Goal: Task Accomplishment & Management: Complete application form

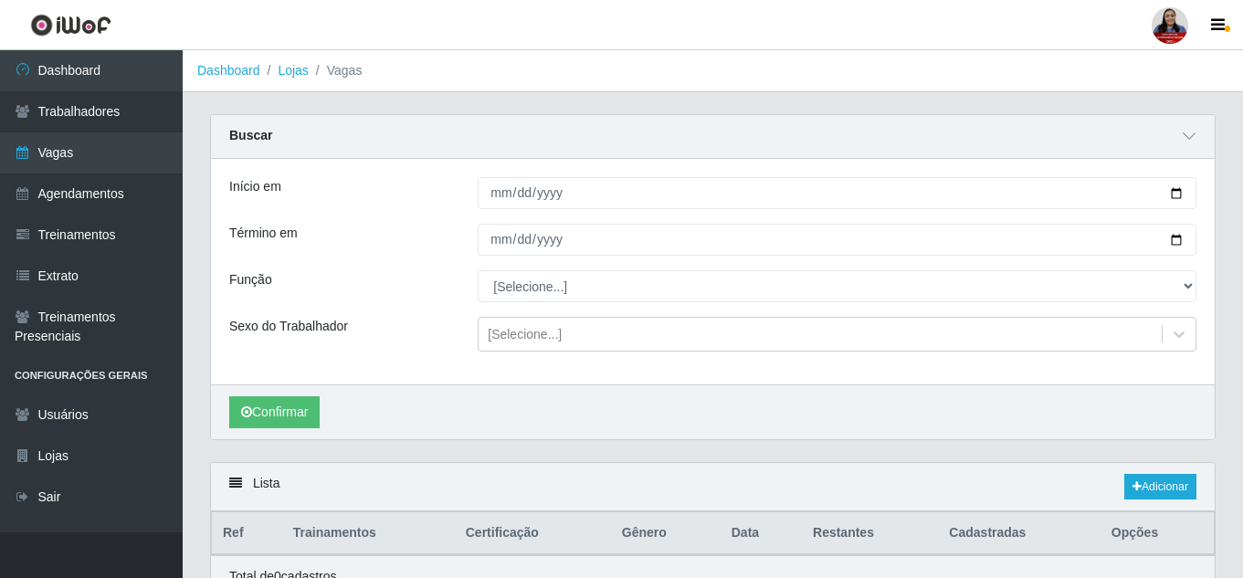
click at [106, 149] on link "Vagas" at bounding box center [91, 152] width 183 height 41
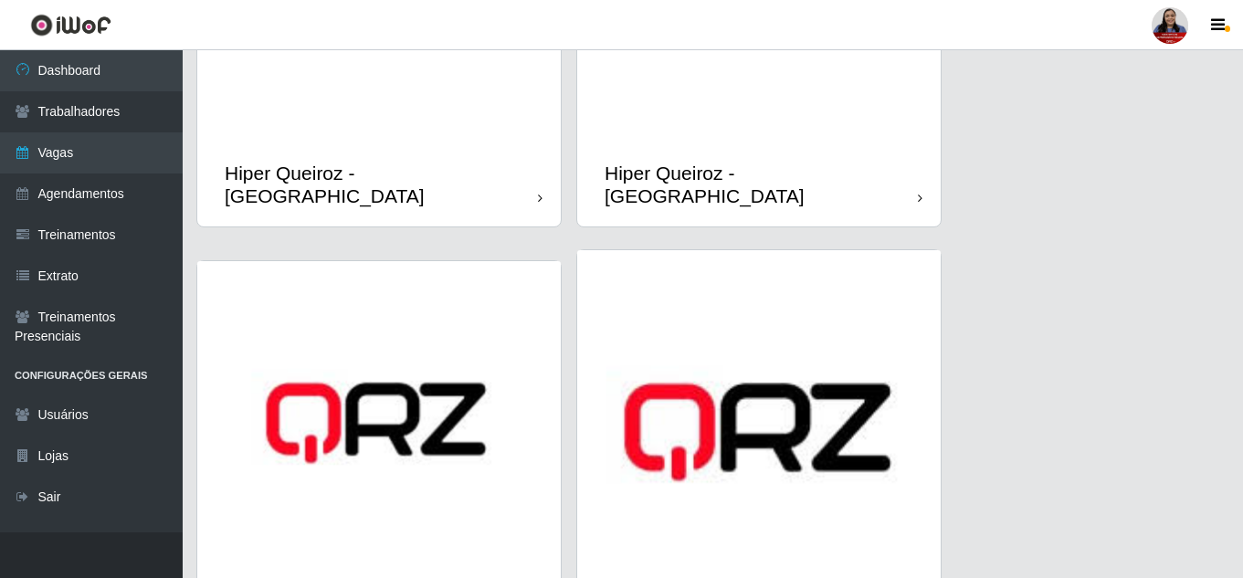
scroll to position [1005, 0]
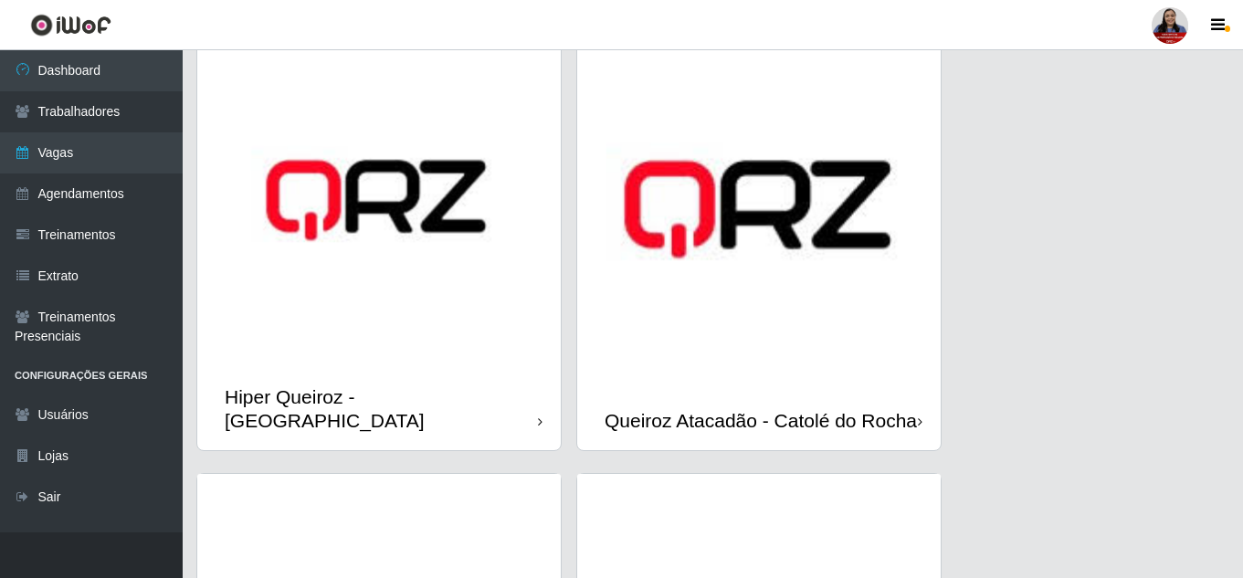
click at [384, 367] on img at bounding box center [378, 202] width 363 height 329
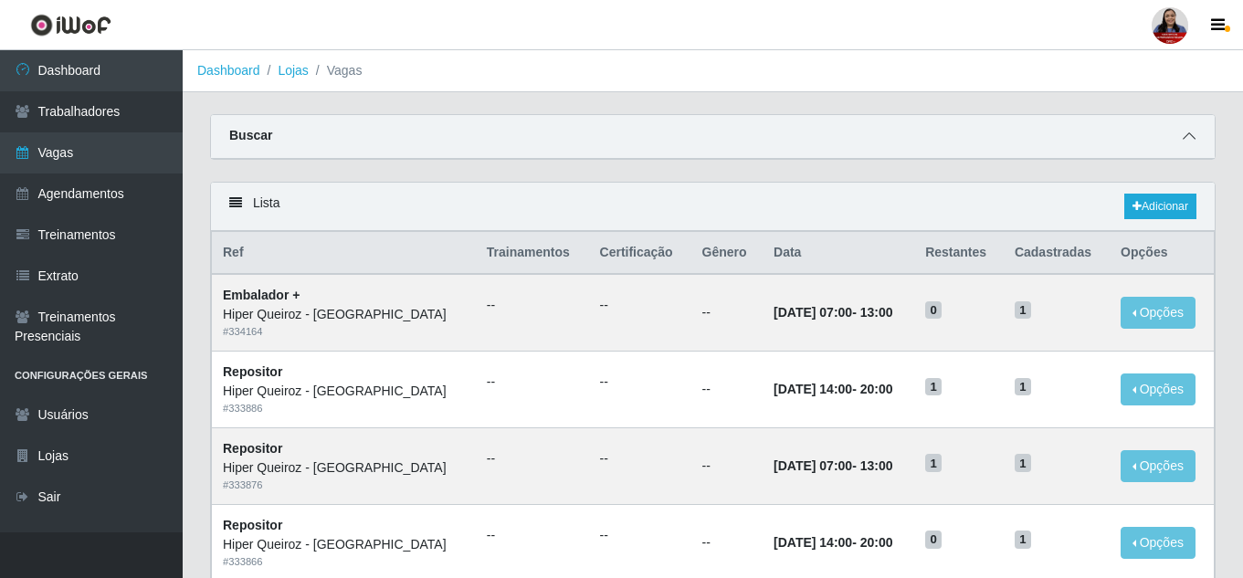
click at [1184, 137] on icon at bounding box center [1189, 136] width 13 height 13
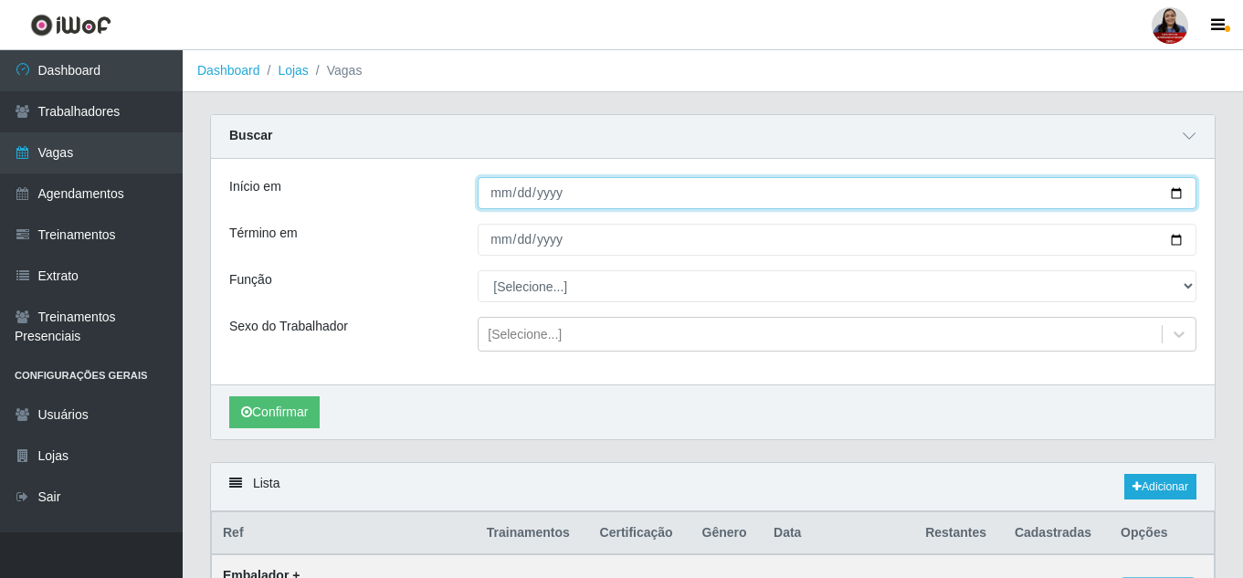
click at [1175, 194] on input "Início em" at bounding box center [837, 193] width 719 height 32
type input "[DATE]"
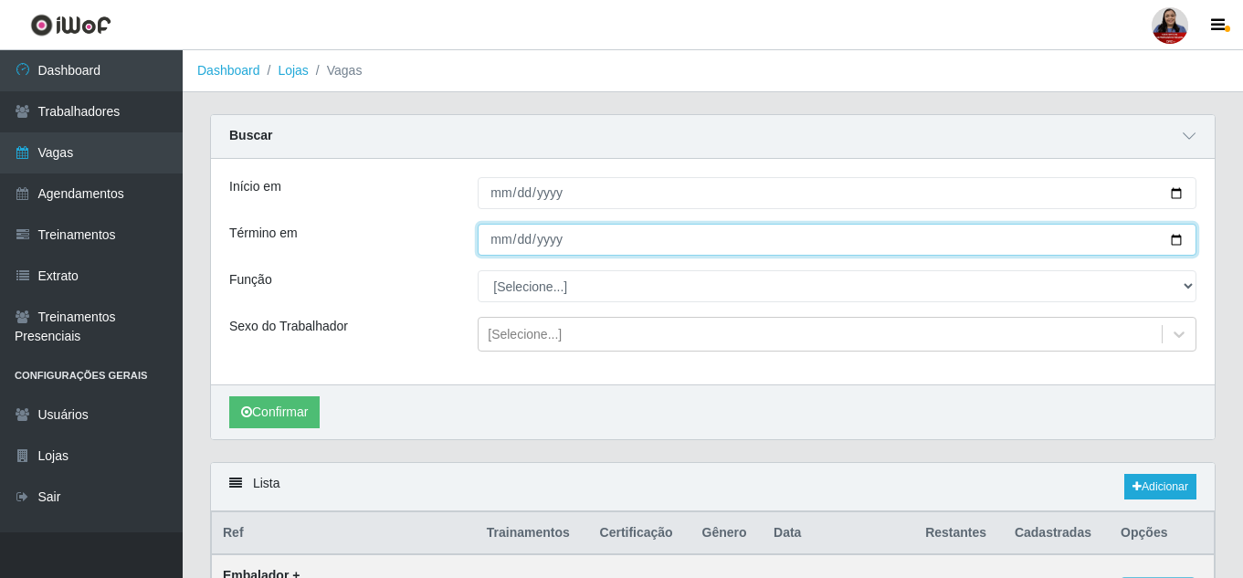
click at [1177, 242] on input "Término em" at bounding box center [837, 240] width 719 height 32
type input "[DATE]"
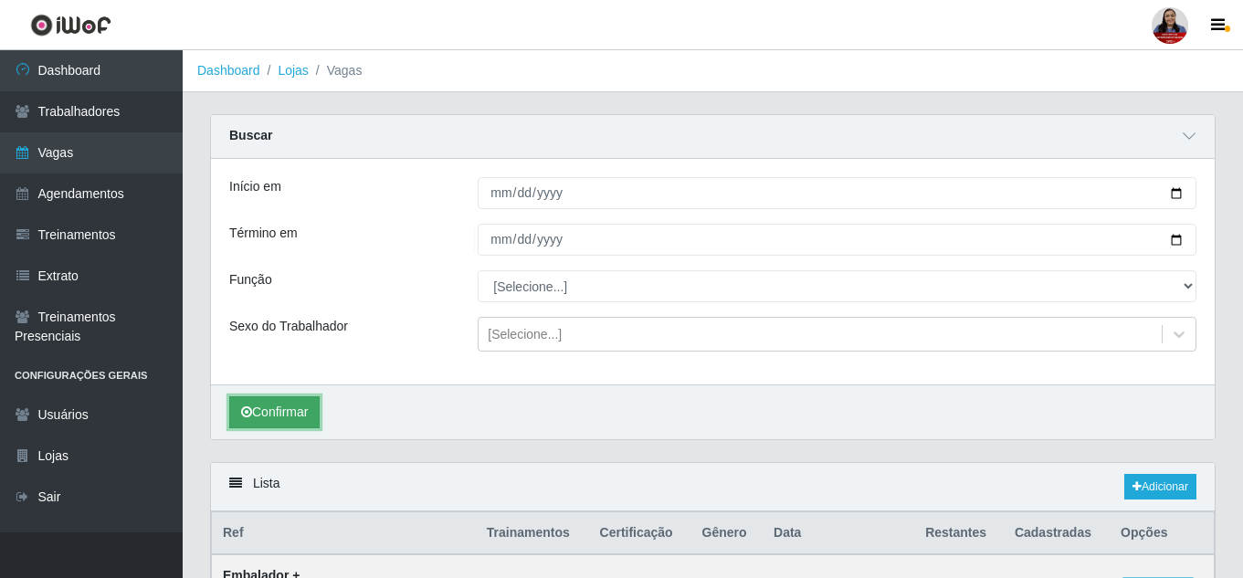
click at [295, 417] on button "Confirmar" at bounding box center [274, 412] width 90 height 32
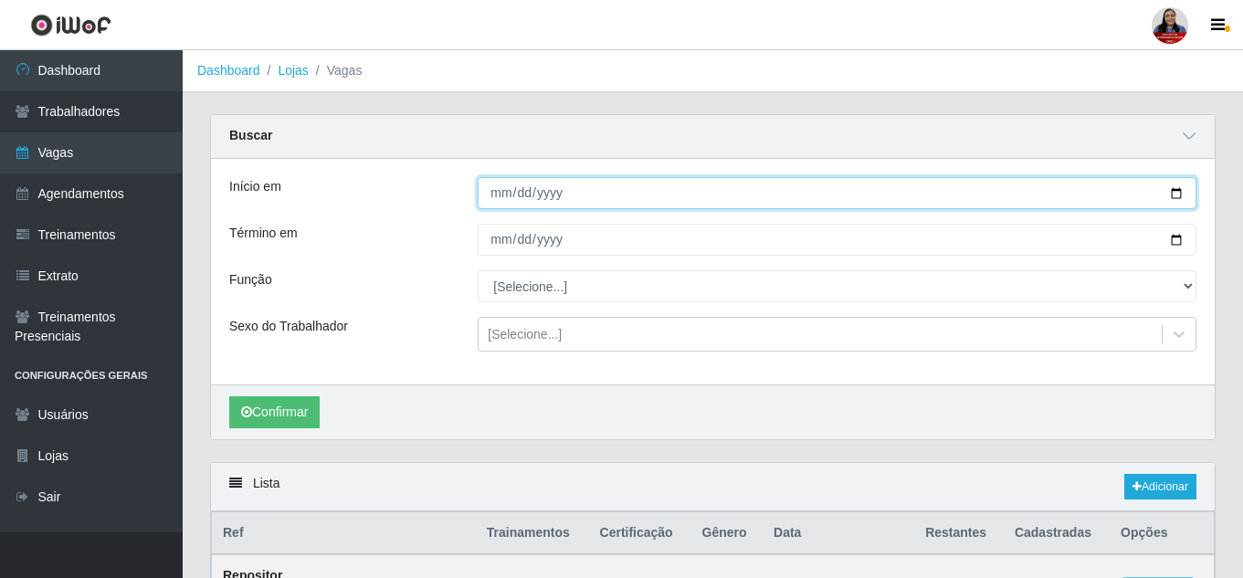
click at [1177, 195] on input "[DATE]" at bounding box center [837, 193] width 719 height 32
type input "[DATE]"
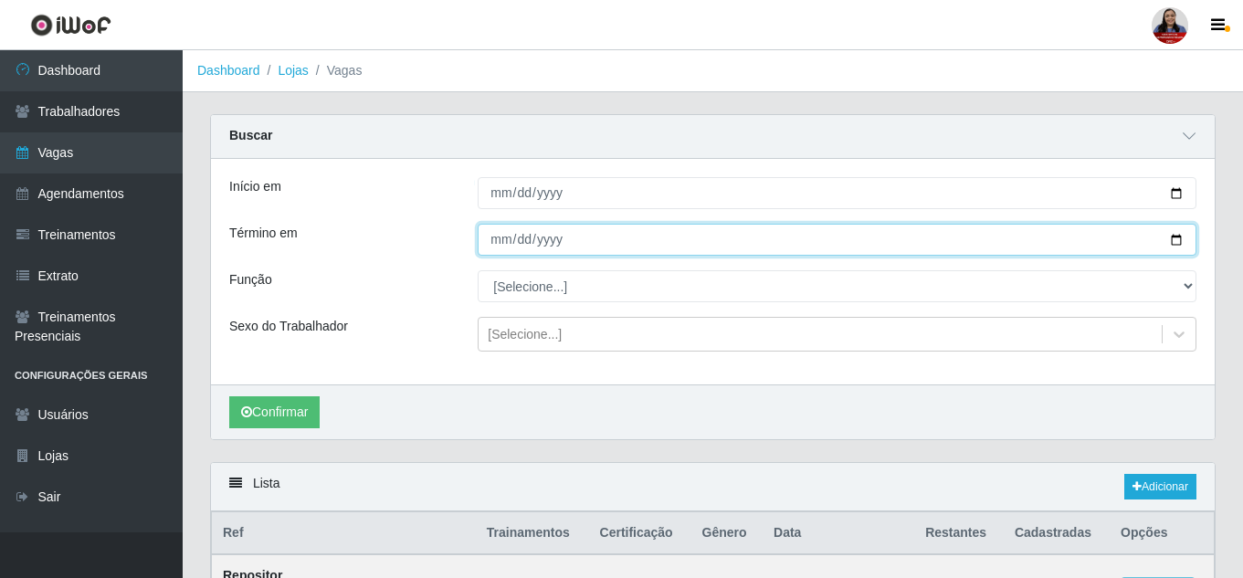
click at [1183, 245] on input "[DATE]" at bounding box center [837, 240] width 719 height 32
type input "[DATE]"
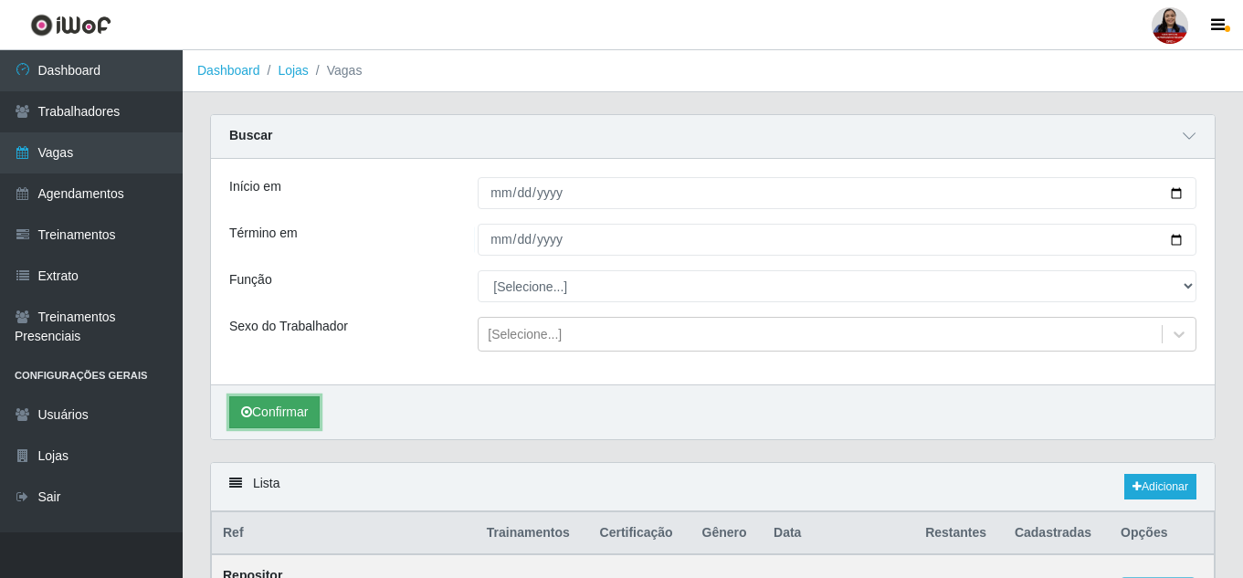
click at [312, 402] on button "Confirmar" at bounding box center [274, 412] width 90 height 32
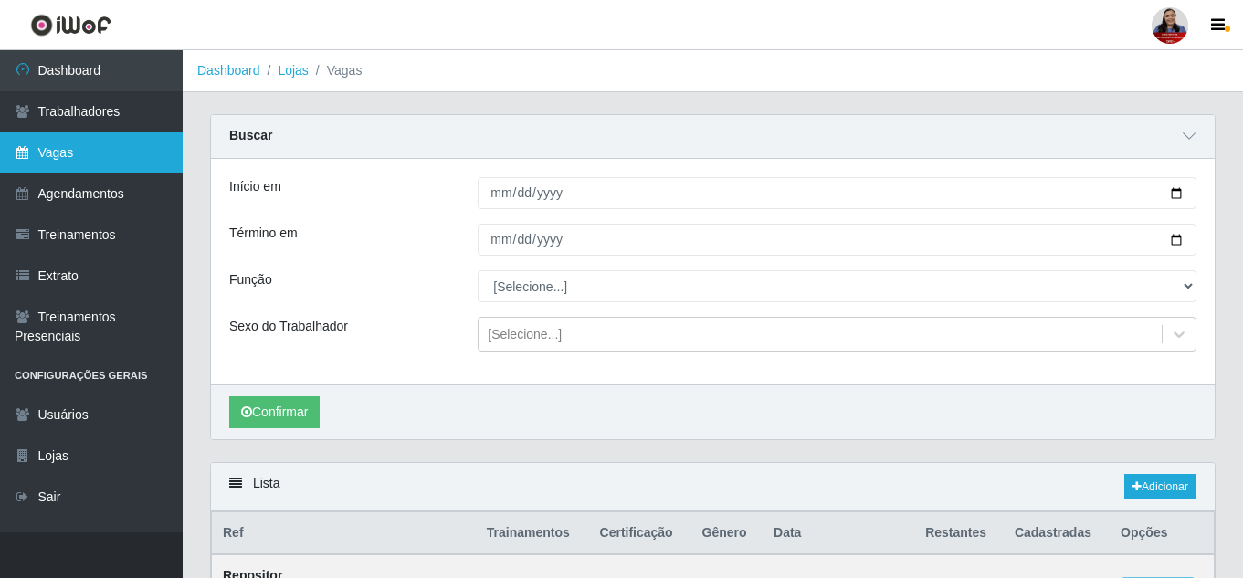
click at [112, 154] on link "Vagas" at bounding box center [91, 152] width 183 height 41
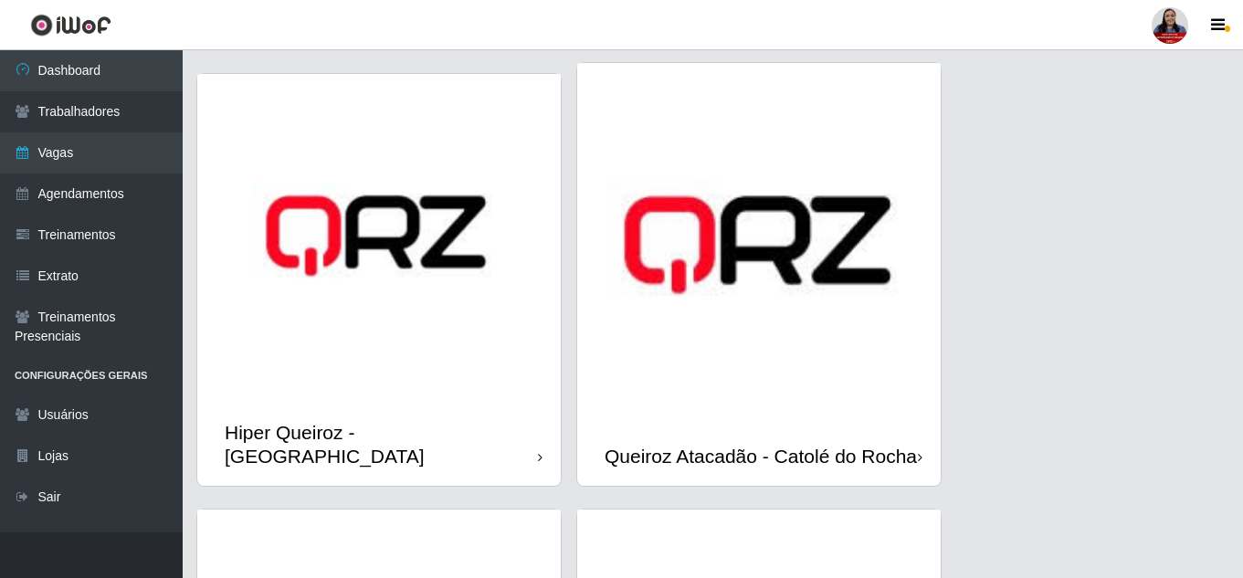
scroll to position [1005, 0]
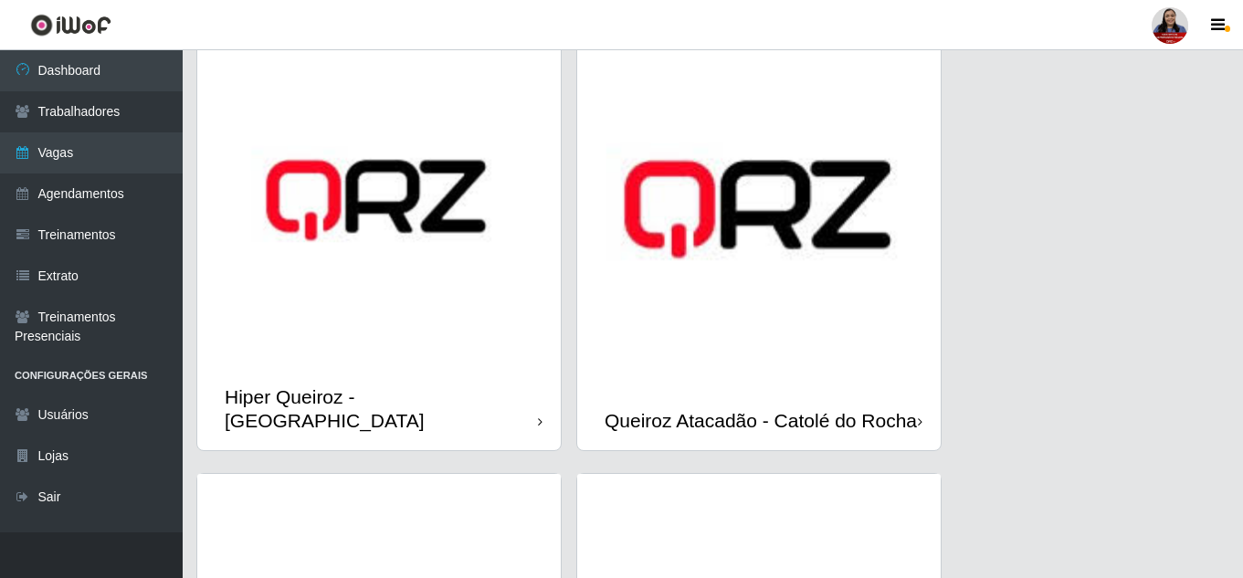
click at [465, 319] on img at bounding box center [378, 202] width 363 height 329
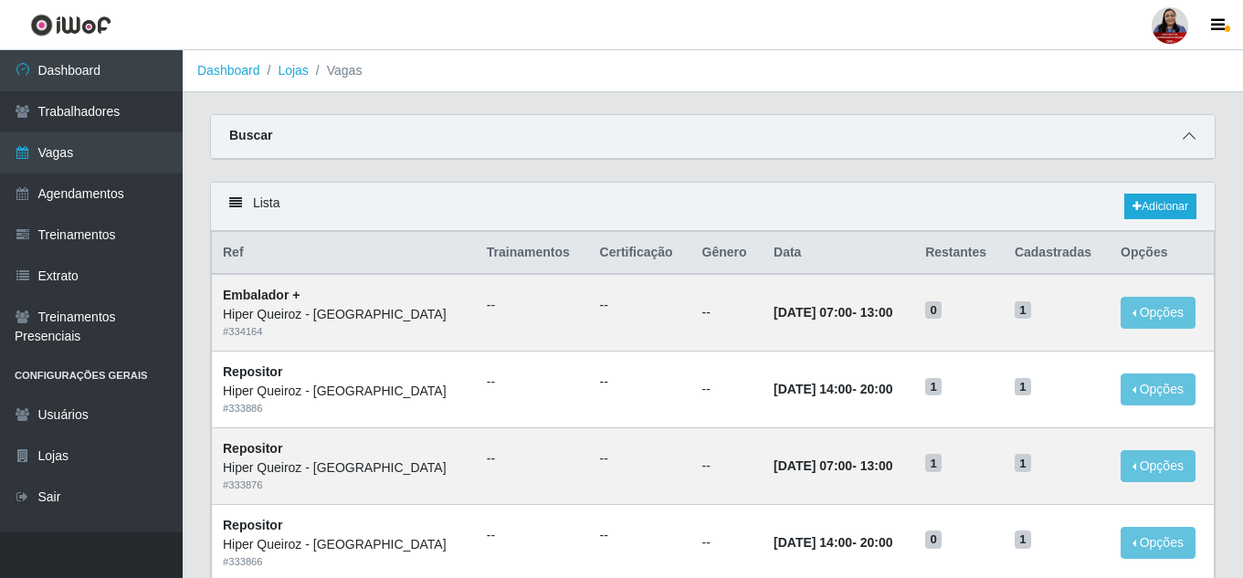
click at [1183, 135] on icon at bounding box center [1189, 136] width 13 height 13
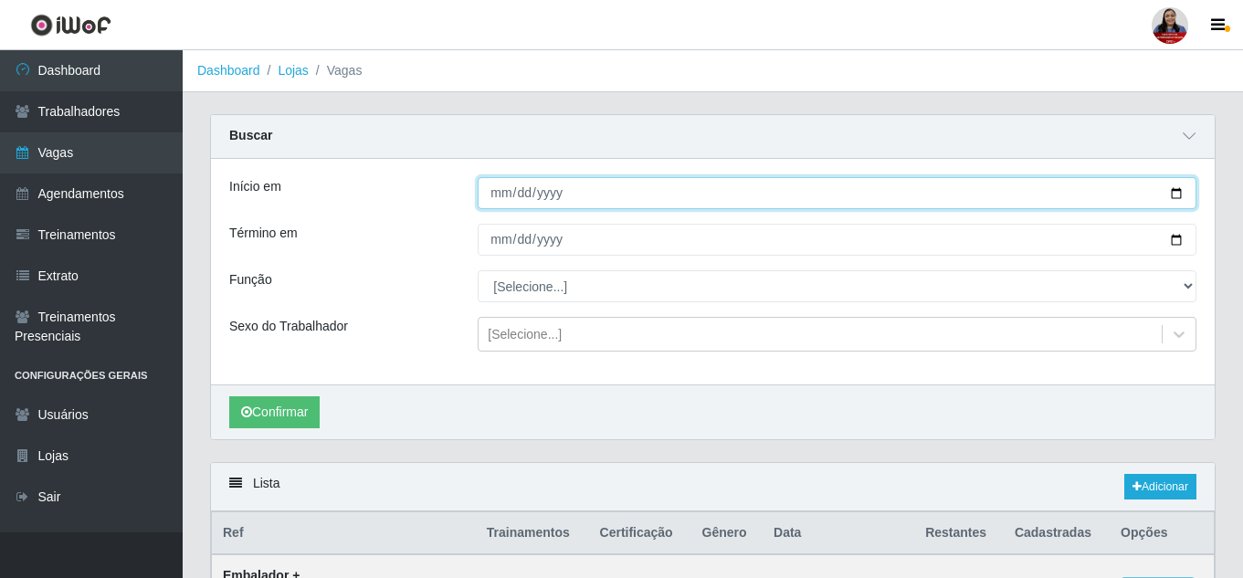
click at [1172, 194] on input "Início em" at bounding box center [837, 193] width 719 height 32
type input "[DATE]"
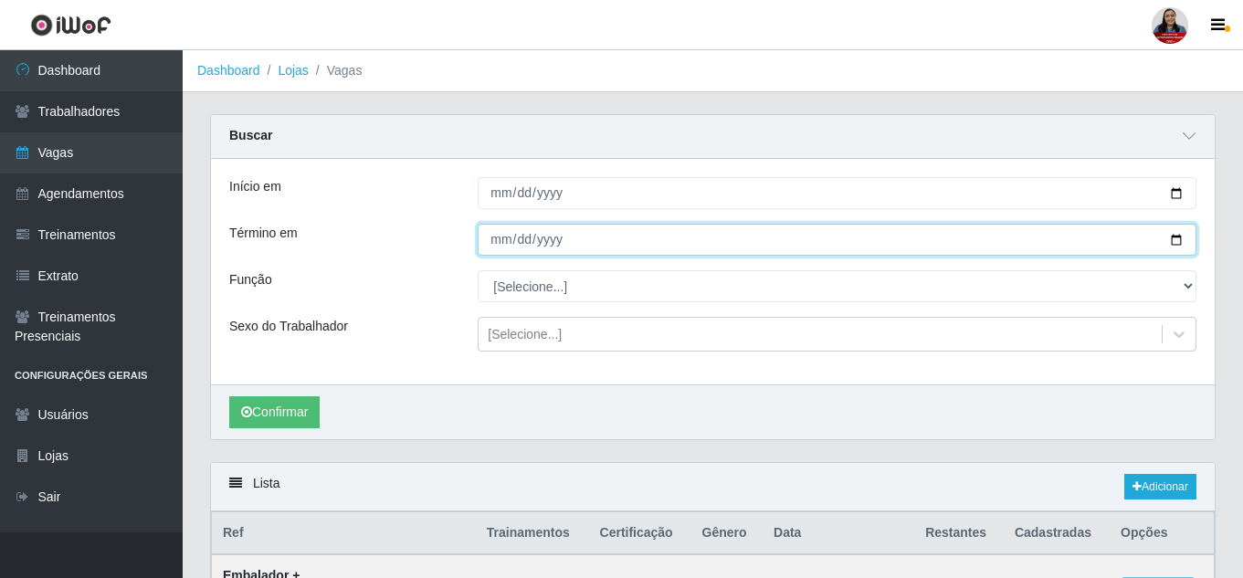
drag, startPoint x: 1175, startPoint y: 244, endPoint x: 1126, endPoint y: 279, distance: 60.3
click at [1174, 244] on input "Término em" at bounding box center [837, 240] width 719 height 32
type input "[DATE]"
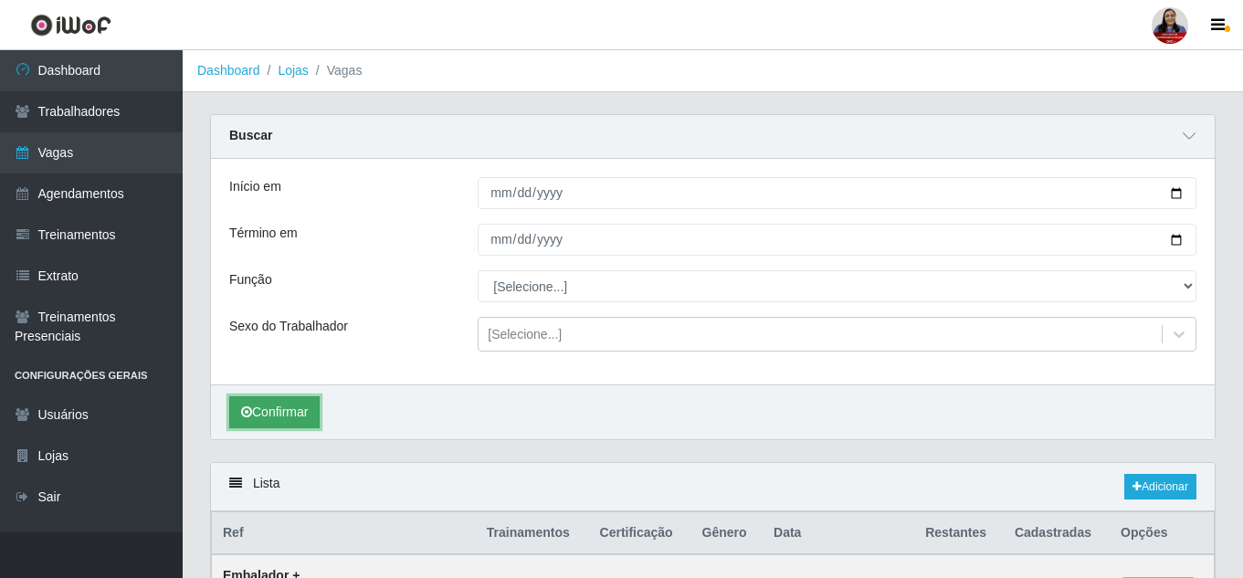
click at [279, 406] on button "Confirmar" at bounding box center [274, 412] width 90 height 32
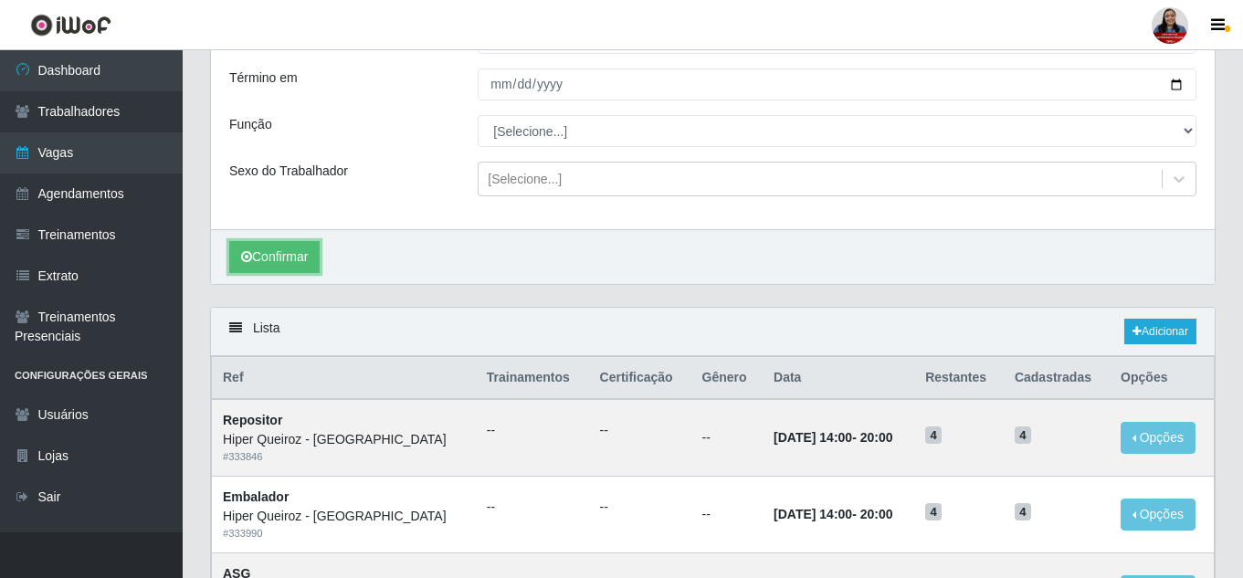
scroll to position [89, 0]
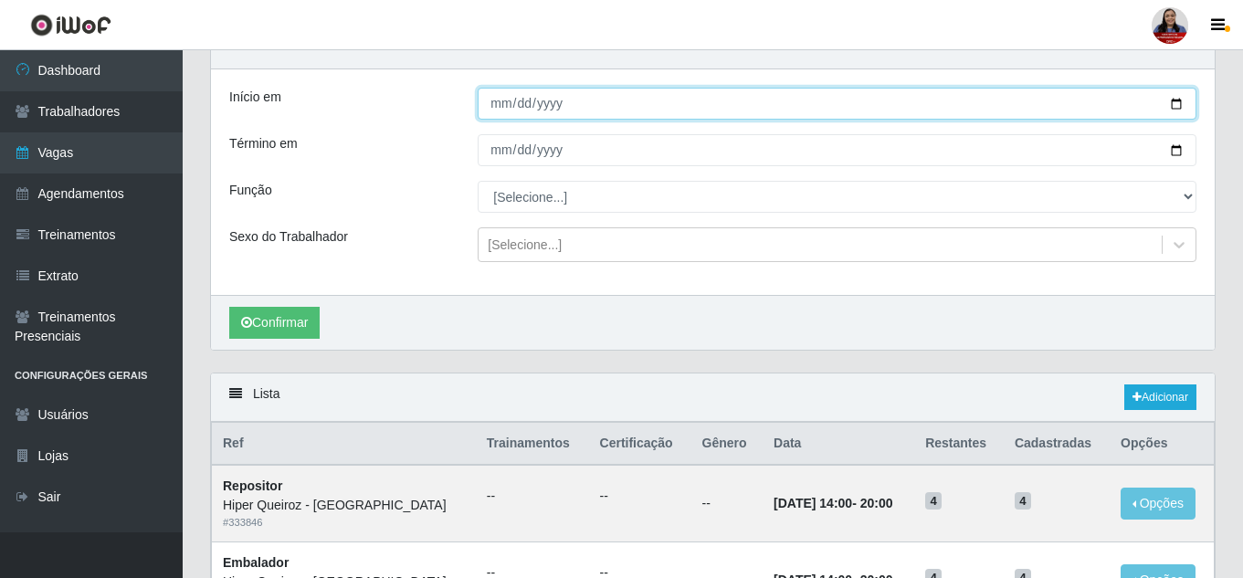
click at [1180, 107] on input "[DATE]" at bounding box center [837, 104] width 719 height 32
type input "[DATE]"
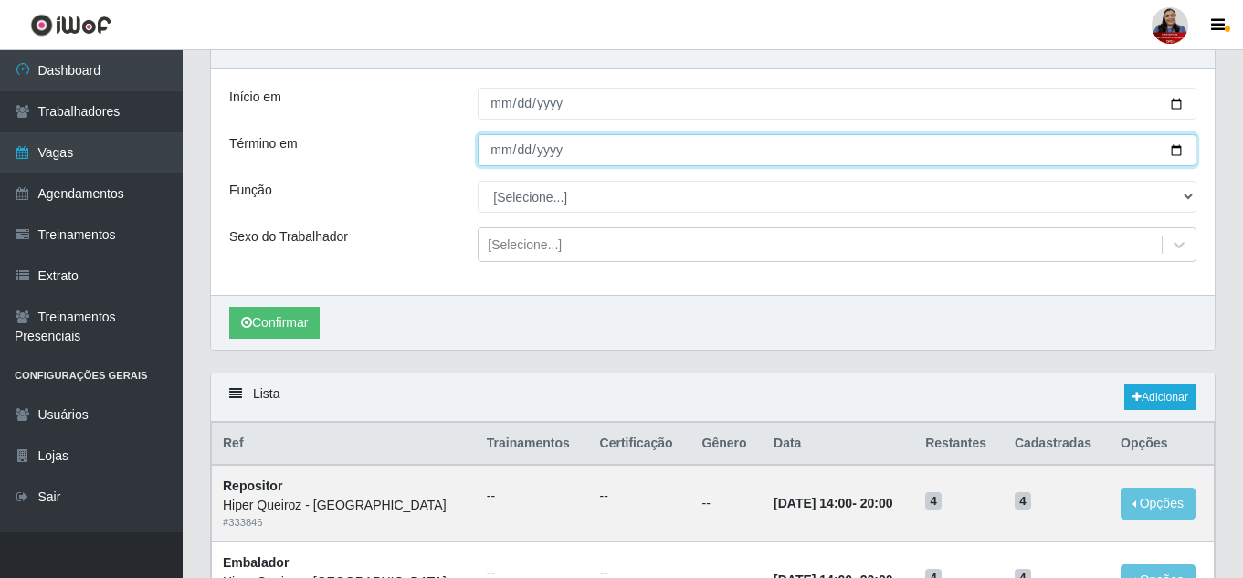
click at [1174, 153] on input "[DATE]" at bounding box center [837, 150] width 719 height 32
type input "[DATE]"
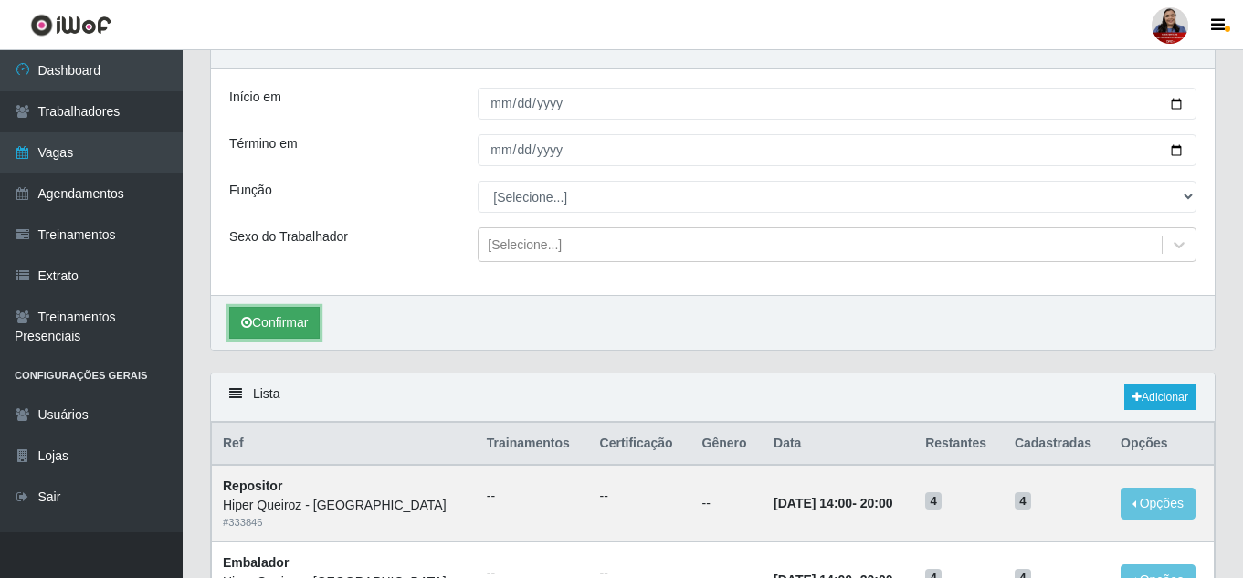
click at [285, 326] on button "Confirmar" at bounding box center [274, 323] width 90 height 32
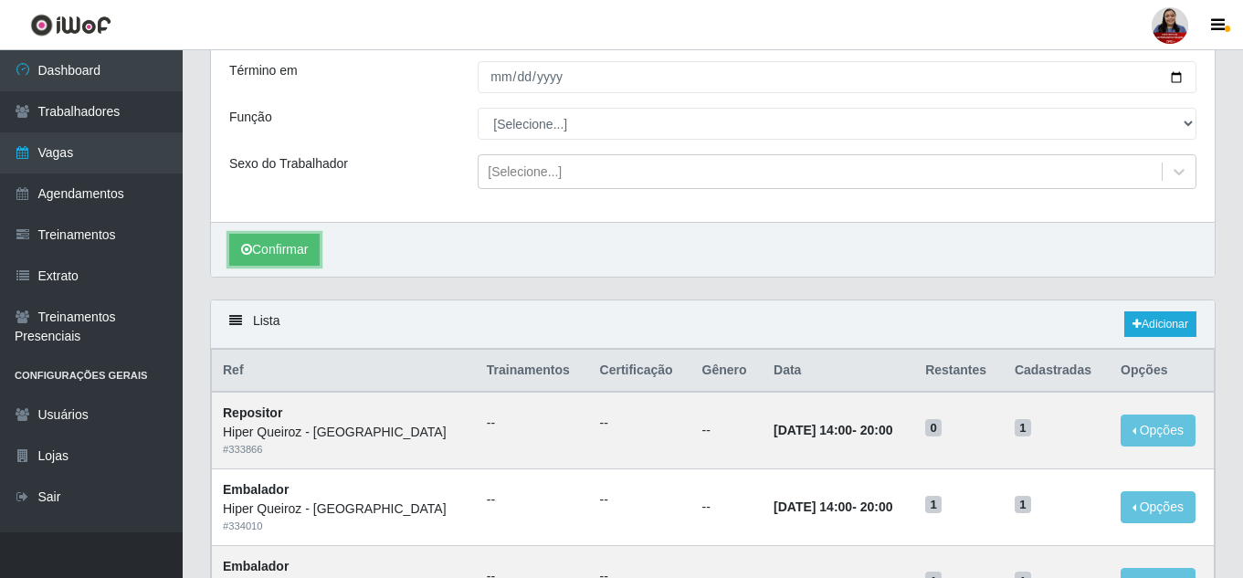
scroll to position [331, 0]
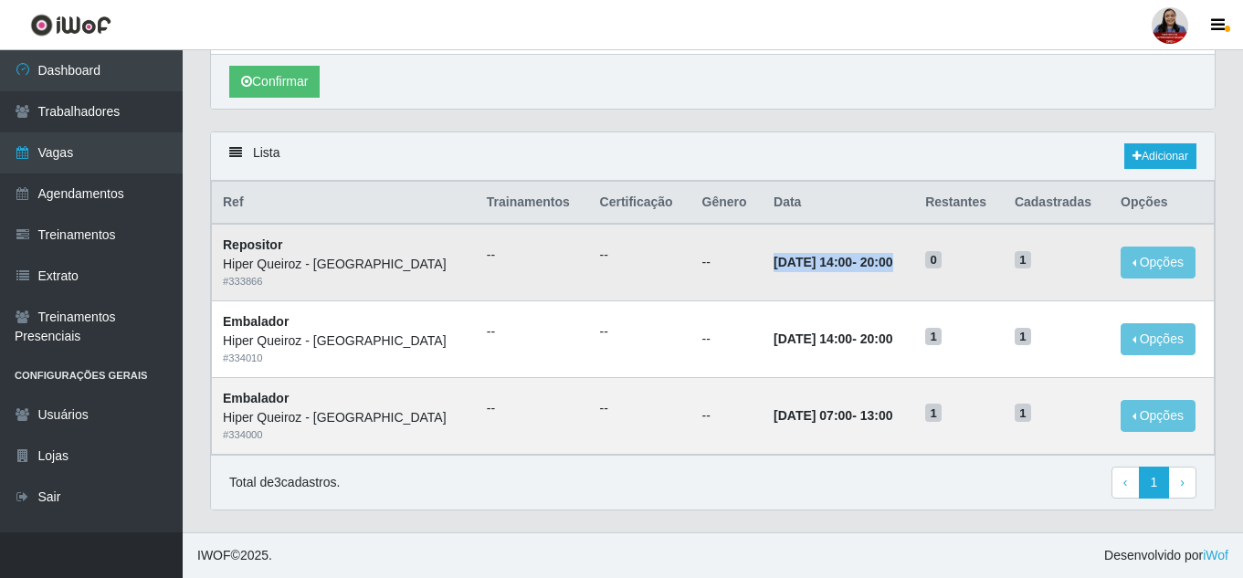
drag, startPoint x: 715, startPoint y: 263, endPoint x: 888, endPoint y: 257, distance: 172.7
click at [888, 257] on td "[DATE] 14:00 - 20:00" at bounding box center [839, 262] width 152 height 77
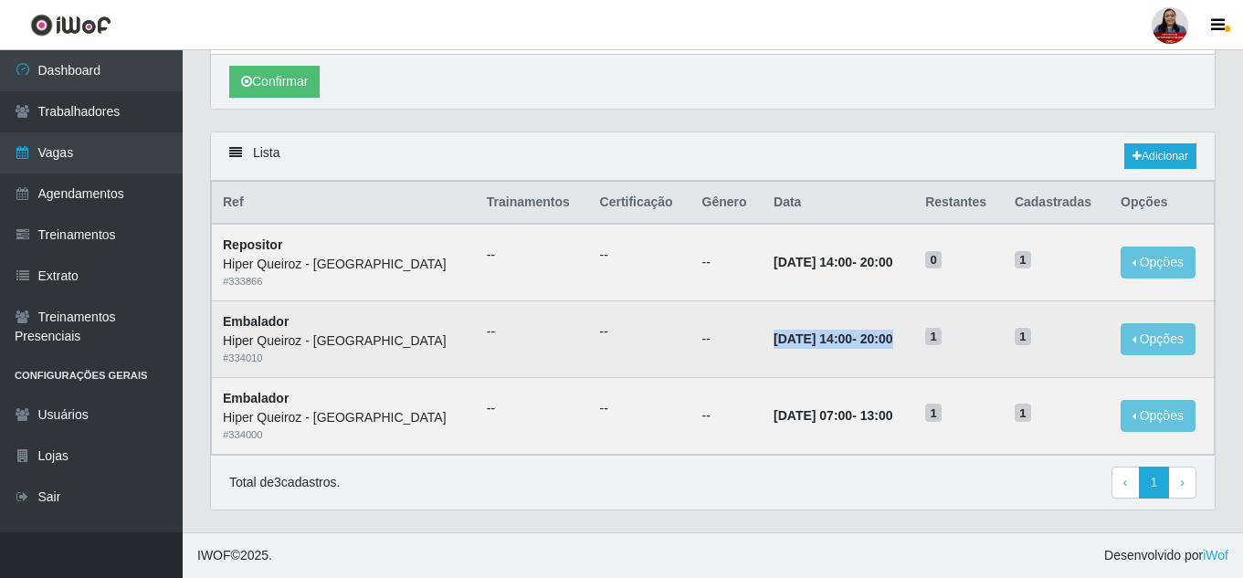
drag, startPoint x: 714, startPoint y: 342, endPoint x: 872, endPoint y: 347, distance: 158.1
click at [872, 347] on td "[DATE] 14:00 - 20:00" at bounding box center [839, 339] width 152 height 77
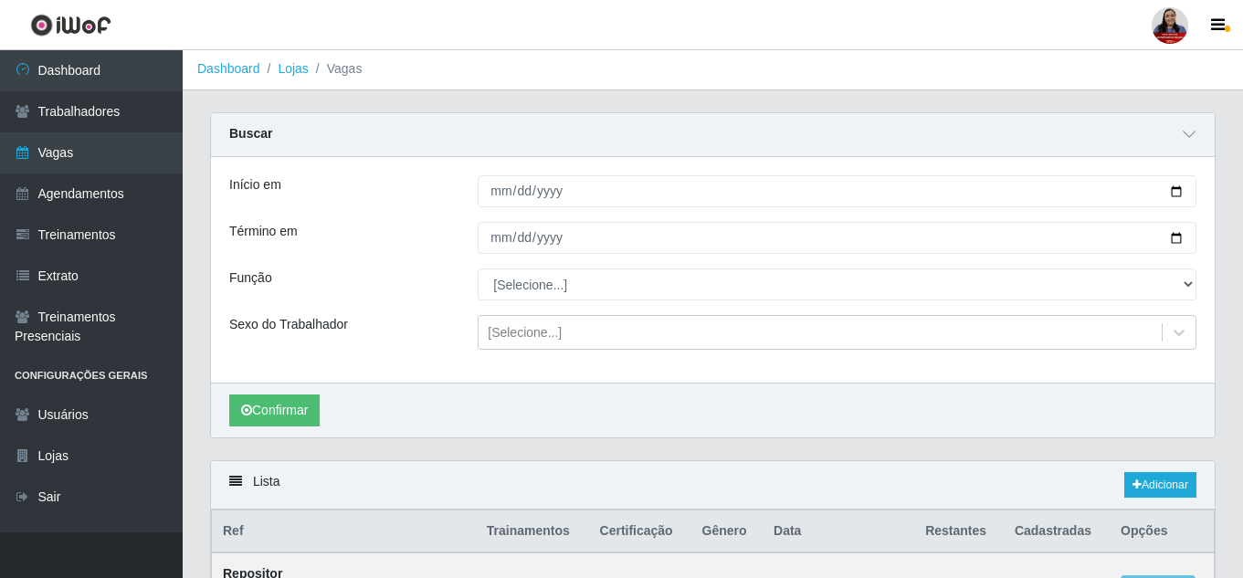
scroll to position [0, 0]
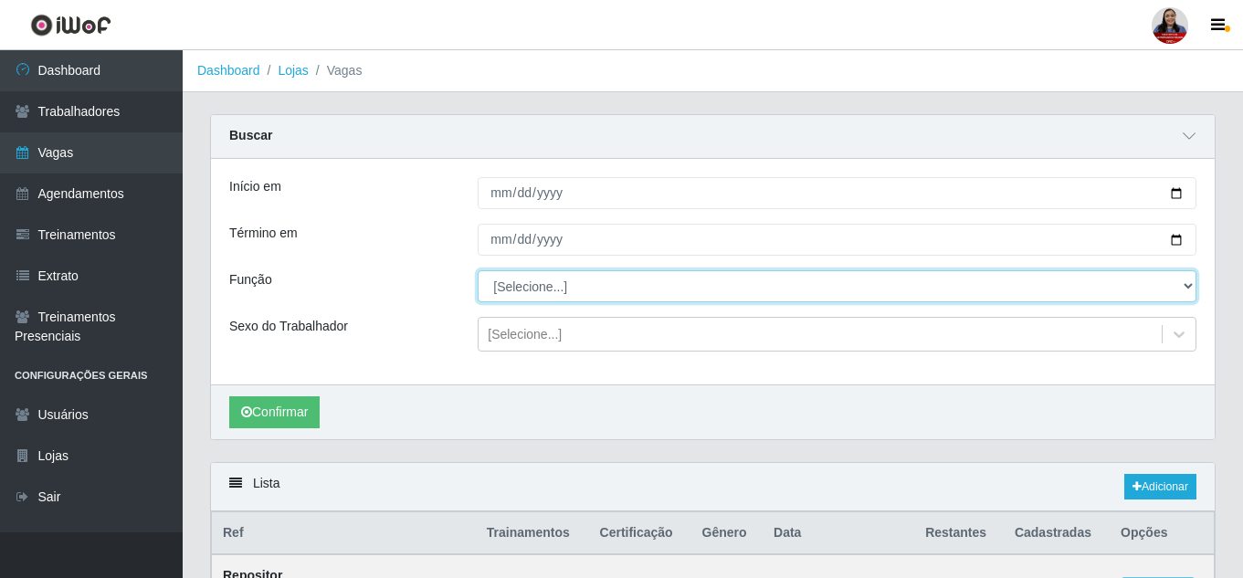
click at [637, 286] on select "[Selecione...] ASG ASG + ASG ++ Embalador Embalador + Embalador ++ Operador de …" at bounding box center [837, 286] width 719 height 32
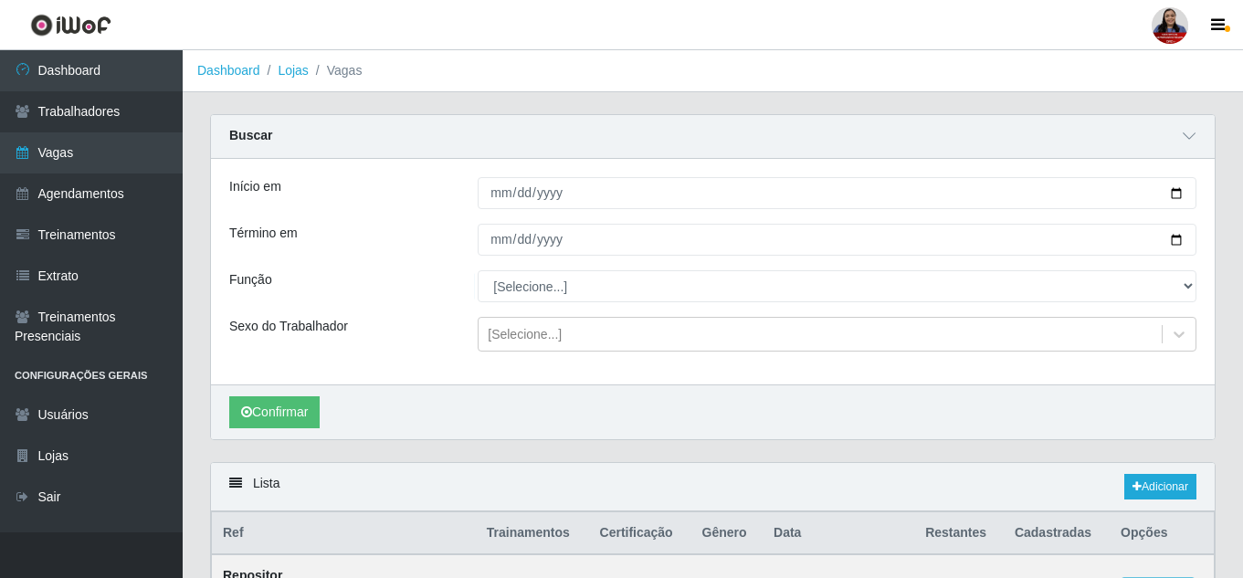
click at [455, 310] on div "Início em [DATE] Término em [DATE] Função [Selecione...] ASG ASG + ASG ++ Embal…" at bounding box center [713, 272] width 1004 height 226
click at [292, 72] on link "Lojas" at bounding box center [293, 70] width 30 height 15
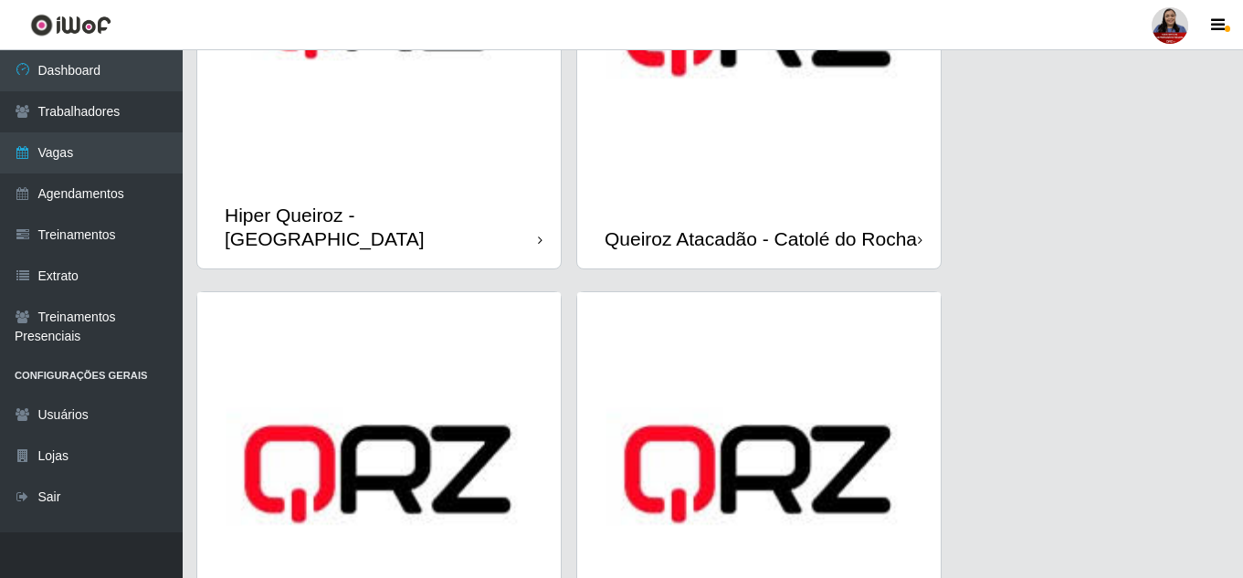
scroll to position [1187, 0]
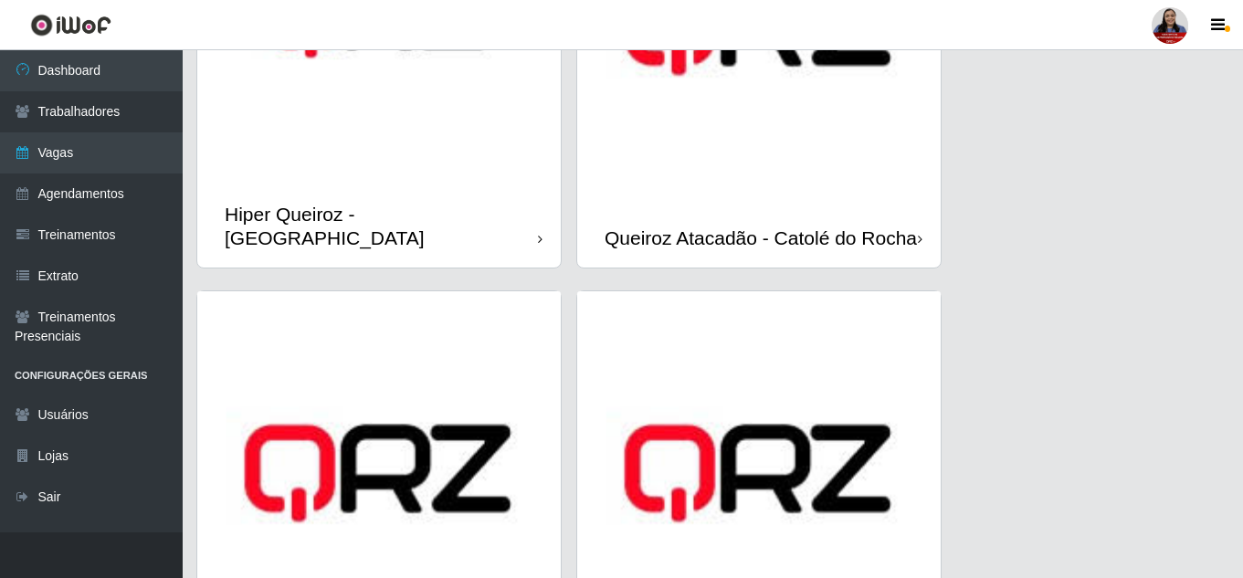
click at [449, 227] on div "Hiper Queiroz - [GEOGRAPHIC_DATA]" at bounding box center [381, 226] width 313 height 46
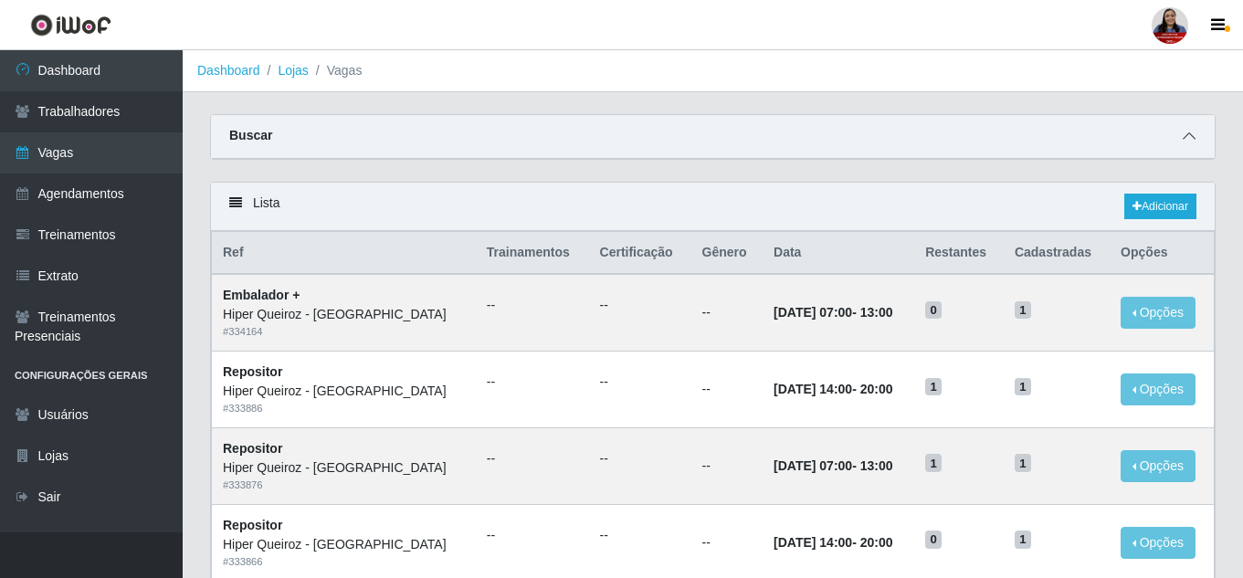
click at [1188, 132] on icon at bounding box center [1189, 136] width 13 height 13
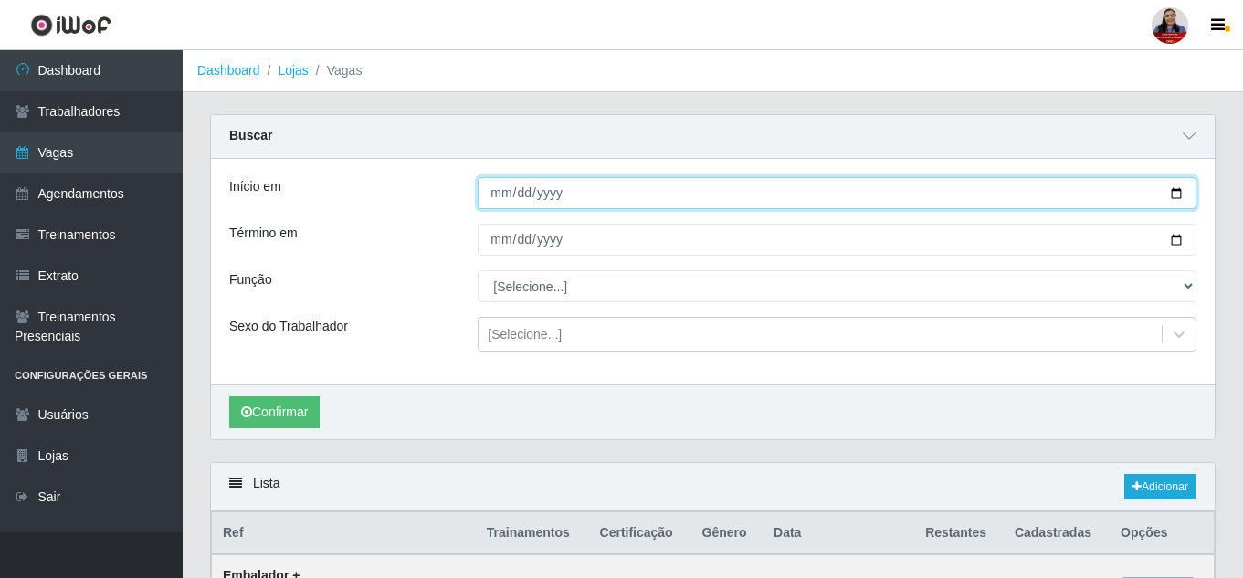
click at [1177, 195] on input "Início em" at bounding box center [837, 193] width 719 height 32
type input "[DATE]"
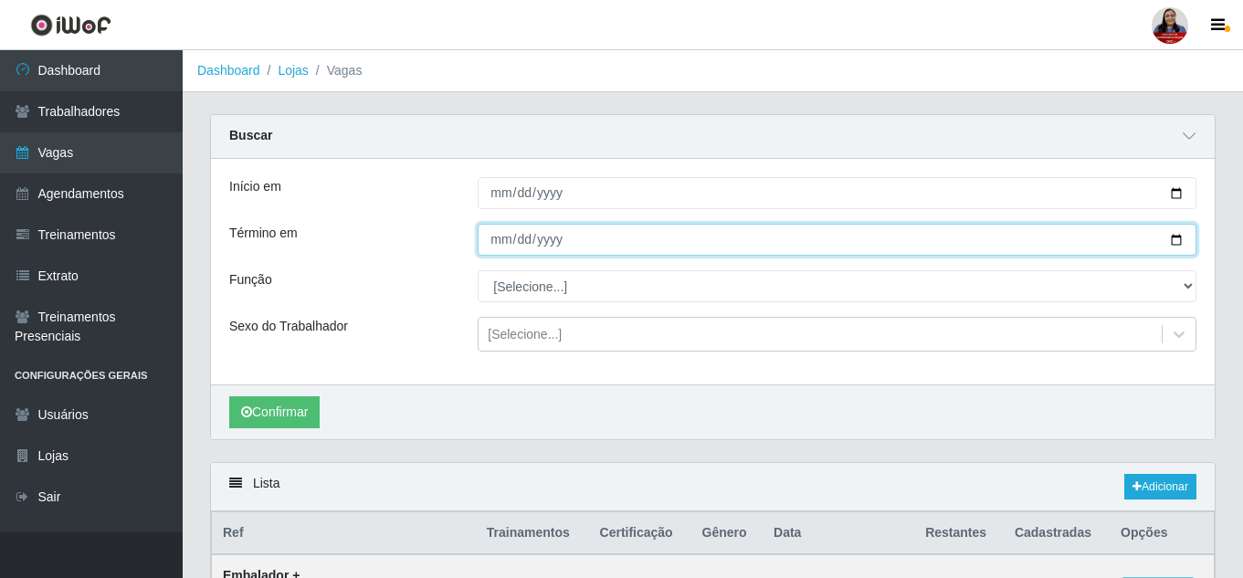
click at [1178, 247] on input "Término em" at bounding box center [837, 240] width 719 height 32
type input "[DATE]"
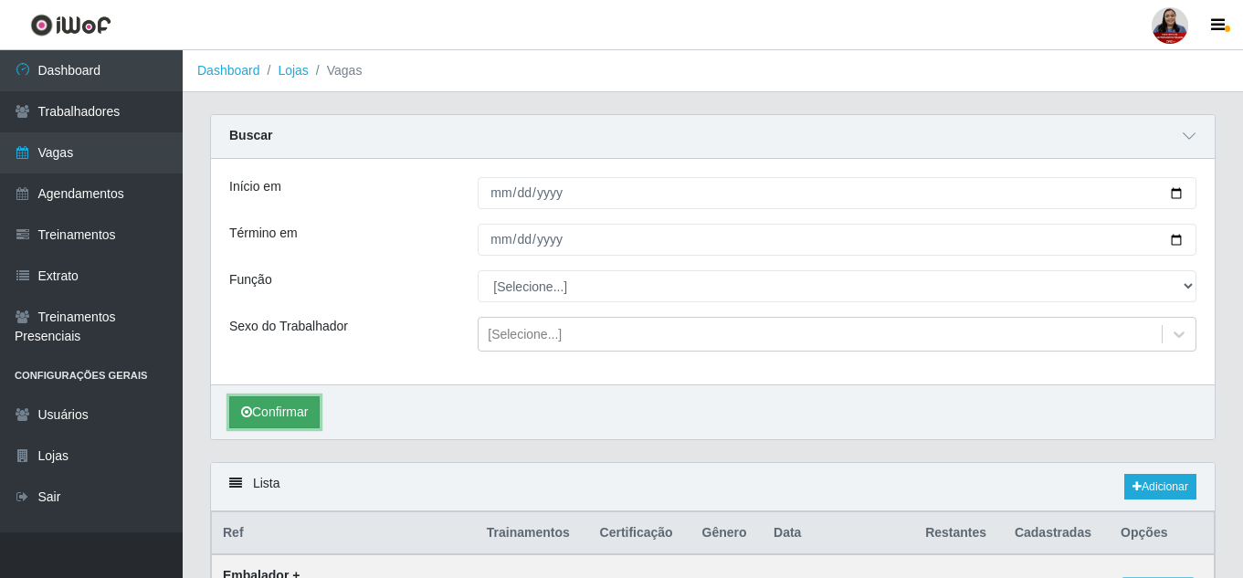
click at [307, 417] on button "Confirmar" at bounding box center [274, 412] width 90 height 32
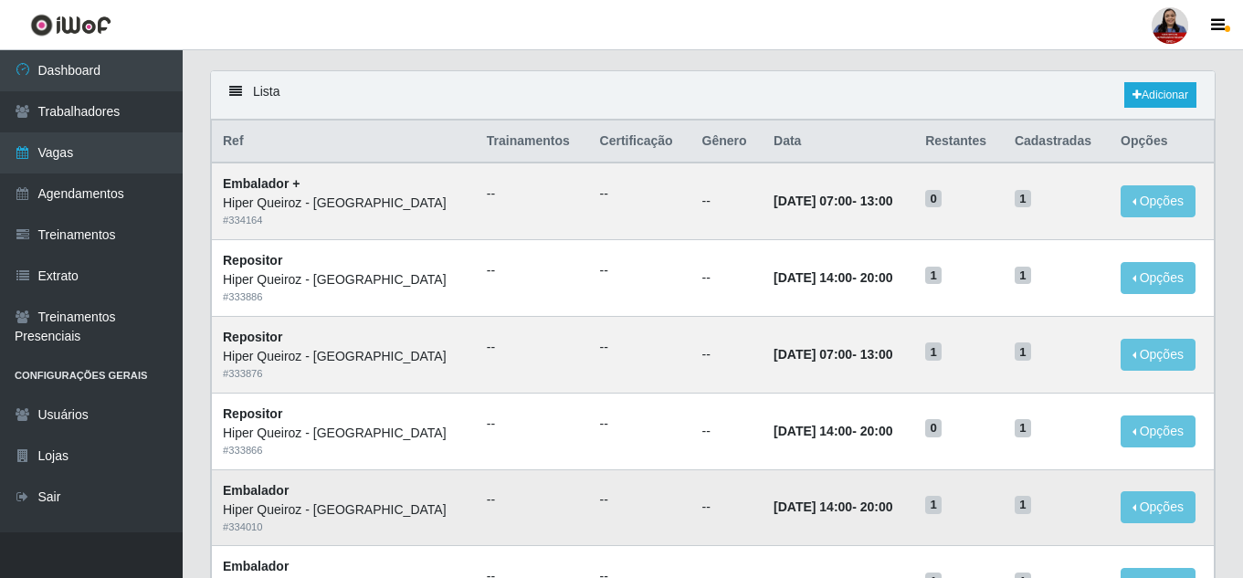
scroll to position [379, 0]
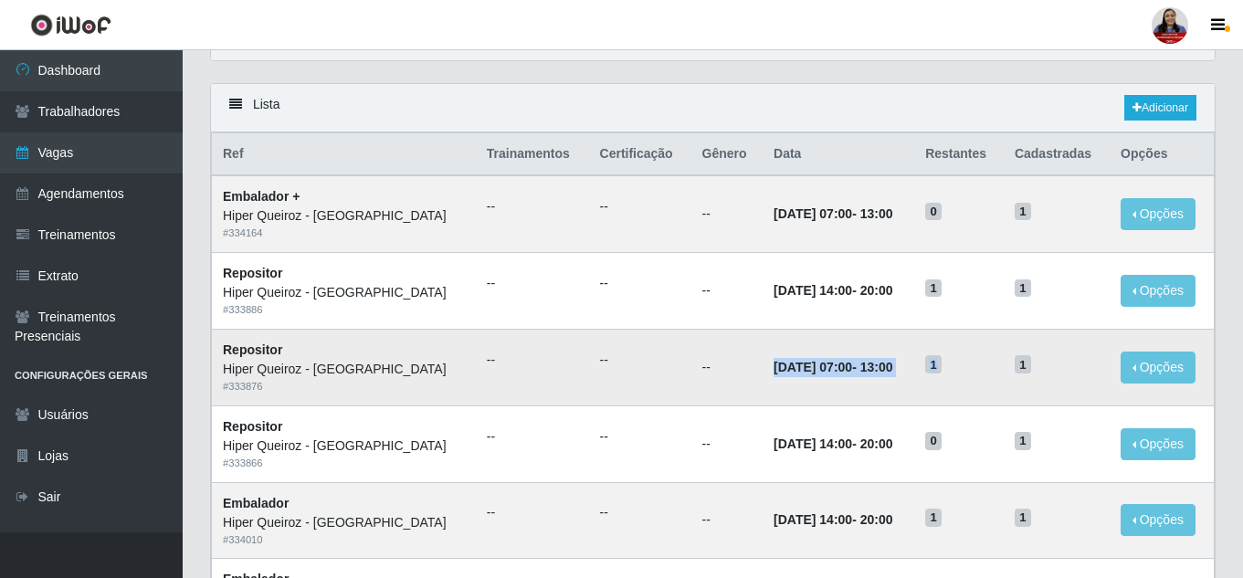
drag, startPoint x: 707, startPoint y: 365, endPoint x: 922, endPoint y: 386, distance: 216.5
click at [922, 386] on tr "Repositor Hiper Queiroz - São Bento # 333876 -- -- -- [DATE] 07:00 - 13:00 1 1 …" at bounding box center [713, 367] width 1003 height 77
drag, startPoint x: 710, startPoint y: 208, endPoint x: 880, endPoint y: 224, distance: 170.6
click at [880, 224] on td "[DATE] 07:00 - 13:00" at bounding box center [839, 213] width 152 height 77
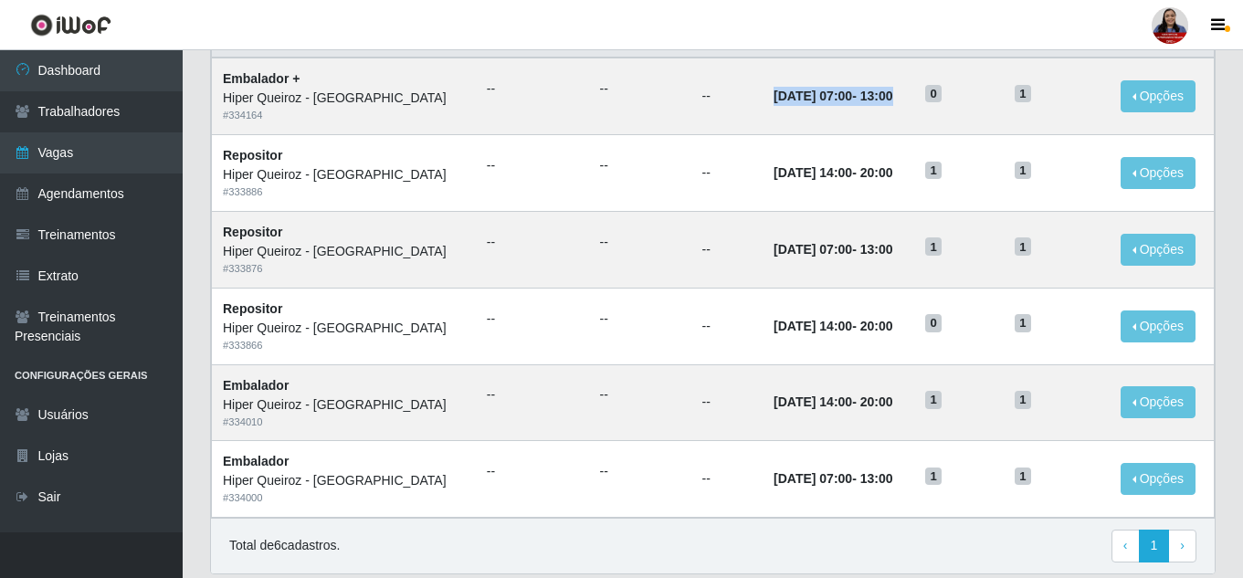
scroll to position [482, 0]
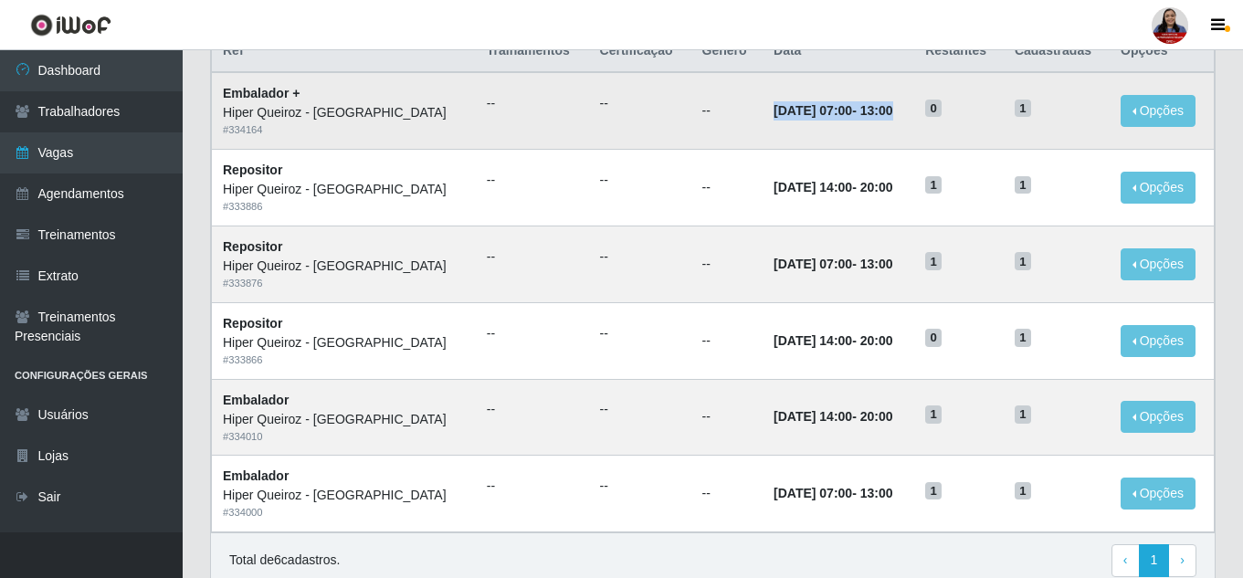
click at [781, 118] on time "[DATE] 07:00" at bounding box center [812, 110] width 79 height 15
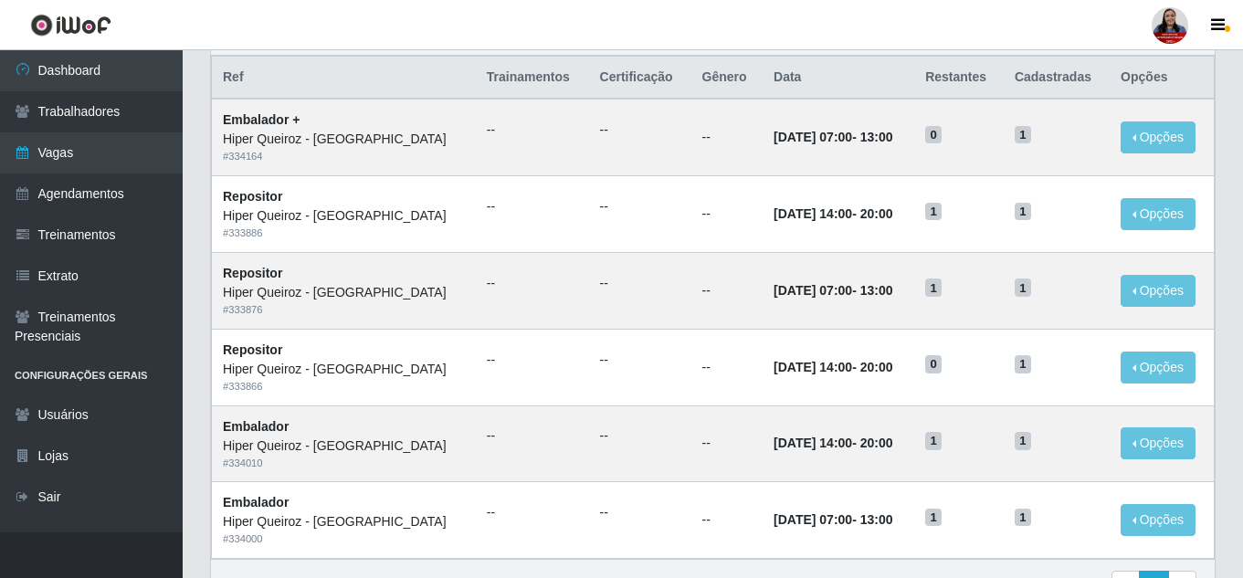
scroll to position [452, 0]
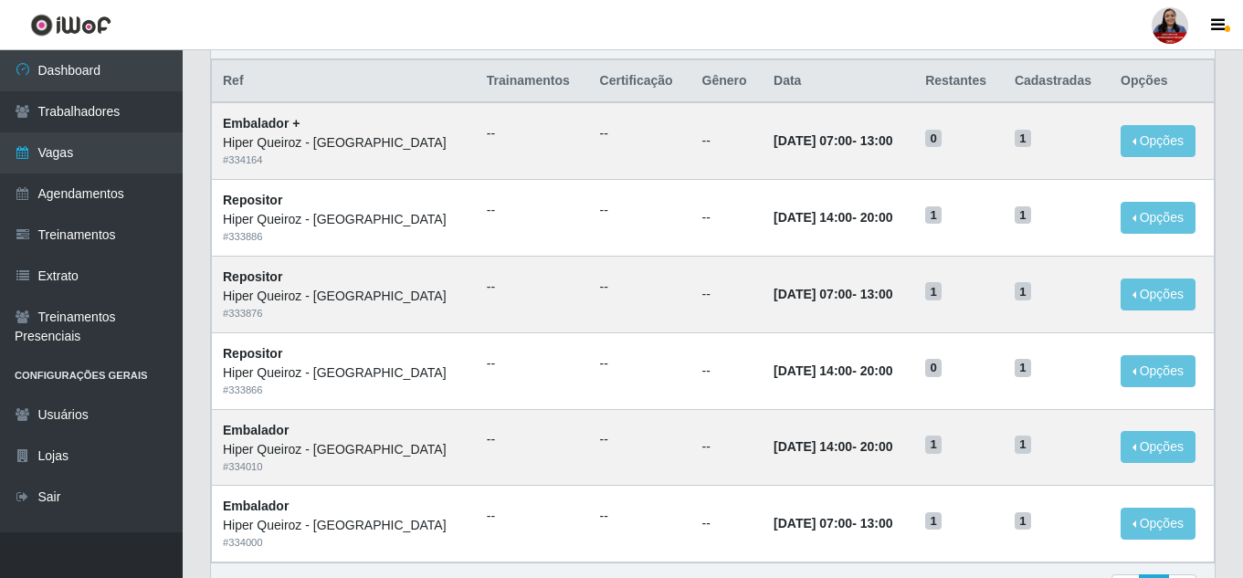
click at [1224, 312] on div "Lista Adicionar Ref Trainamentos Certificação Gênero Data Restantes Cadastradas…" at bounding box center [712, 325] width 1033 height 631
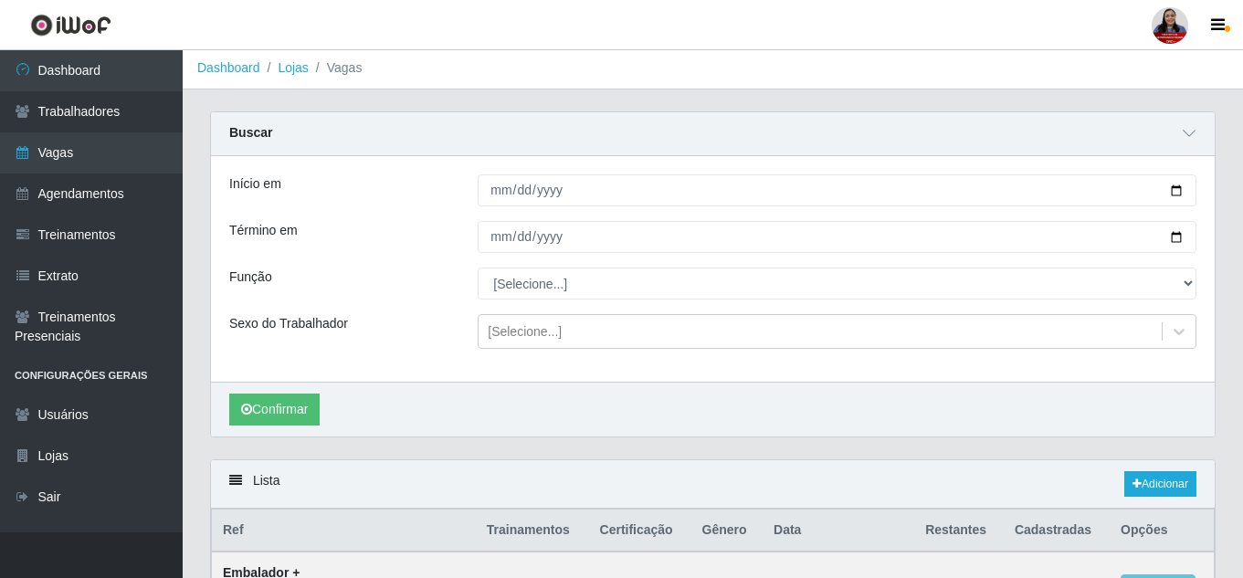
scroll to position [0, 0]
click at [294, 71] on link "Lojas" at bounding box center [293, 70] width 30 height 15
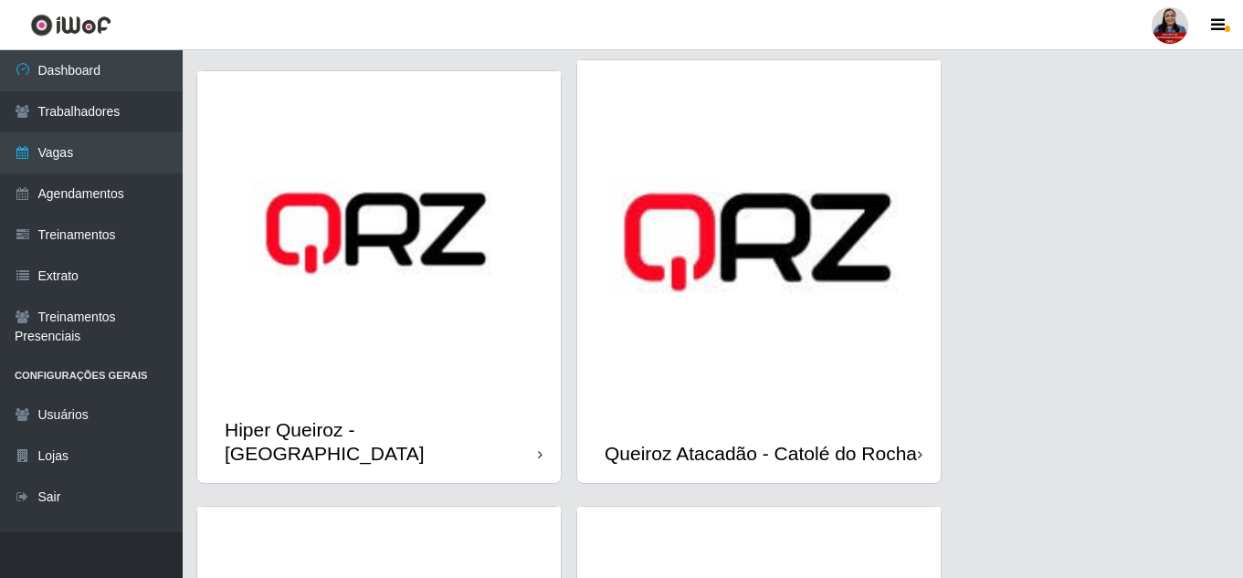
scroll to position [1005, 0]
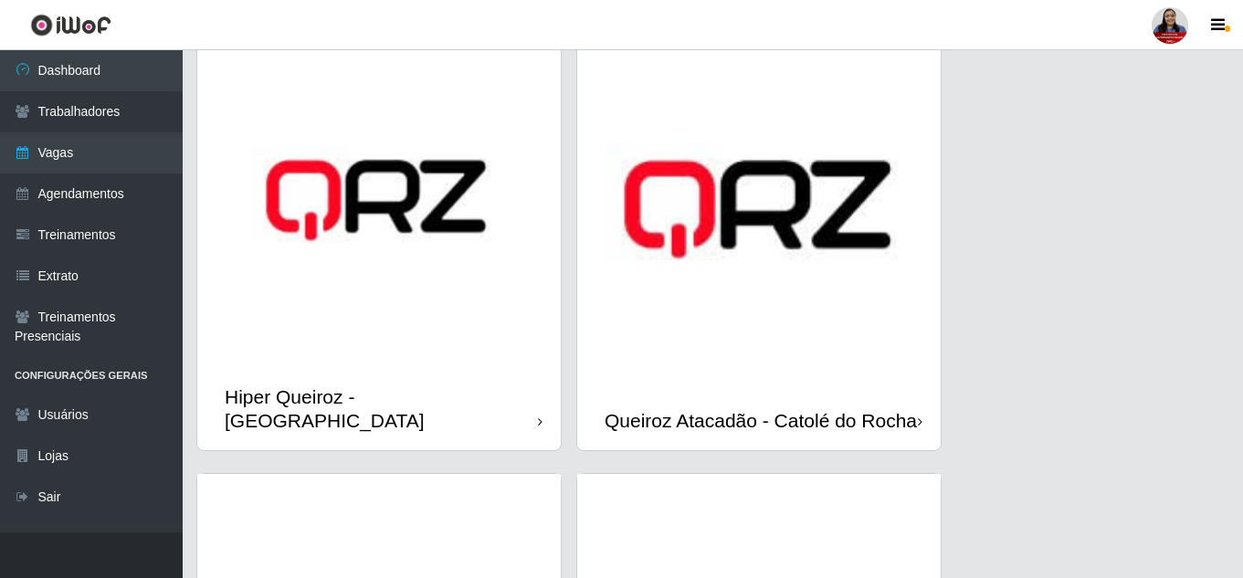
click at [769, 351] on img at bounding box center [758, 208] width 363 height 363
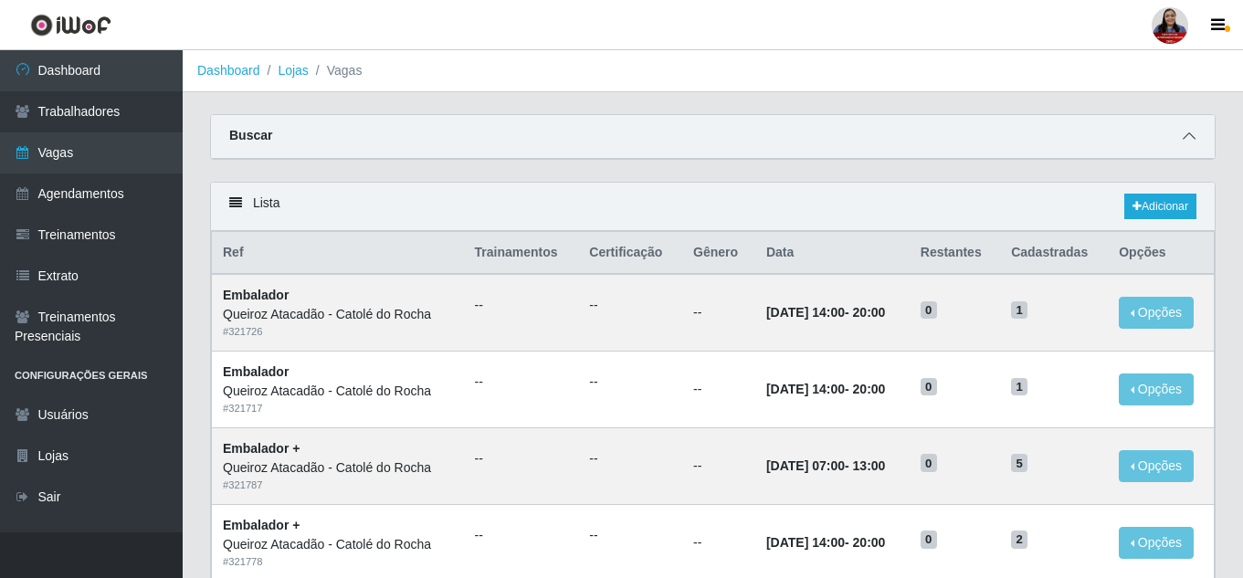
click at [1194, 136] on icon at bounding box center [1189, 136] width 13 height 13
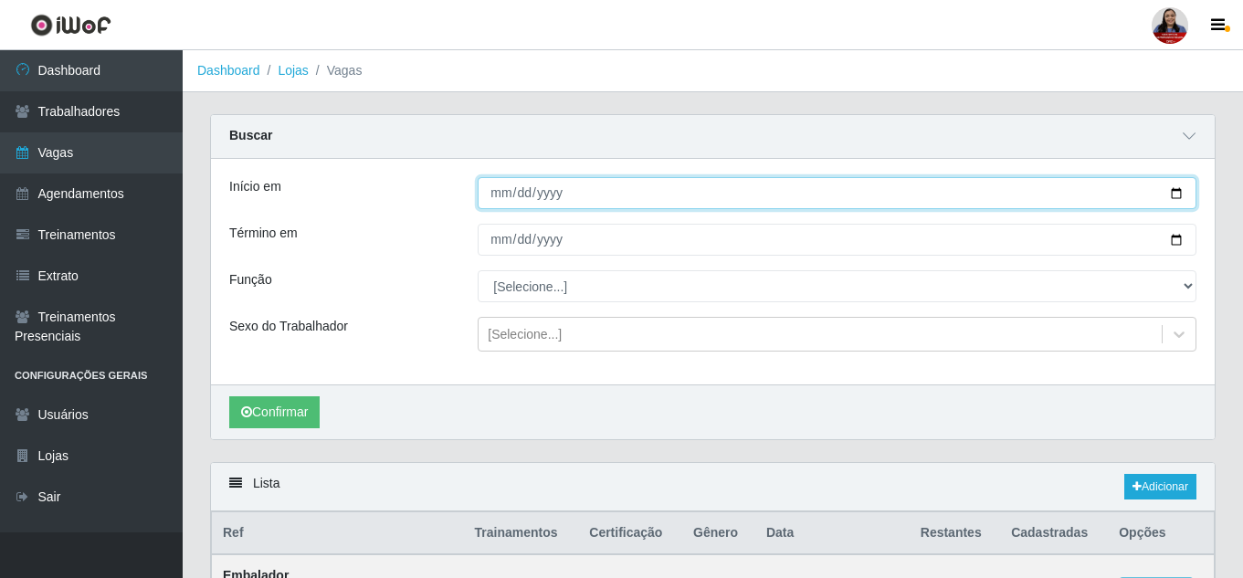
click at [1174, 189] on input "Início em" at bounding box center [837, 193] width 719 height 32
type input "[DATE]"
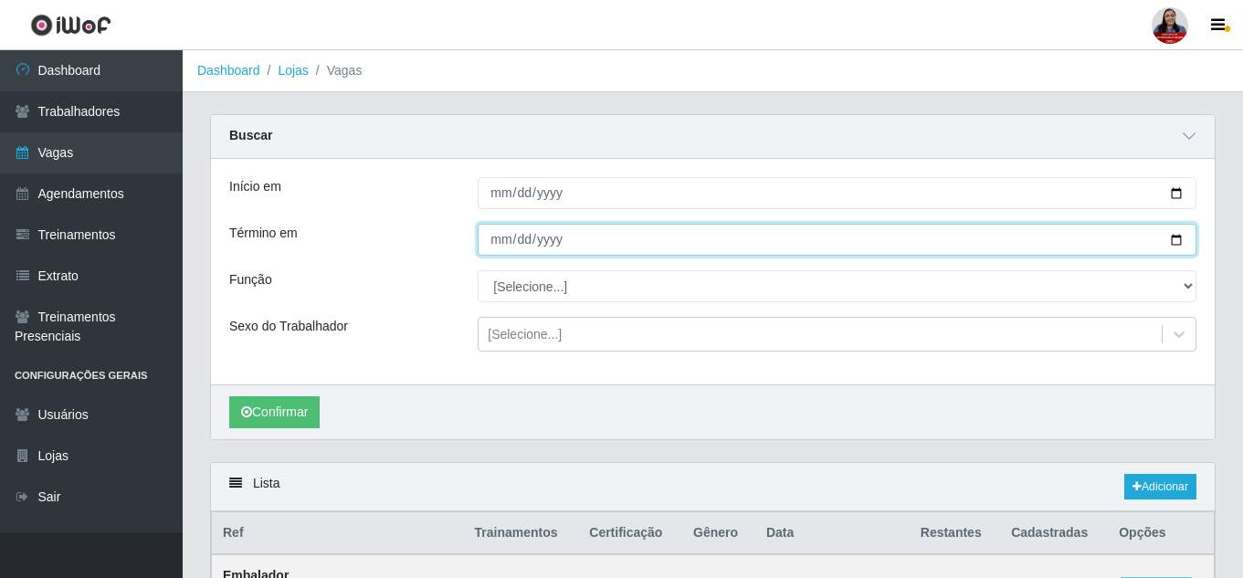
click at [1173, 238] on input "Término em" at bounding box center [837, 240] width 719 height 32
type input "[DATE]"
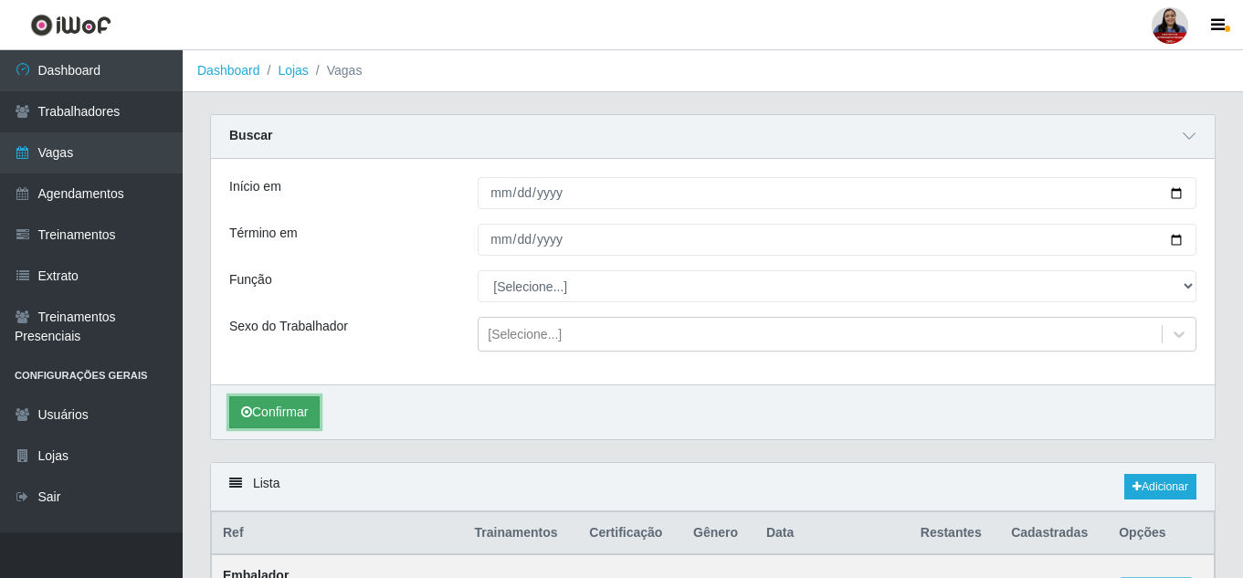
click at [315, 412] on button "Confirmar" at bounding box center [274, 412] width 90 height 32
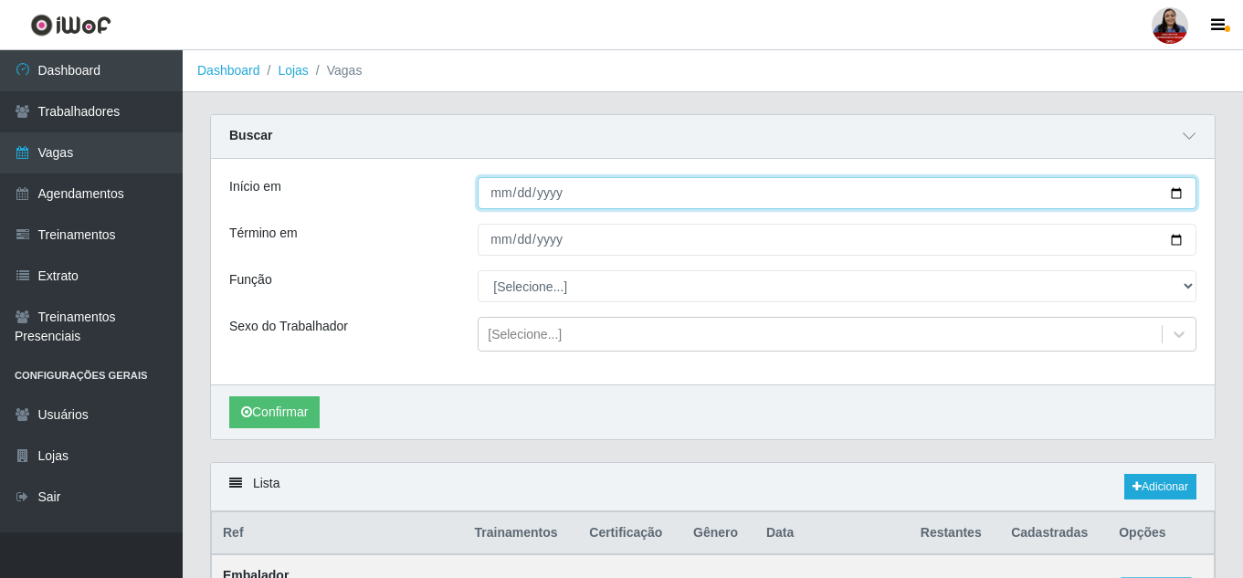
click at [1178, 190] on input "[DATE]" at bounding box center [837, 193] width 719 height 32
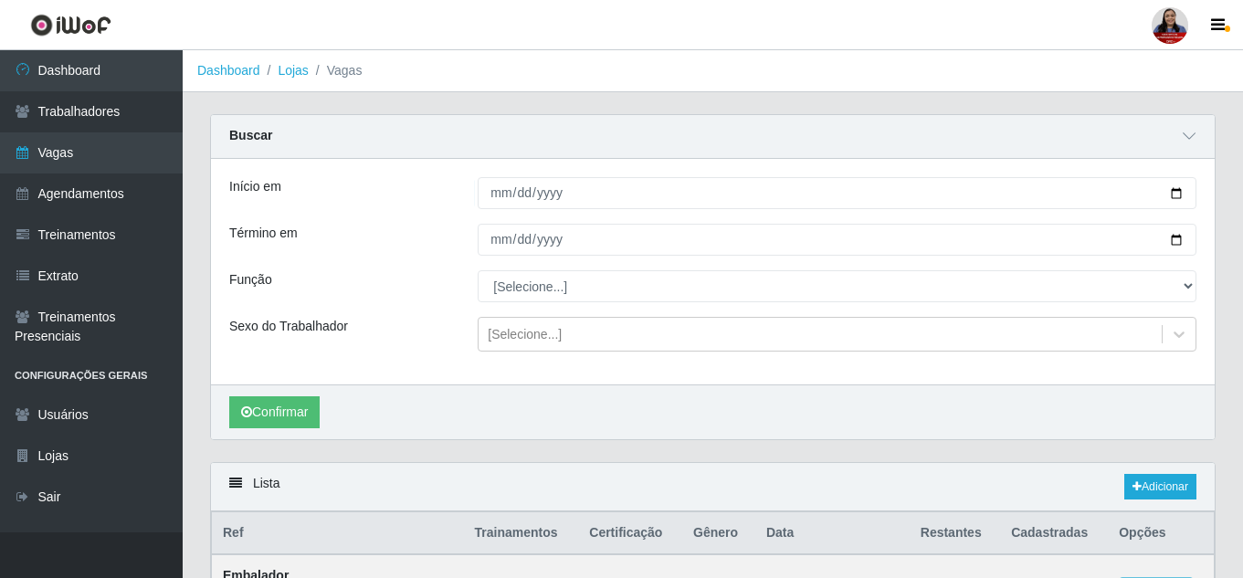
click at [298, 395] on div "Confirmar" at bounding box center [713, 411] width 1004 height 55
click at [307, 414] on button "Confirmar" at bounding box center [274, 412] width 90 height 32
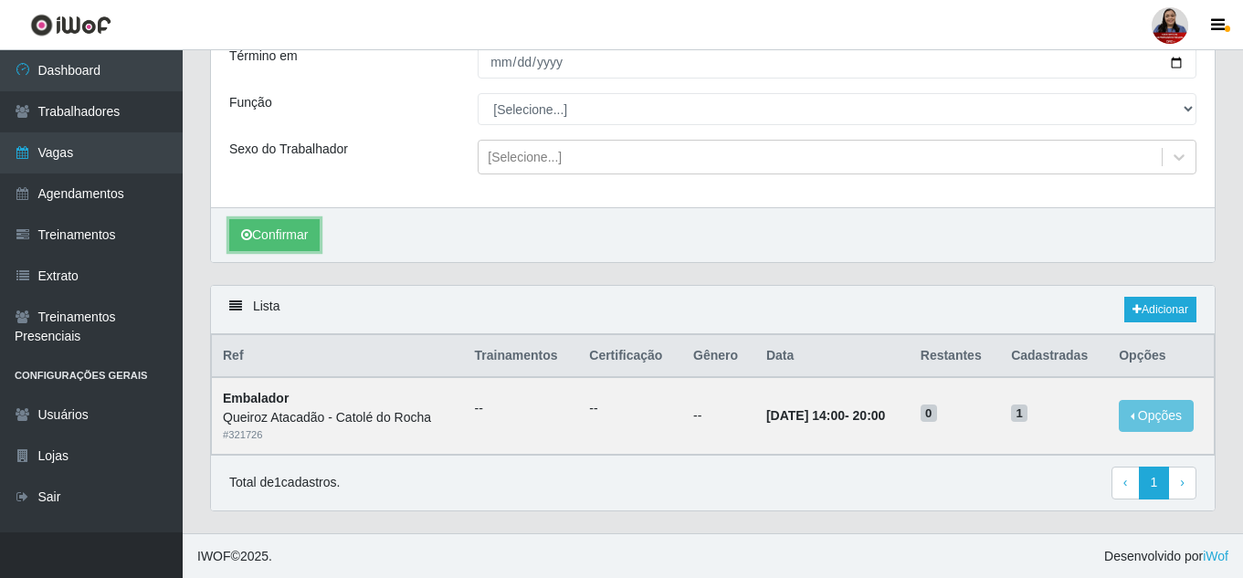
scroll to position [179, 0]
drag, startPoint x: 776, startPoint y: 410, endPoint x: 1045, endPoint y: 406, distance: 268.5
click at [1045, 406] on tr "Embalador Queiroz Atacadão - Catolé do Rocha # 321726 -- -- -- [DATE] 14:00 - 2…" at bounding box center [713, 414] width 1003 height 77
click at [551, 285] on div "Lista Adicionar" at bounding box center [713, 309] width 1004 height 48
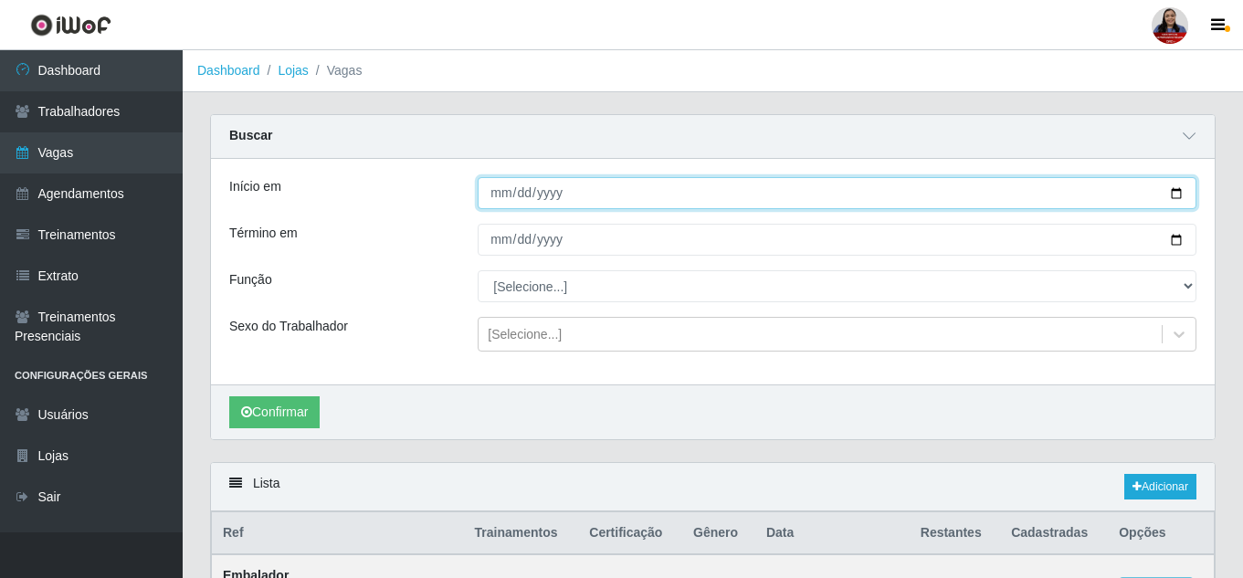
click at [1175, 193] on input "[DATE]" at bounding box center [837, 193] width 719 height 32
type input "[DATE]"
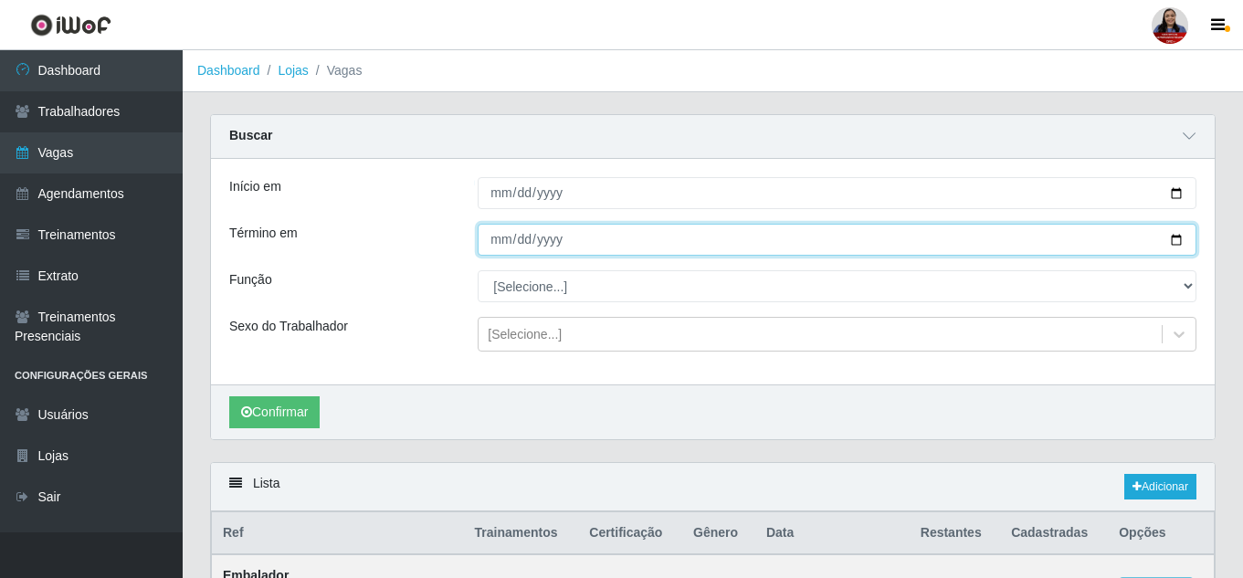
drag, startPoint x: 1177, startPoint y: 240, endPoint x: 1168, endPoint y: 249, distance: 12.9
click at [1177, 241] on input "[DATE]" at bounding box center [837, 240] width 719 height 32
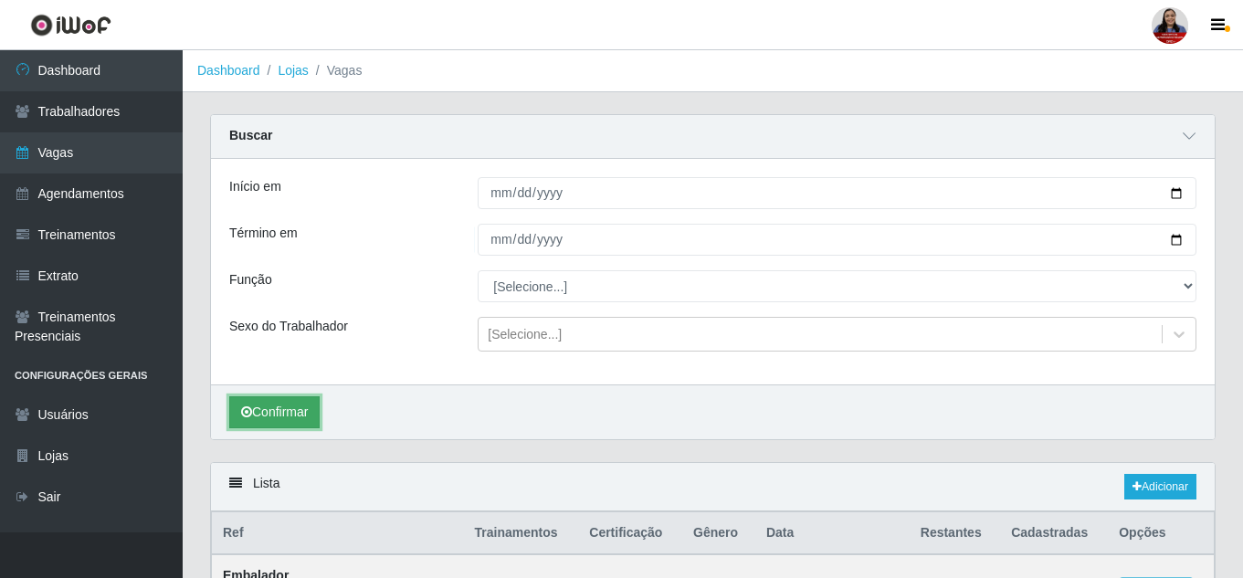
click at [289, 418] on button "Confirmar" at bounding box center [274, 412] width 90 height 32
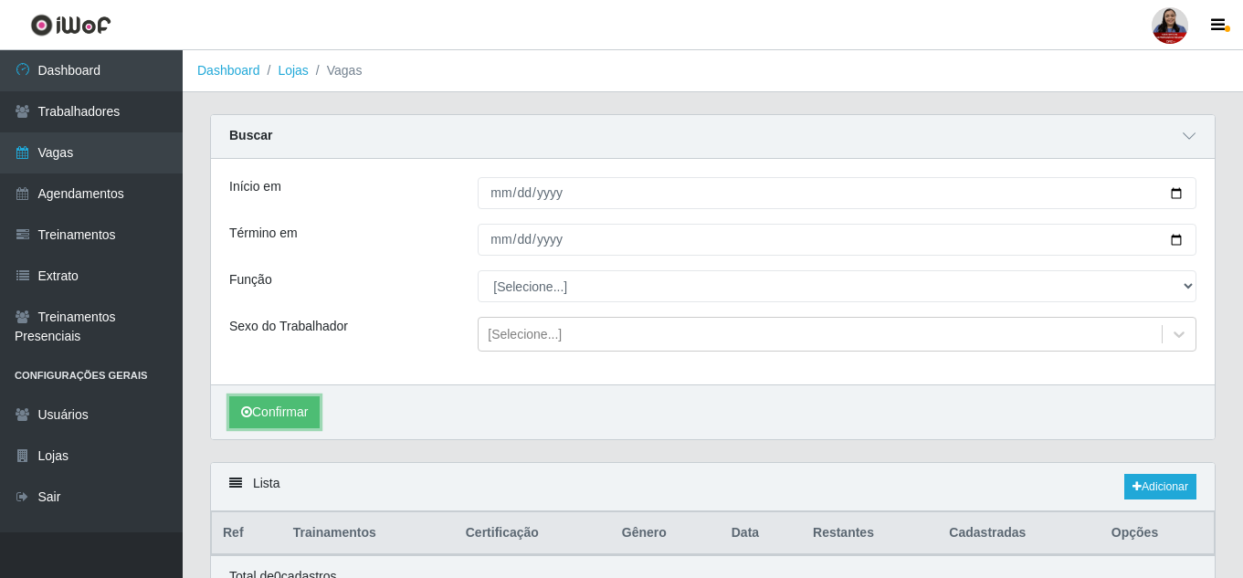
scroll to position [89, 0]
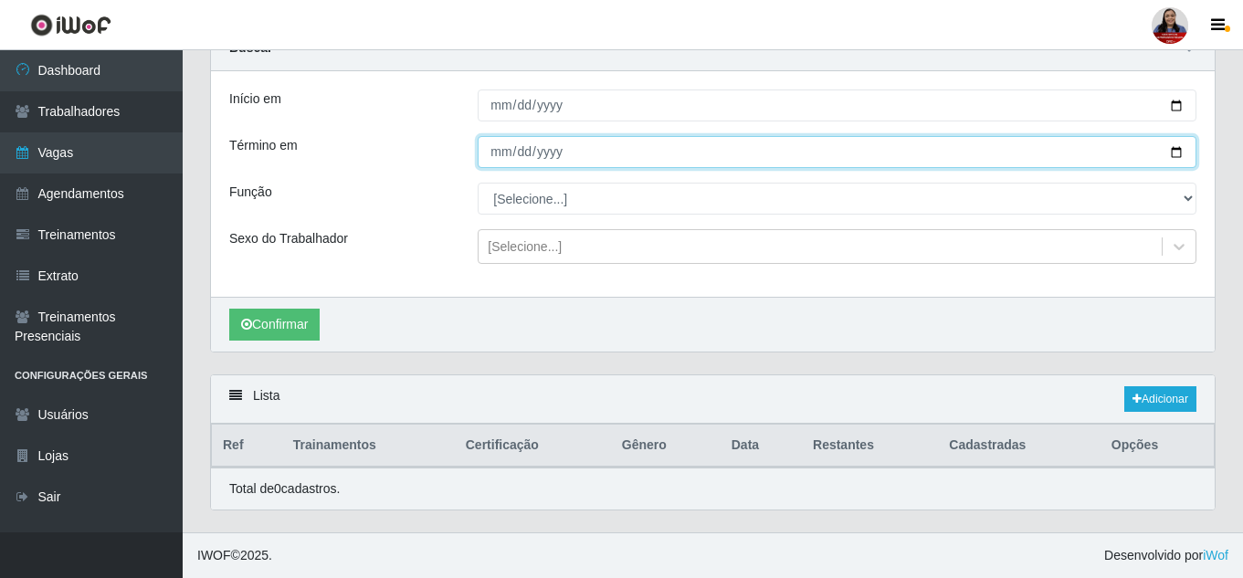
click at [1180, 153] on input "[DATE]" at bounding box center [837, 152] width 719 height 32
type input "[DATE]"
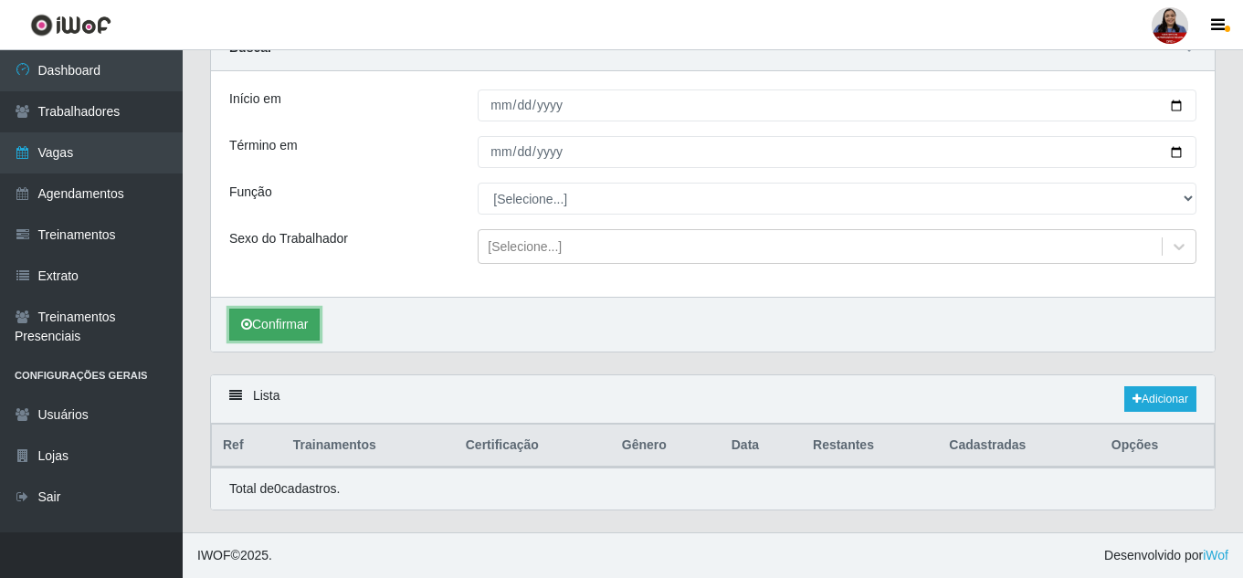
click at [311, 317] on button "Confirmar" at bounding box center [274, 325] width 90 height 32
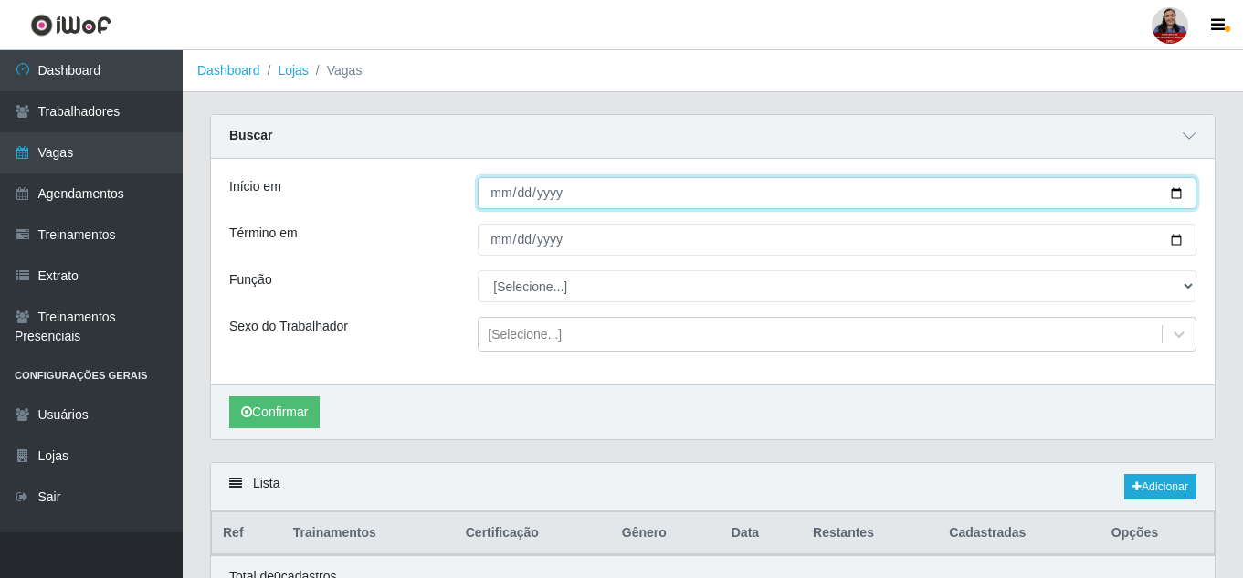
click at [1180, 192] on input "[DATE]" at bounding box center [837, 193] width 719 height 32
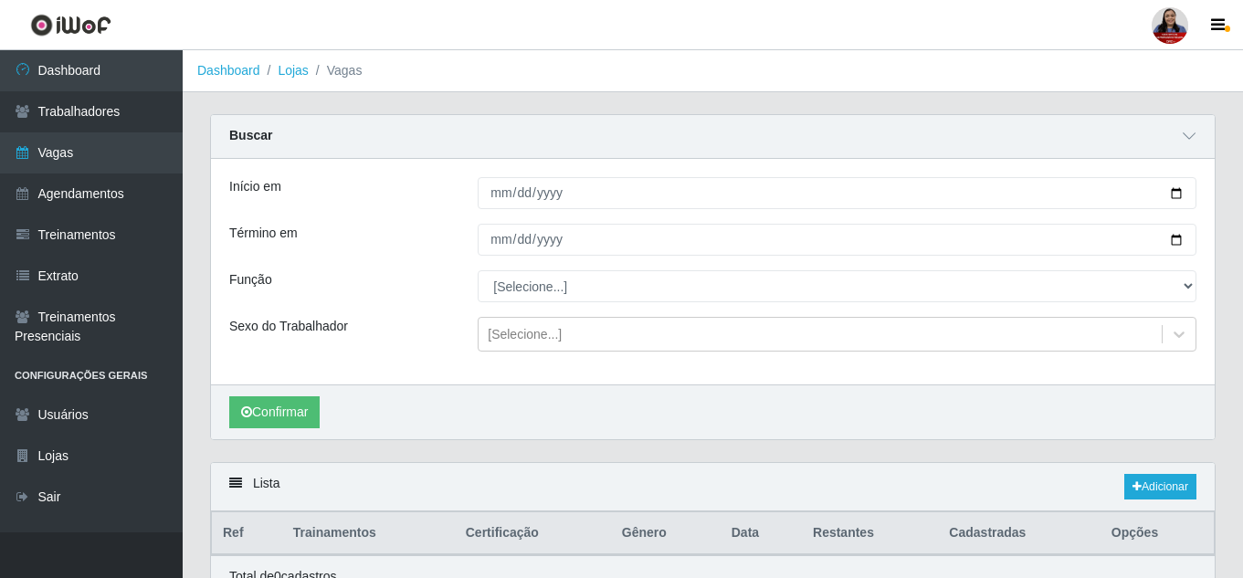
click at [425, 216] on div "Início em [DATE] Término em [DATE] Função [Selecione...] Embalador Embalador + …" at bounding box center [713, 272] width 1004 height 226
click at [768, 30] on header "Perfil Alterar Senha Sair" at bounding box center [621, 25] width 1243 height 50
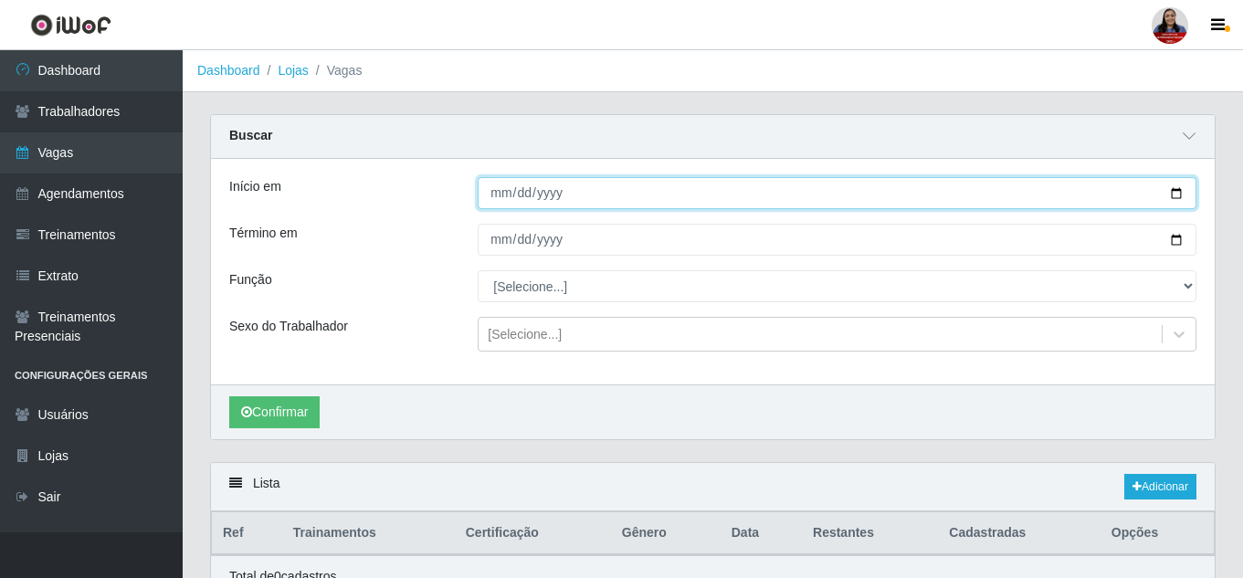
click at [1177, 194] on input "[DATE]" at bounding box center [837, 193] width 719 height 32
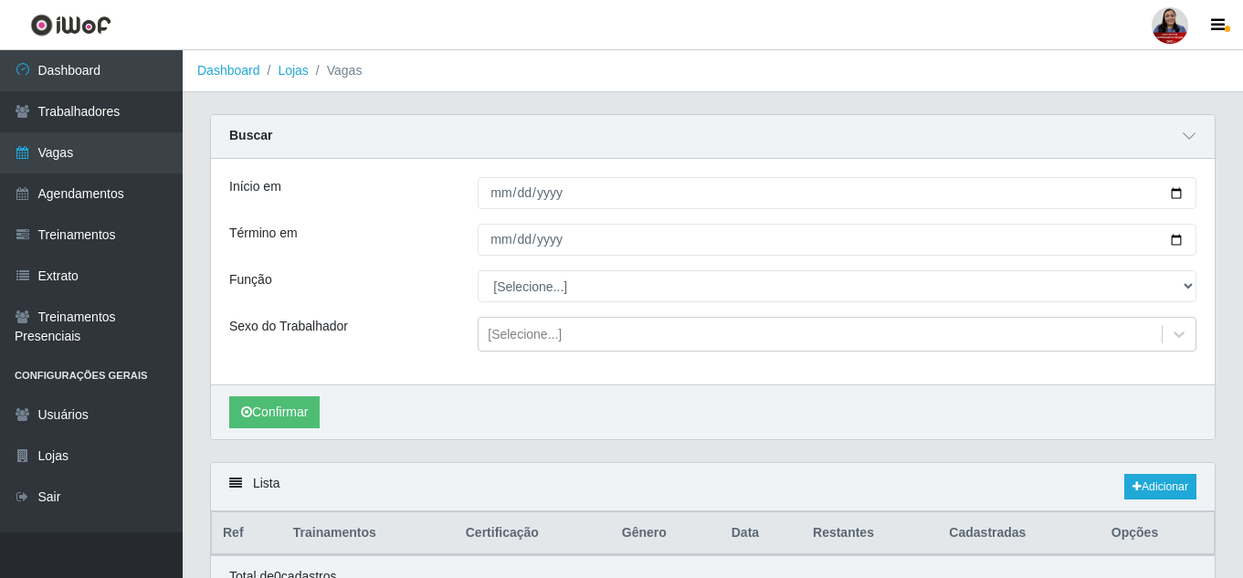
click at [450, 211] on div "Início em [DATE] Término em [DATE] Função [Selecione...] Embalador Embalador + …" at bounding box center [713, 272] width 1004 height 226
click at [226, 69] on link "Dashboard" at bounding box center [228, 70] width 63 height 15
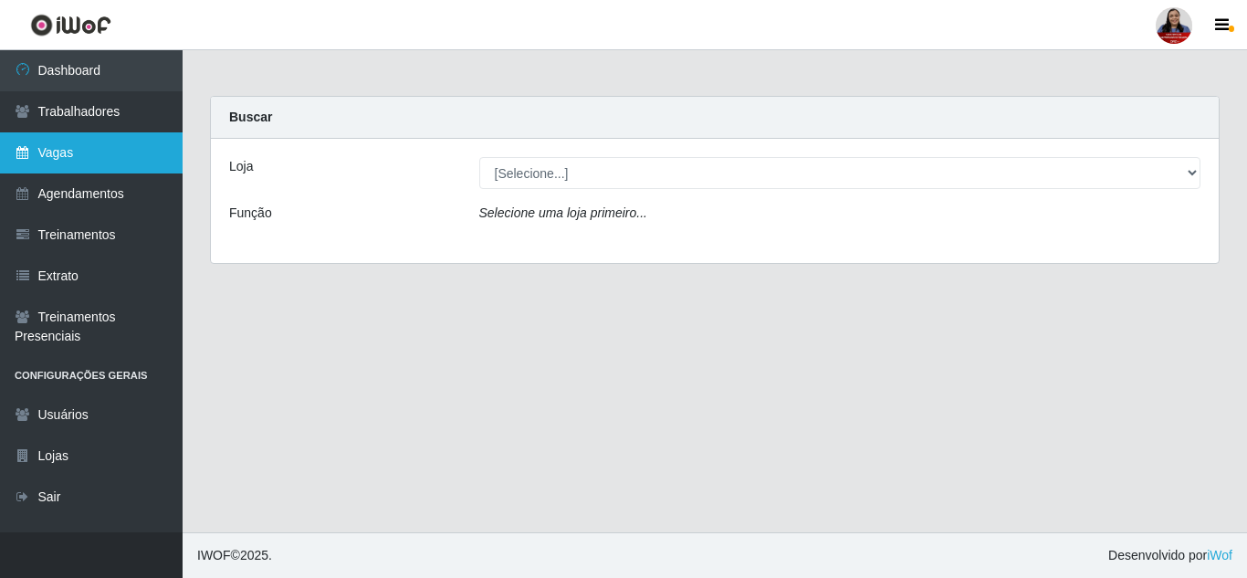
click at [107, 153] on link "Vagas" at bounding box center [91, 152] width 183 height 41
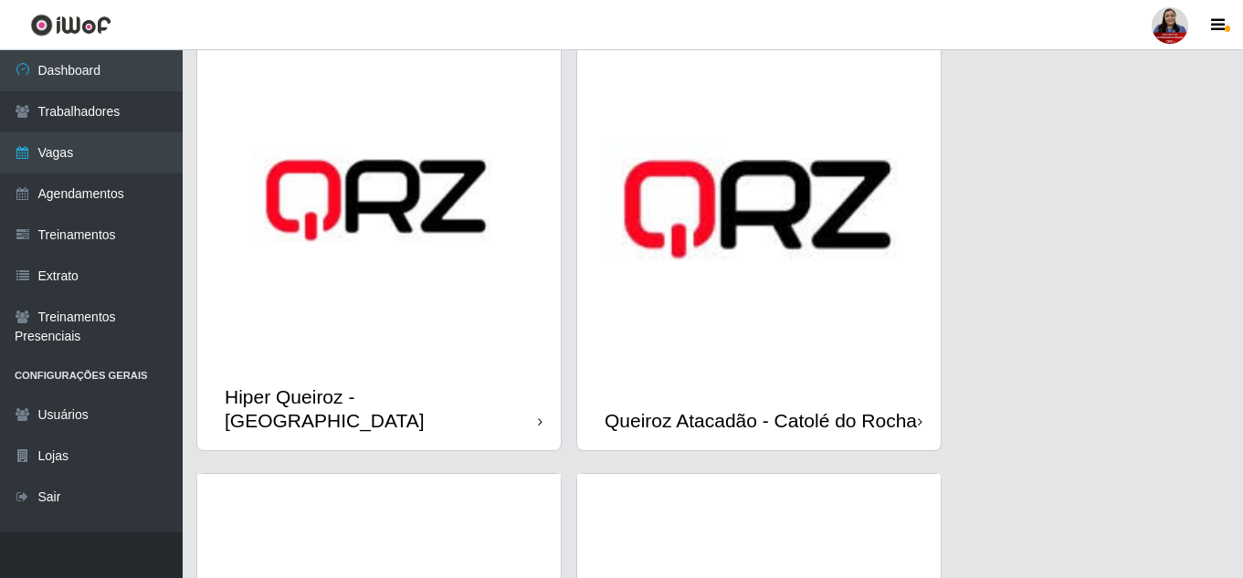
scroll to position [1096, 0]
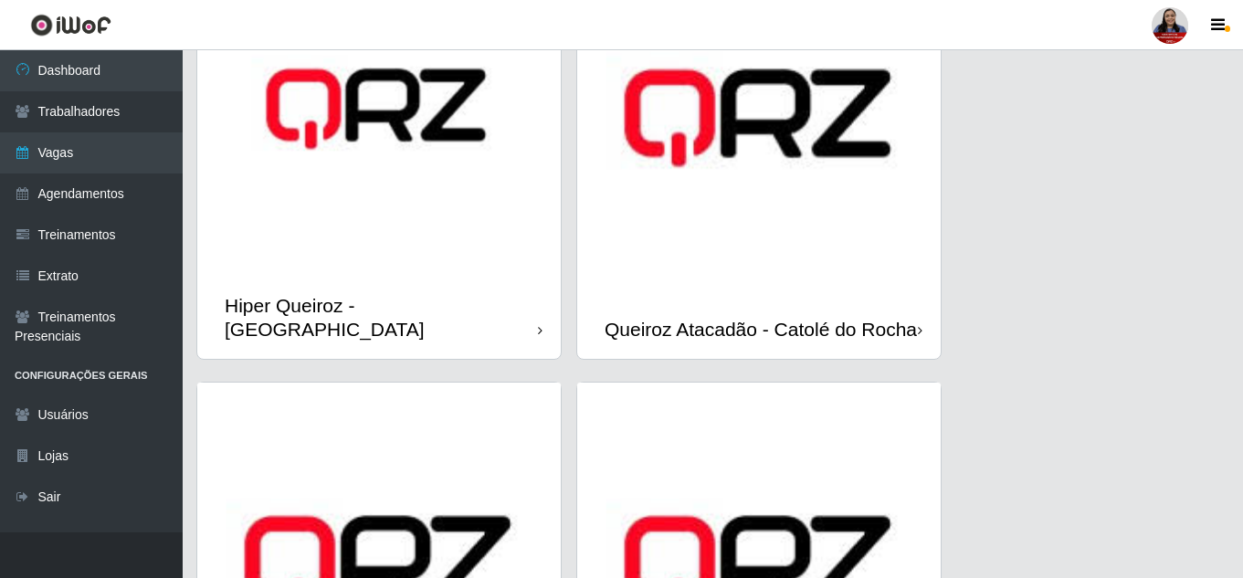
click at [422, 322] on div "Hiper Queiroz - [GEOGRAPHIC_DATA]" at bounding box center [381, 317] width 313 height 46
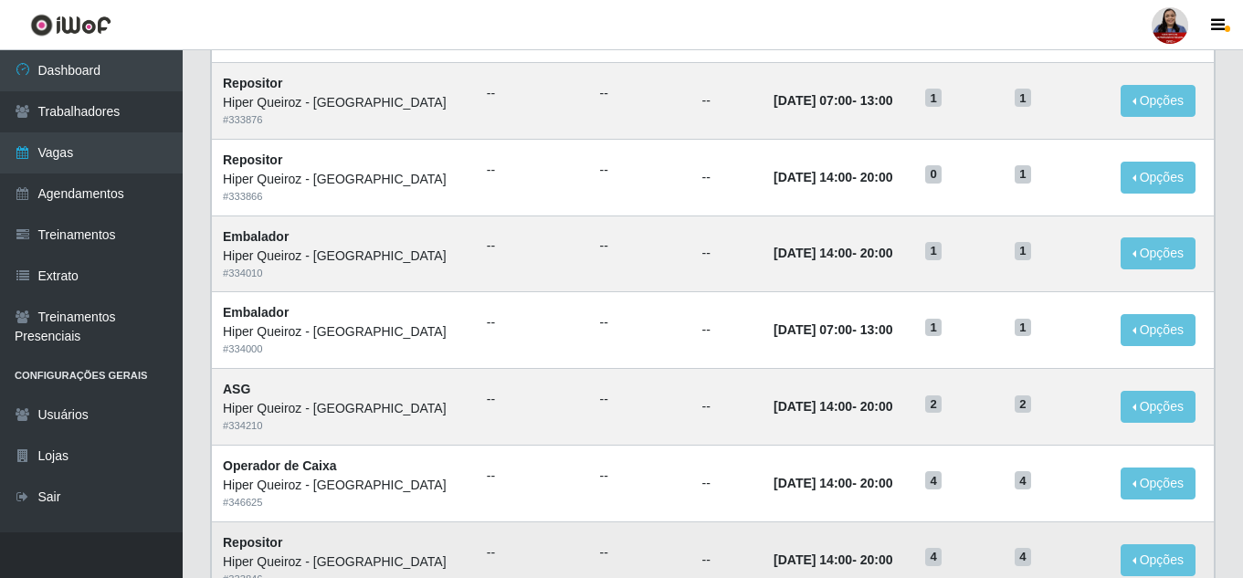
scroll to position [548, 0]
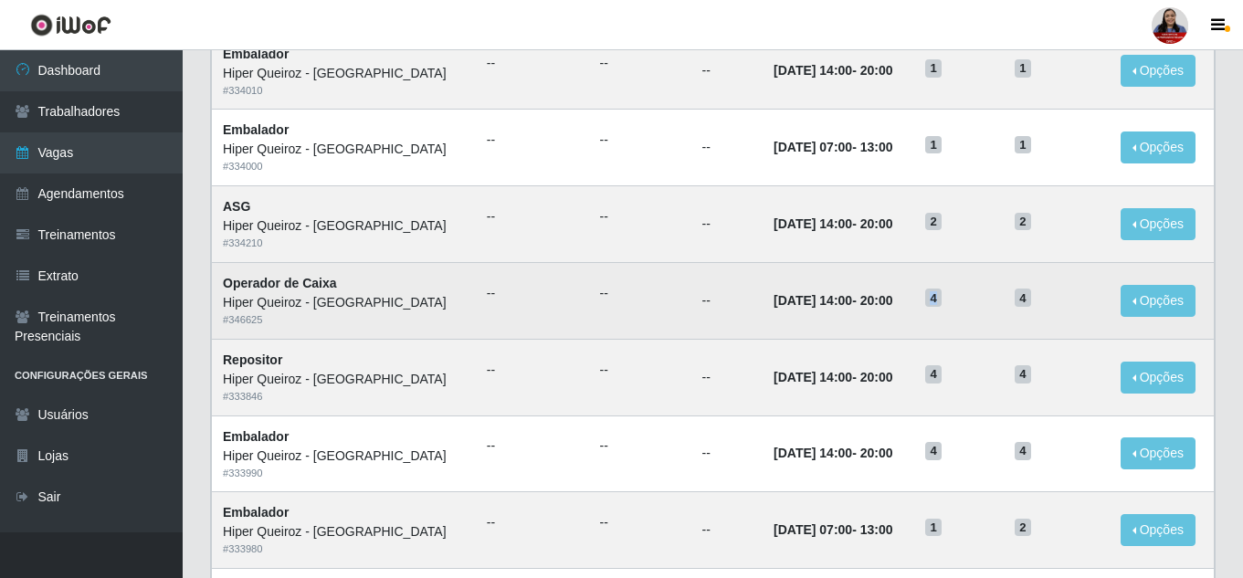
drag, startPoint x: 917, startPoint y: 306, endPoint x: 932, endPoint y: 316, distance: 18.5
click at [932, 310] on td "4" at bounding box center [958, 300] width 89 height 77
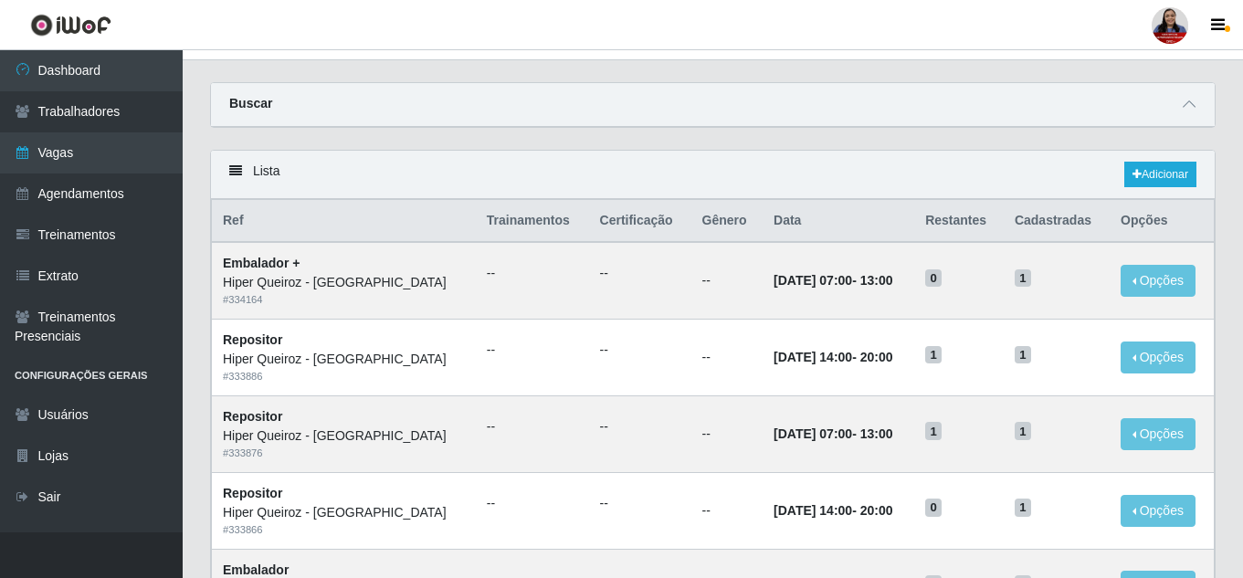
scroll to position [0, 0]
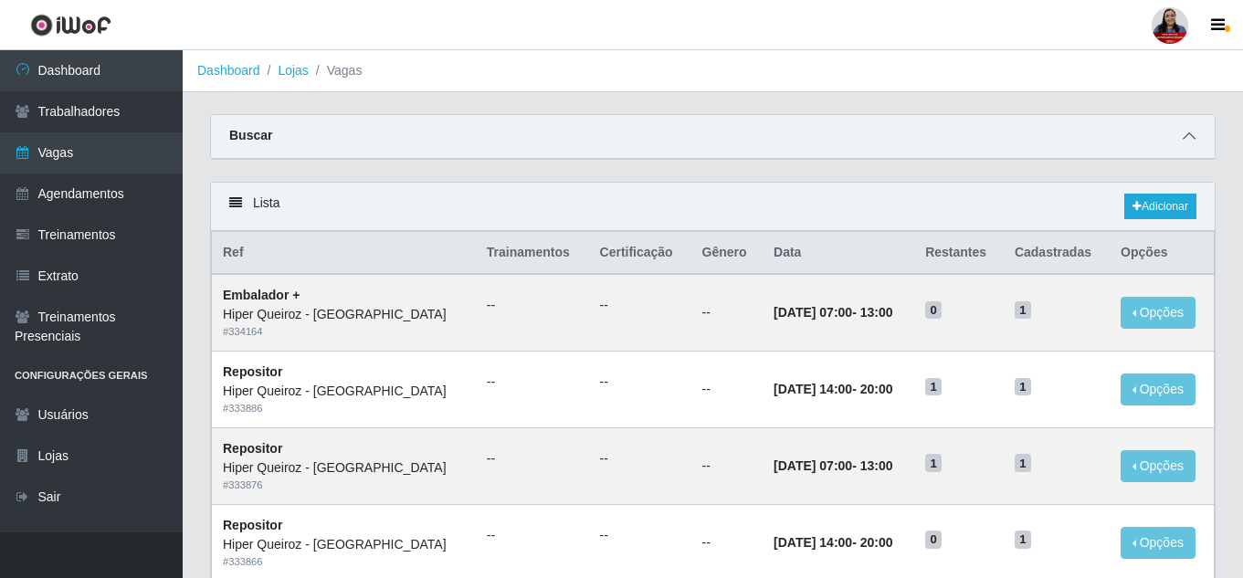
click at [1191, 134] on icon at bounding box center [1189, 136] width 13 height 13
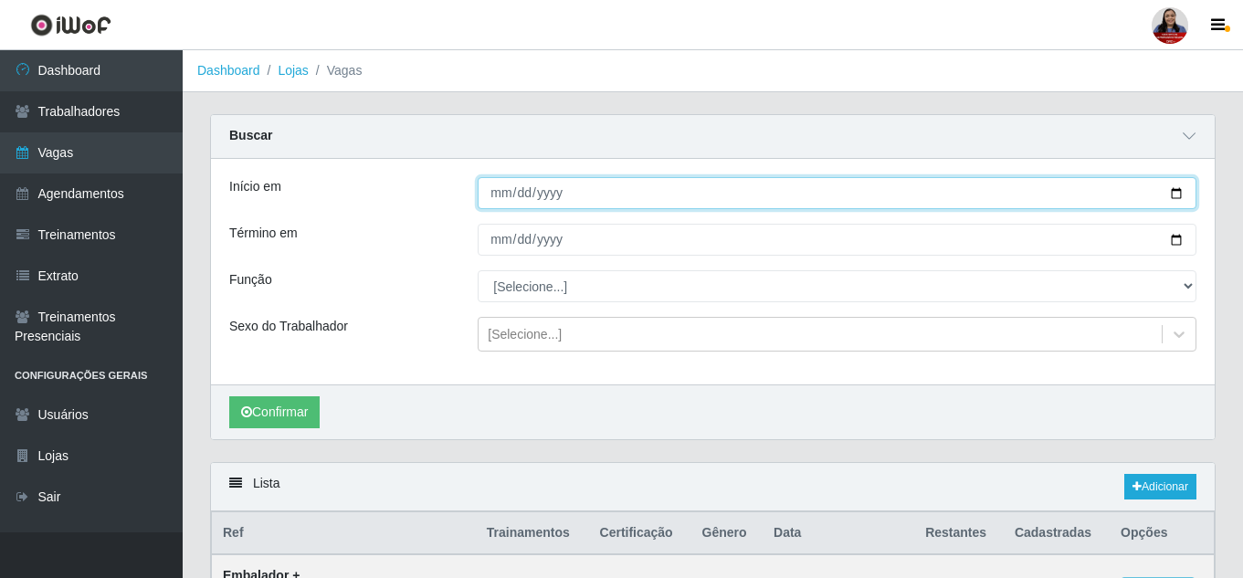
click at [1180, 195] on input "Início em" at bounding box center [837, 193] width 719 height 32
type input "[DATE]"
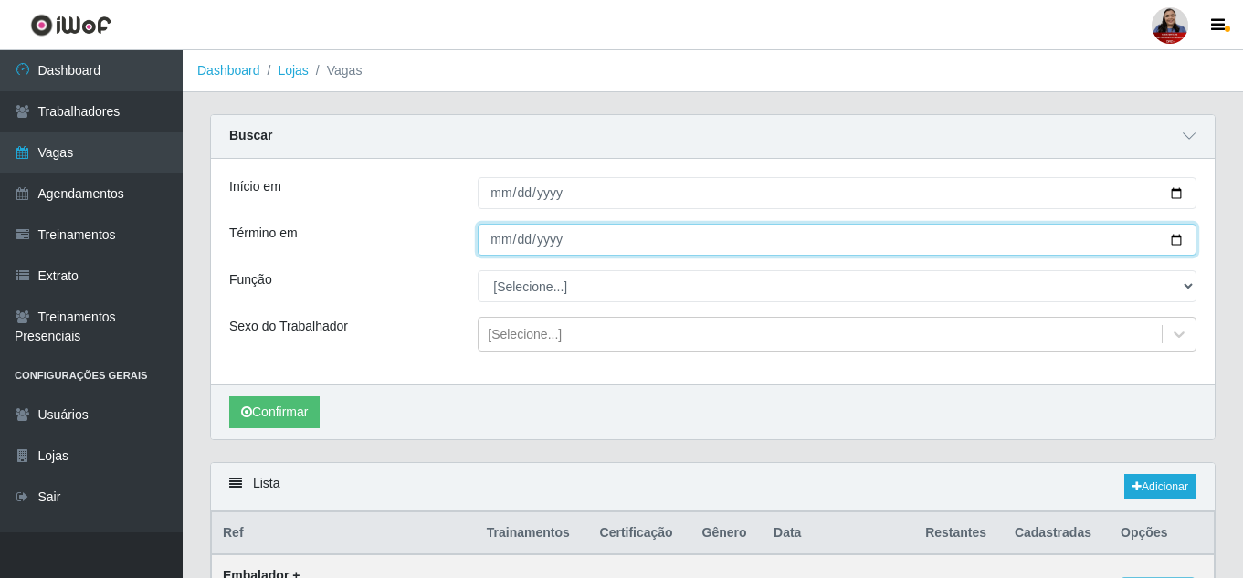
drag, startPoint x: 1177, startPoint y: 245, endPoint x: 1109, endPoint y: 274, distance: 74.5
click at [1175, 245] on input "Término em" at bounding box center [837, 240] width 719 height 32
type input "[DATE]"
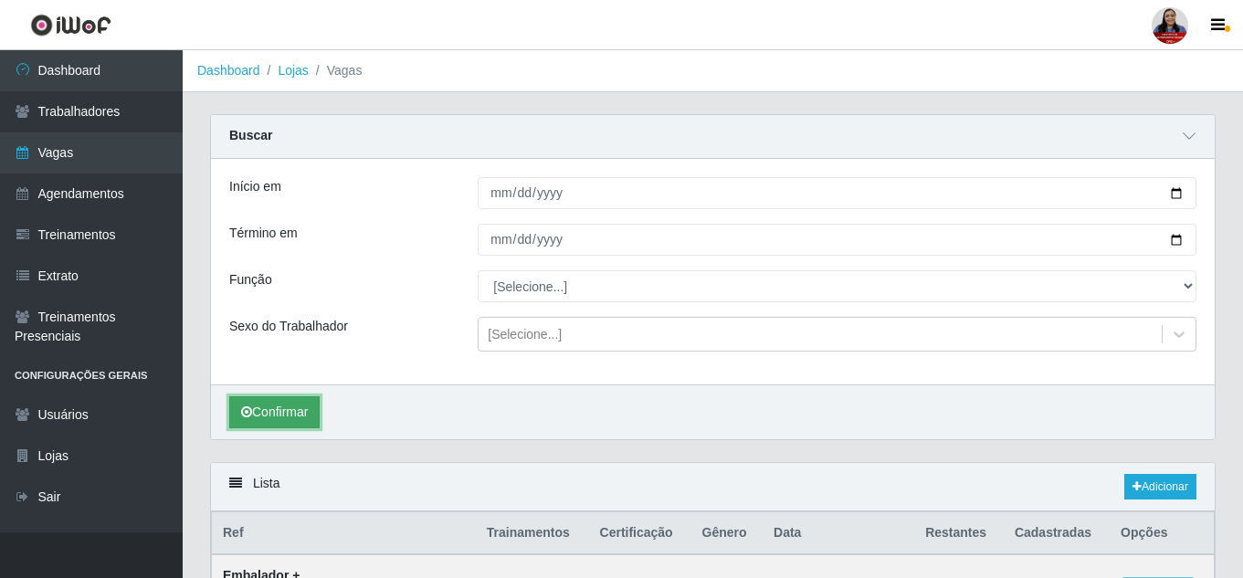
click at [279, 410] on button "Confirmar" at bounding box center [274, 412] width 90 height 32
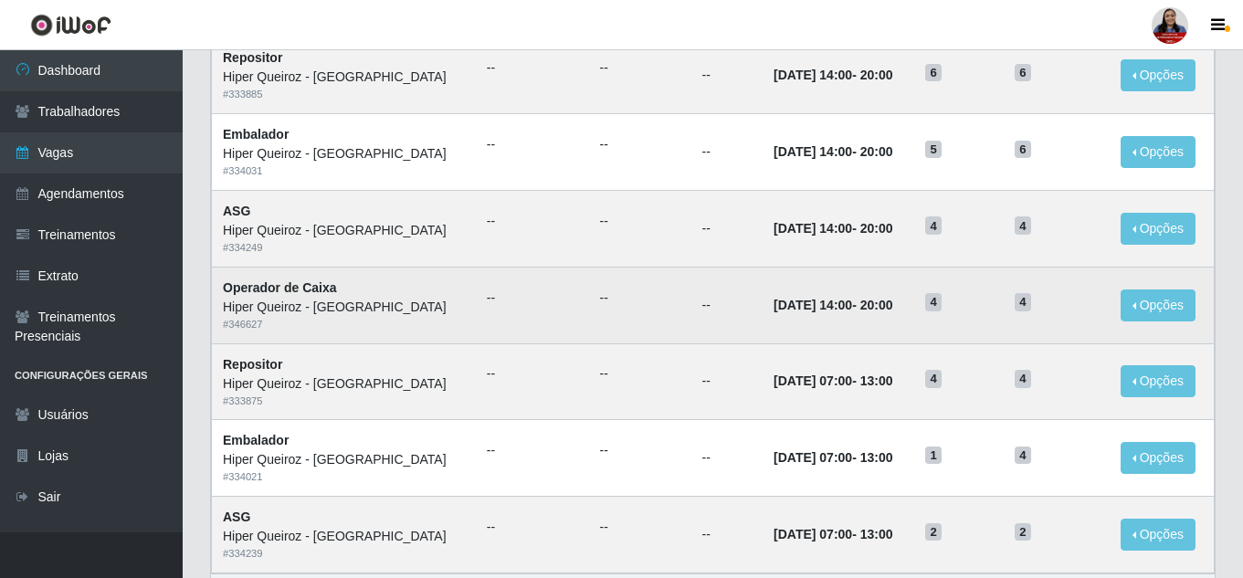
scroll to position [546, 0]
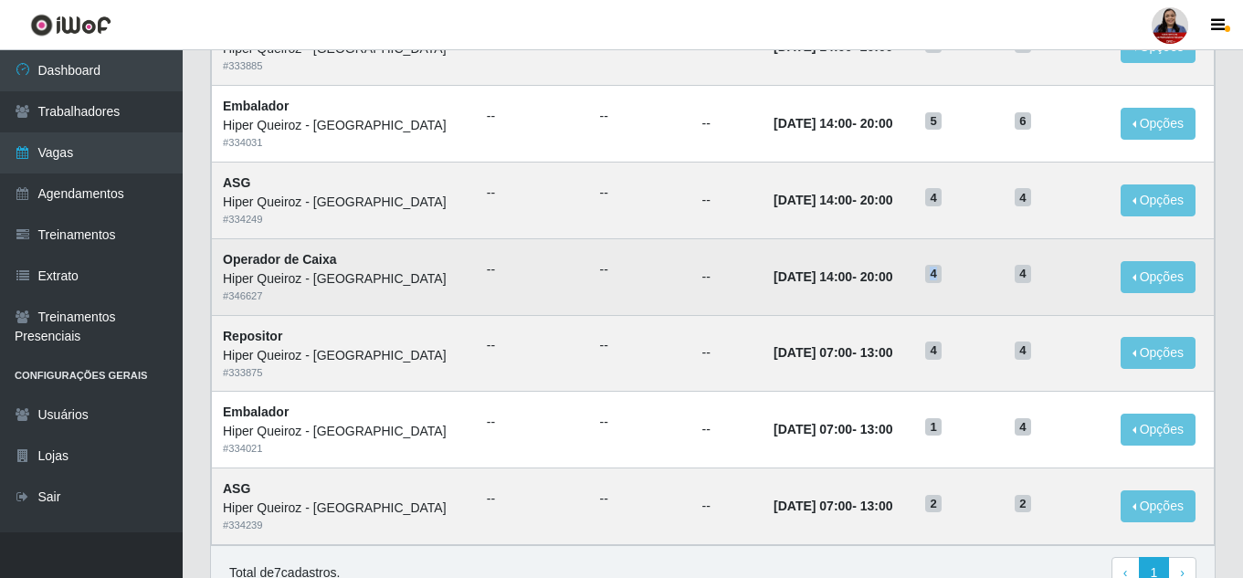
drag, startPoint x: 921, startPoint y: 275, endPoint x: 933, endPoint y: 281, distance: 13.5
click at [933, 281] on span "4" at bounding box center [933, 274] width 16 height 18
drag, startPoint x: 220, startPoint y: 265, endPoint x: 367, endPoint y: 283, distance: 148.2
click at [355, 258] on td "Operador de Caixa Hiper Queiroz - São Bento # 346627" at bounding box center [344, 276] width 264 height 77
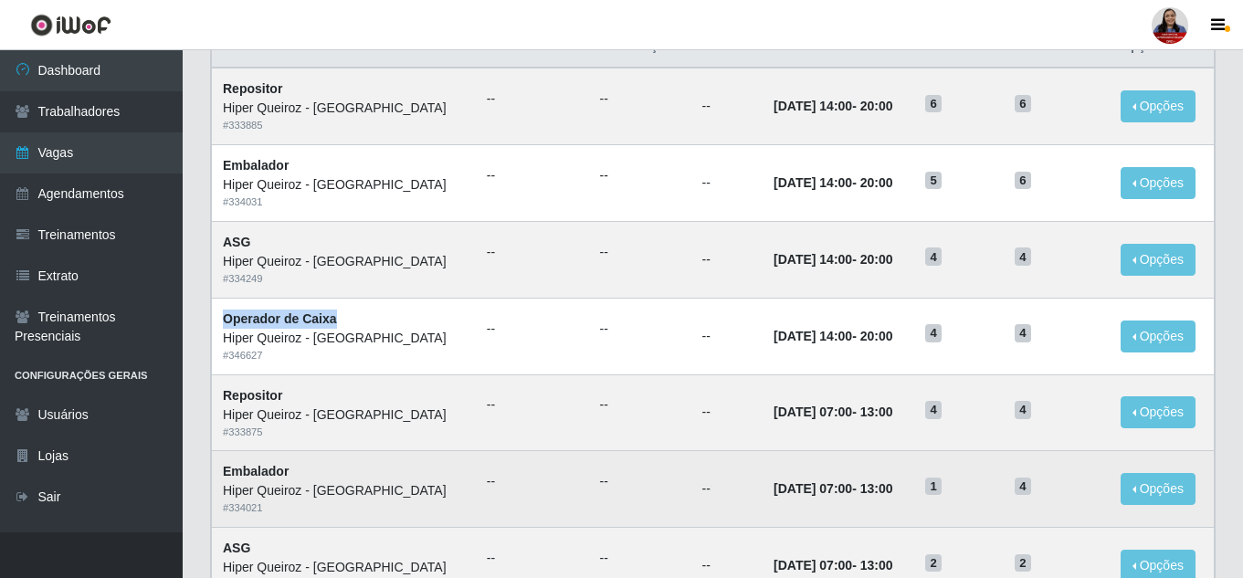
scroll to position [455, 0]
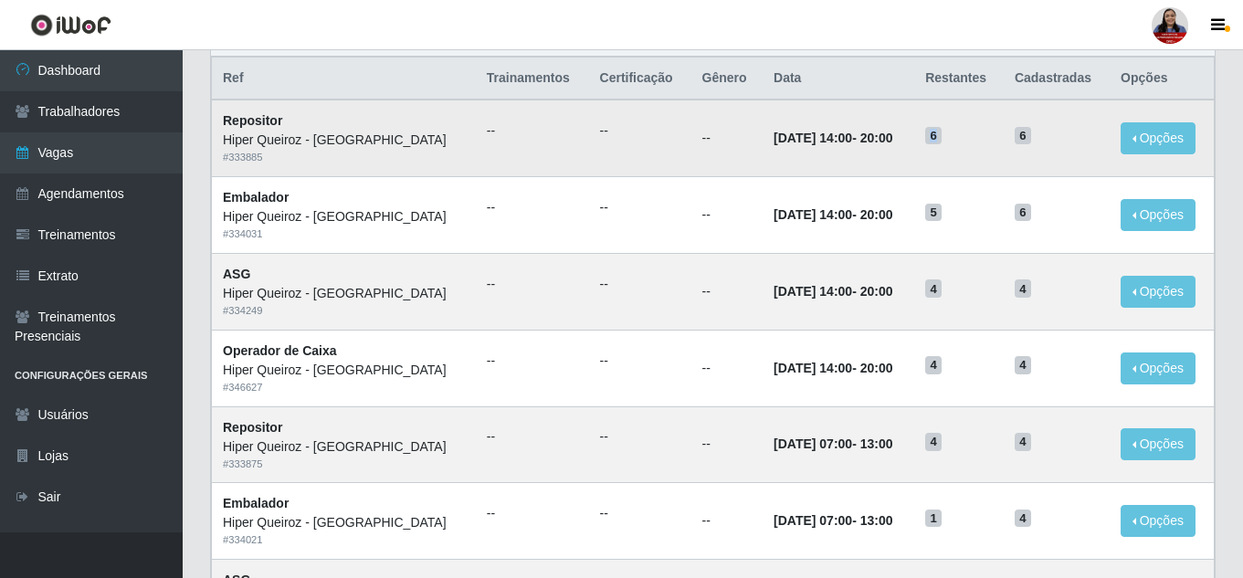
drag, startPoint x: 910, startPoint y: 142, endPoint x: 945, endPoint y: 145, distance: 35.8
click at [945, 145] on td "6" at bounding box center [958, 138] width 89 height 77
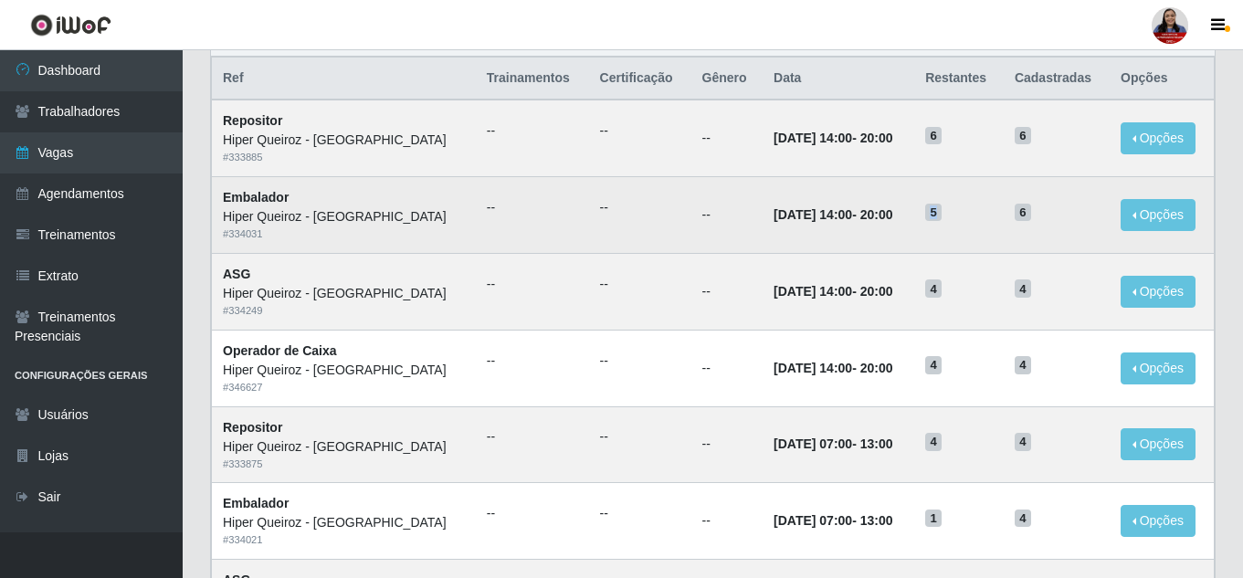
drag, startPoint x: 921, startPoint y: 213, endPoint x: 941, endPoint y: 219, distance: 20.2
click at [941, 219] on h5 "5" at bounding box center [959, 211] width 68 height 19
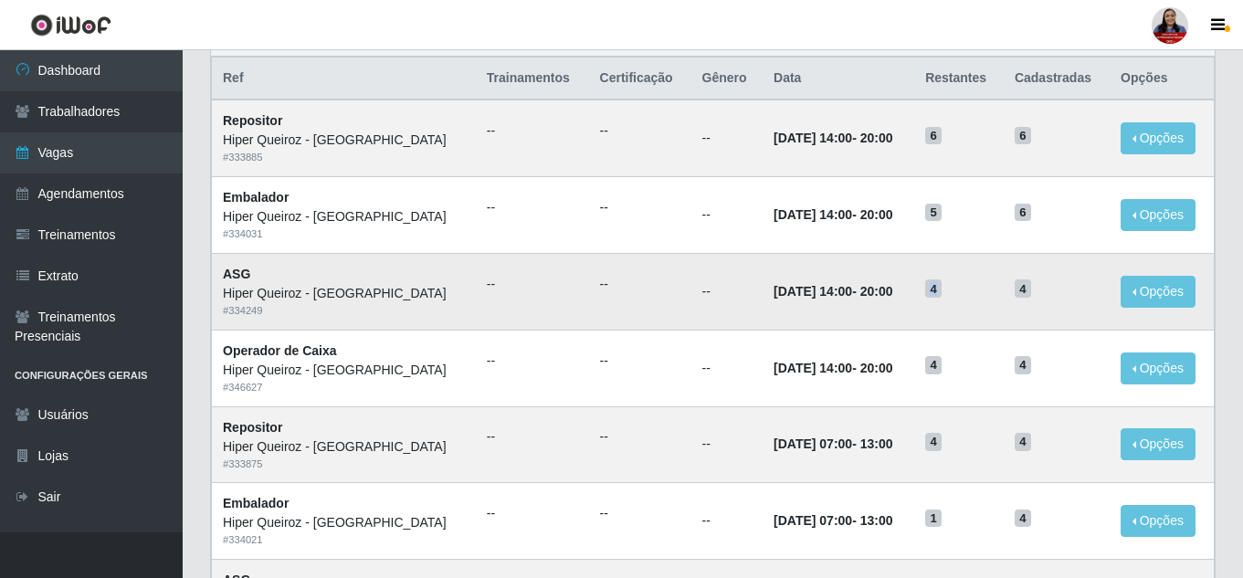
drag, startPoint x: 924, startPoint y: 292, endPoint x: 942, endPoint y: 294, distance: 17.4
click at [942, 294] on h5 "4" at bounding box center [959, 288] width 68 height 19
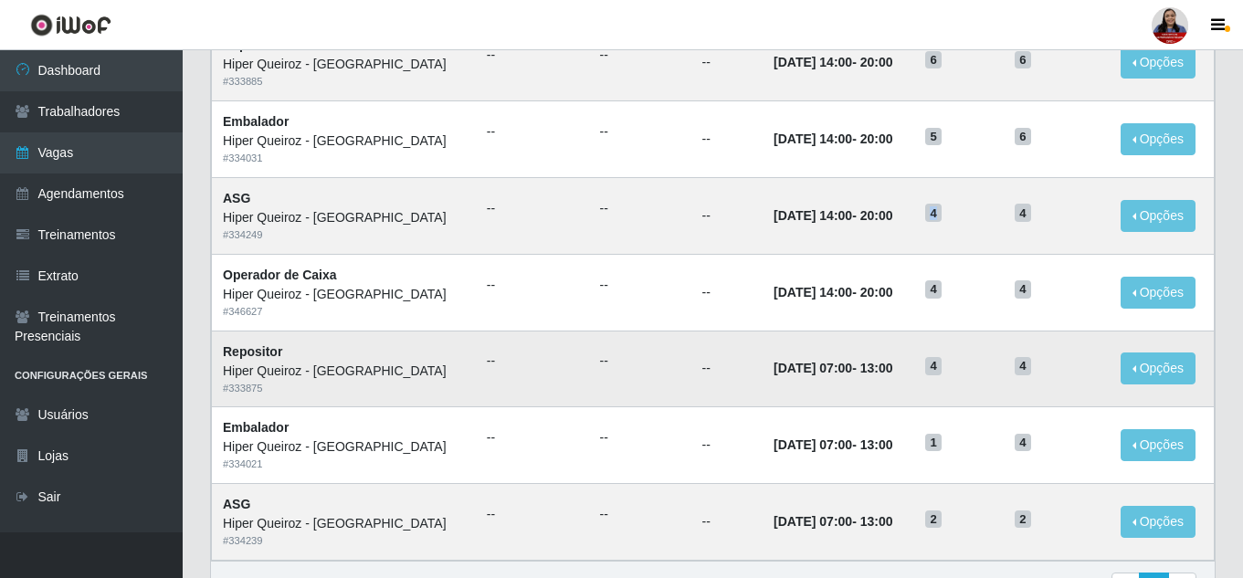
scroll to position [637, 0]
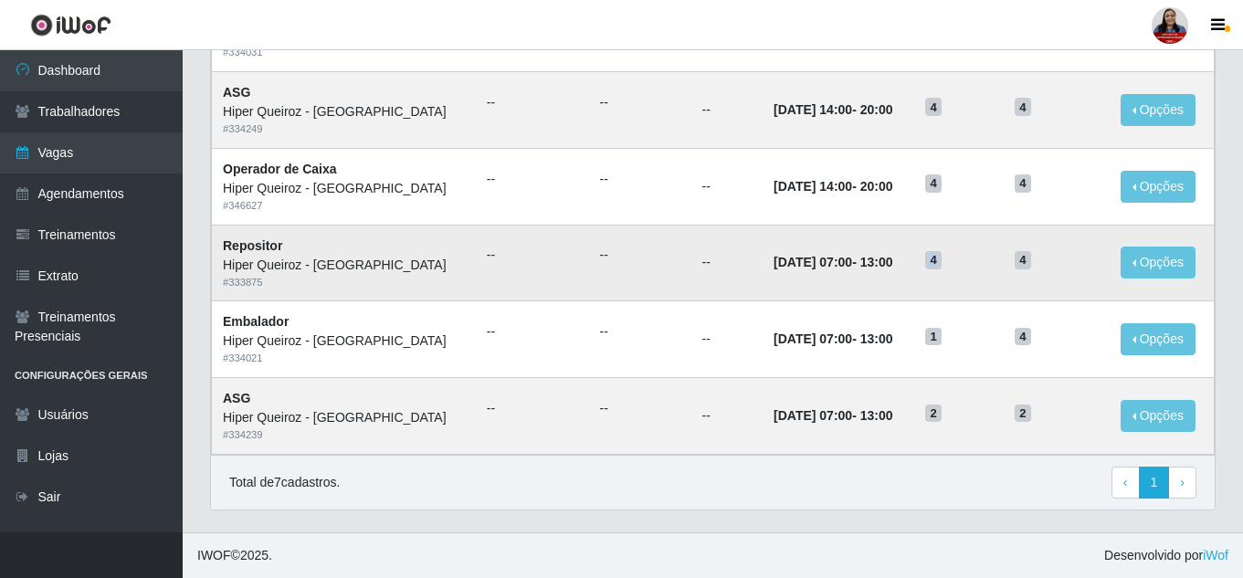
drag, startPoint x: 922, startPoint y: 264, endPoint x: 940, endPoint y: 268, distance: 17.9
click at [940, 268] on h5 "4" at bounding box center [959, 258] width 68 height 19
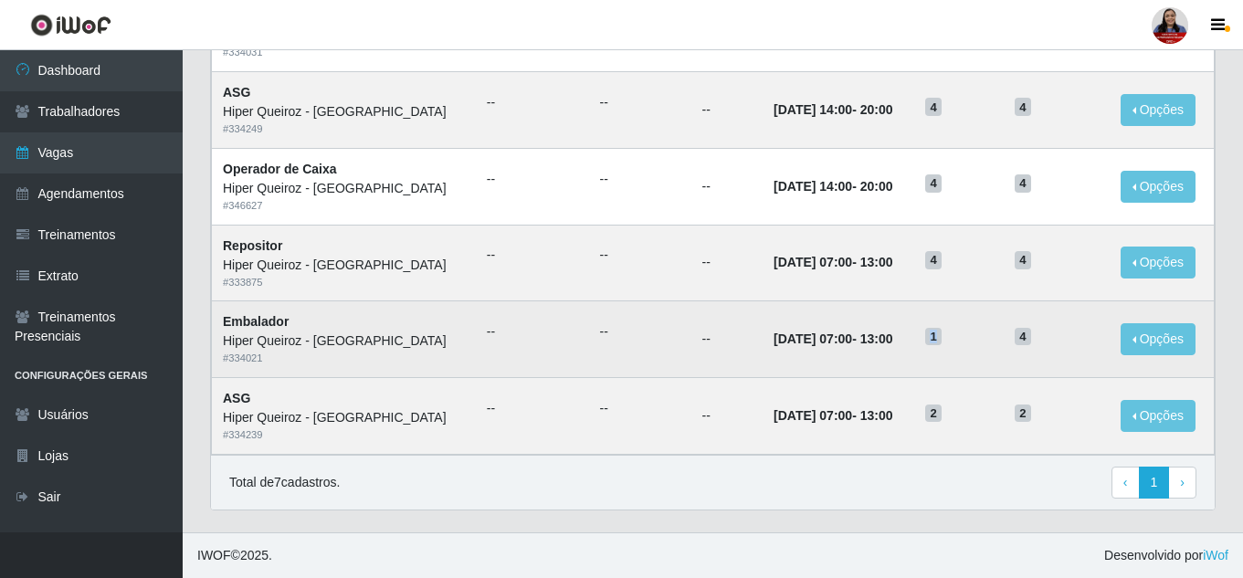
drag, startPoint x: 921, startPoint y: 337, endPoint x: 932, endPoint y: 342, distance: 12.7
click at [932, 342] on span "1" at bounding box center [933, 337] width 16 height 18
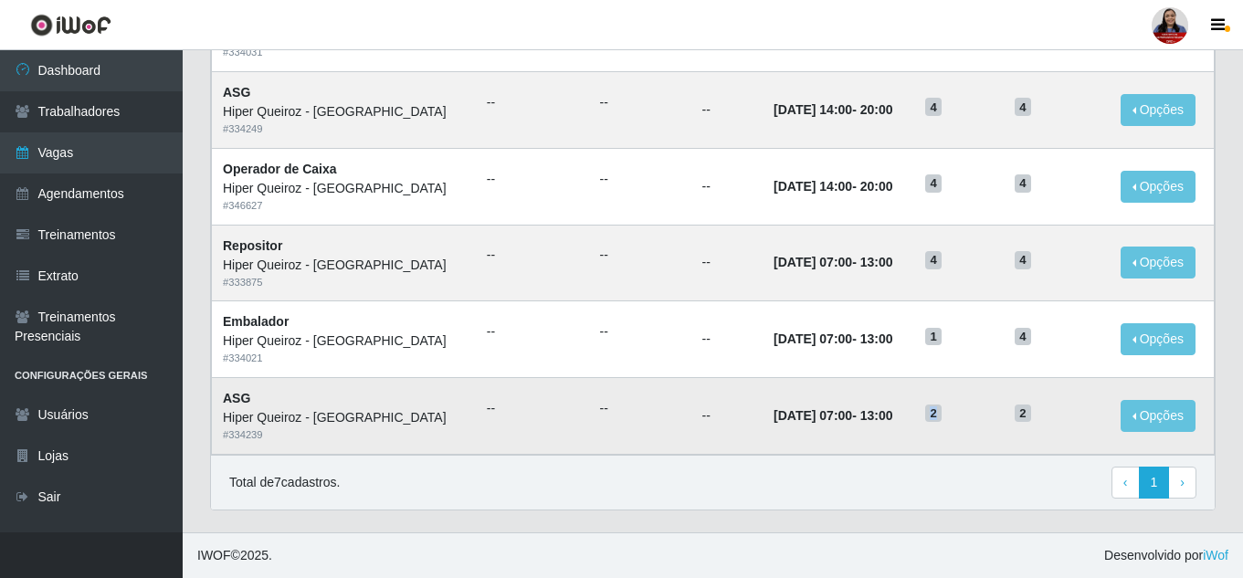
drag, startPoint x: 917, startPoint y: 416, endPoint x: 933, endPoint y: 426, distance: 19.3
click at [933, 426] on td "2" at bounding box center [958, 416] width 89 height 77
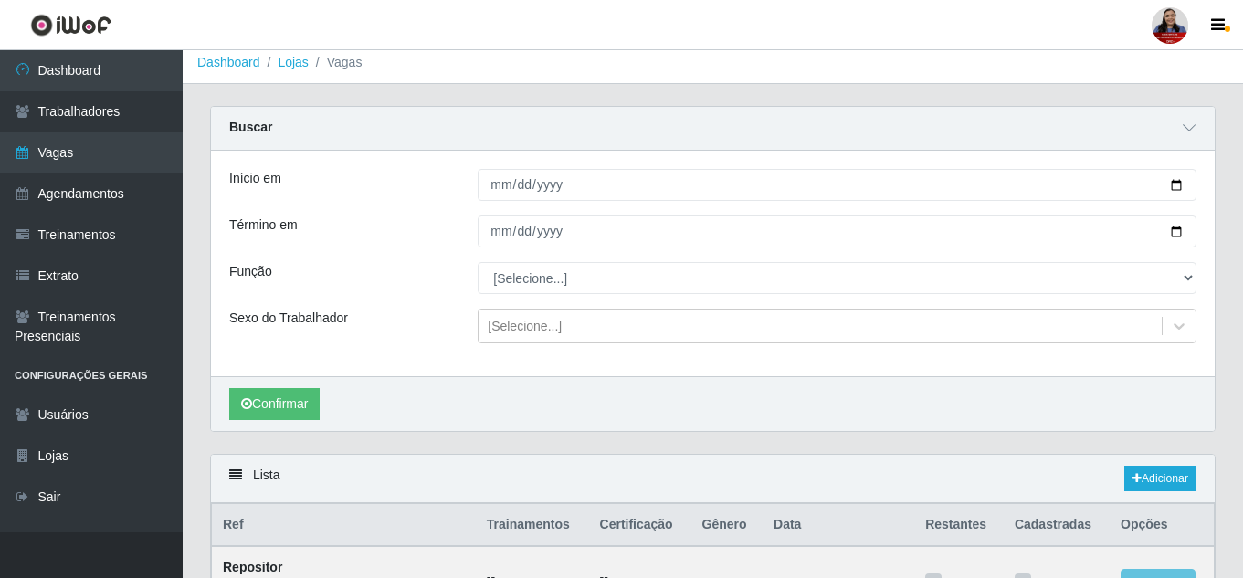
scroll to position [0, 0]
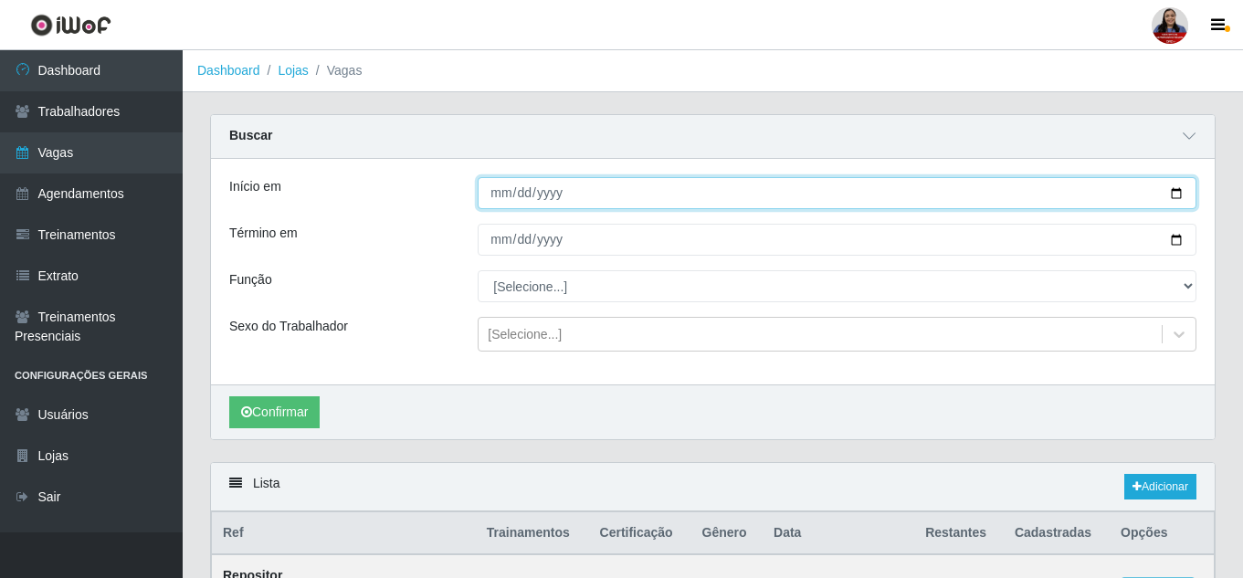
click at [1178, 193] on input "[DATE]" at bounding box center [837, 193] width 719 height 32
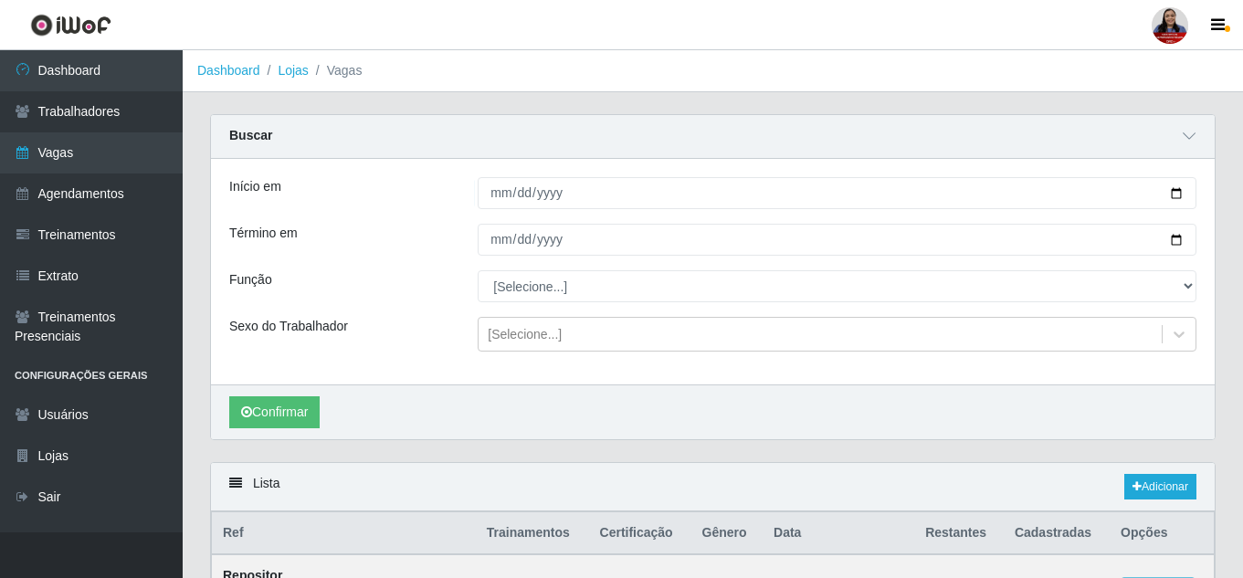
click at [880, 153] on div "Buscar" at bounding box center [713, 137] width 1004 height 44
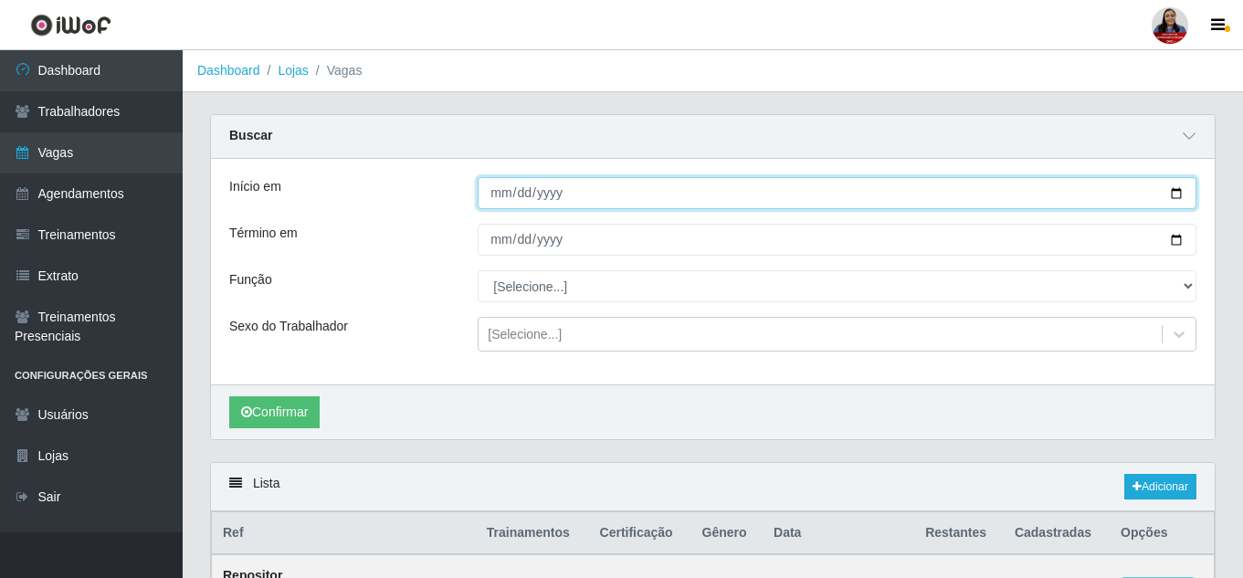
click at [1173, 199] on input "[DATE]" at bounding box center [837, 193] width 719 height 32
type input "[DATE]"
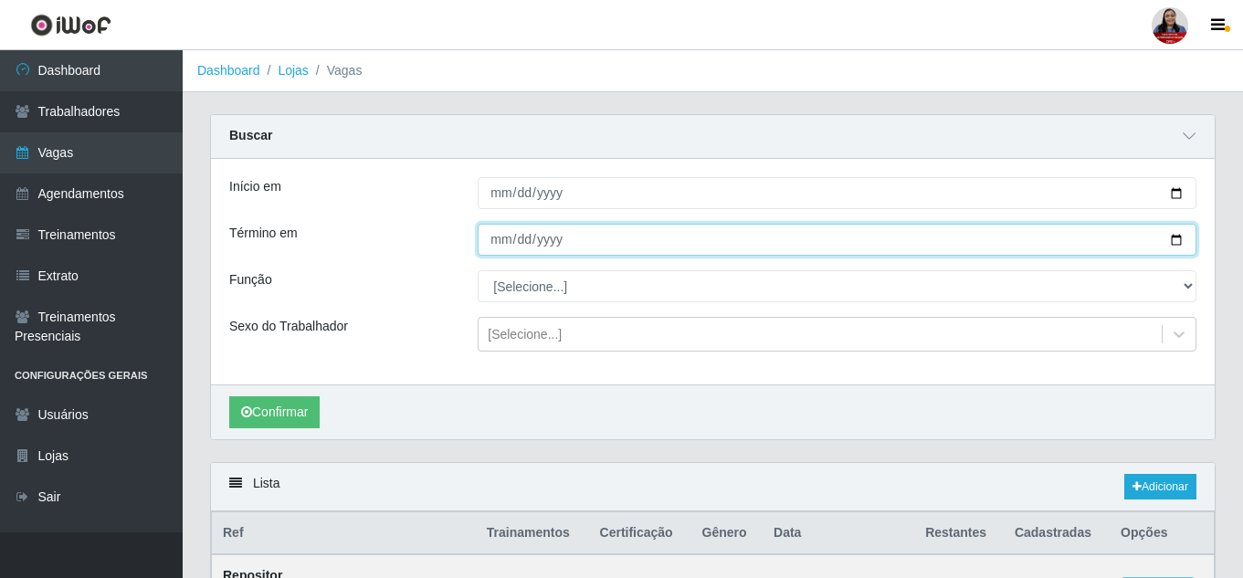
click at [1181, 237] on input "[DATE]" at bounding box center [837, 240] width 719 height 32
type input "[DATE]"
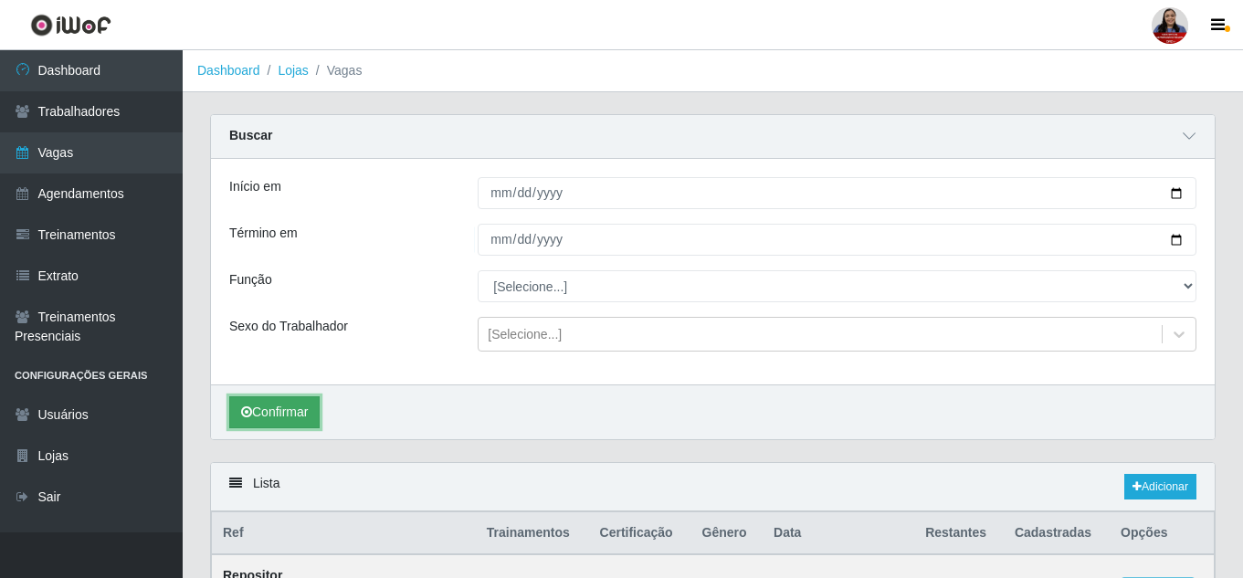
click at [291, 419] on button "Confirmar" at bounding box center [274, 412] width 90 height 32
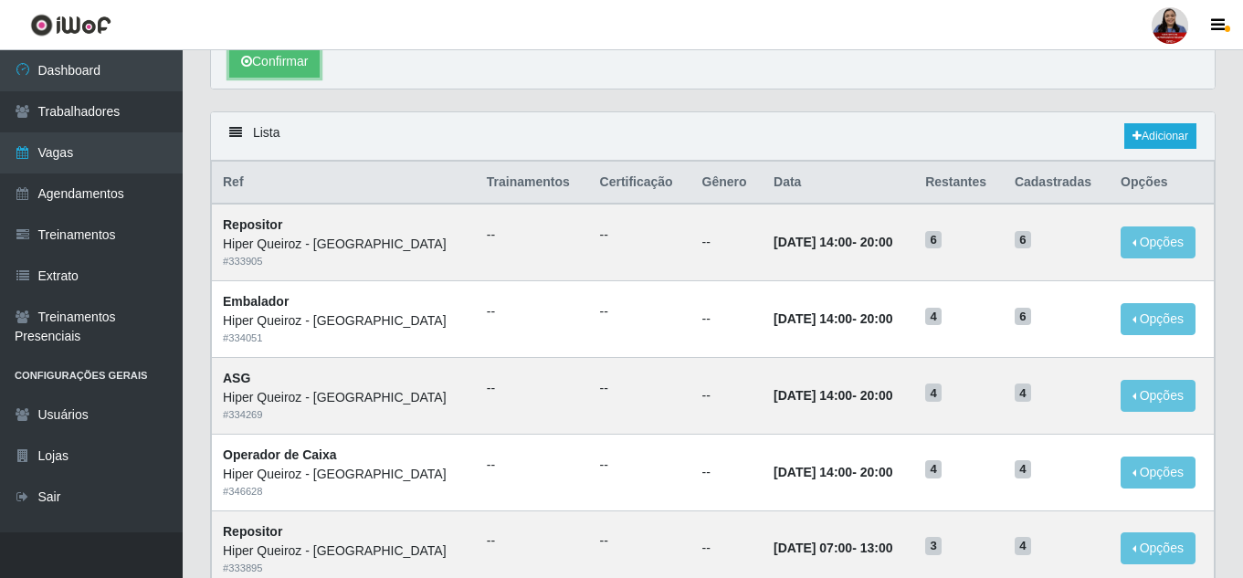
scroll to position [455, 0]
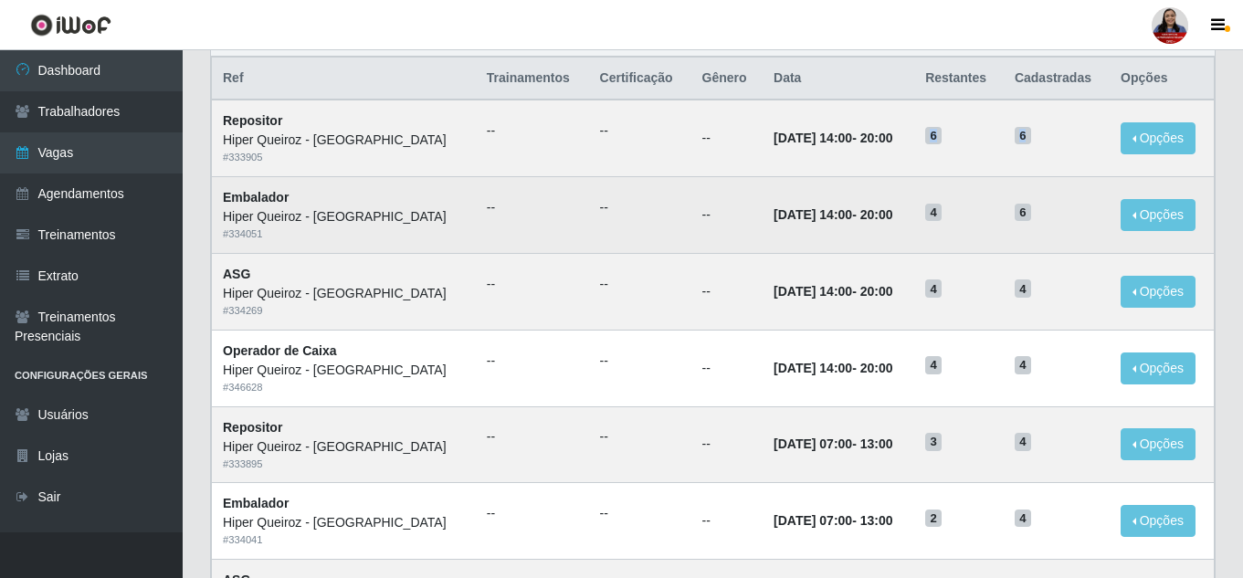
drag, startPoint x: 922, startPoint y: 141, endPoint x: 998, endPoint y: 205, distance: 99.7
click at [1045, 169] on tr "Repositor Hiper Queiroz - São Bento # 333905 -- -- -- [DATE] 14:00 - 20:00 6 6 …" at bounding box center [713, 138] width 1003 height 77
drag, startPoint x: 916, startPoint y: 212, endPoint x: 1040, endPoint y: 232, distance: 125.8
click at [1040, 232] on tr "Embalador Hiper Queiroz - São Bento # 334051 -- -- -- [DATE] 14:00 - 20:00 4 6 …" at bounding box center [713, 215] width 1003 height 77
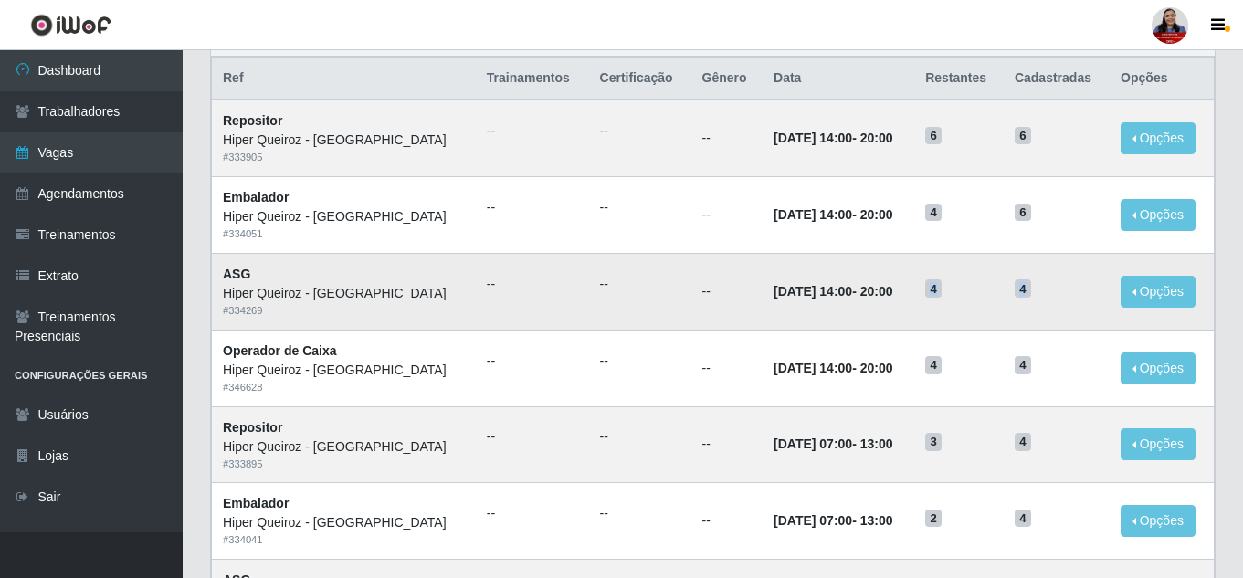
drag, startPoint x: 920, startPoint y: 288, endPoint x: 1038, endPoint y: 293, distance: 118.8
click at [1038, 293] on tr "ASG Hiper Queiroz - São Bento # 334269 -- -- -- [DATE] 14:00 - 20:00 4 4 Opções…" at bounding box center [713, 291] width 1003 height 77
click at [925, 293] on span "4" at bounding box center [933, 288] width 16 height 18
drag, startPoint x: 1025, startPoint y: 289, endPoint x: 919, endPoint y: 290, distance: 105.9
click at [919, 290] on tr "ASG Hiper Queiroz - São Bento # 334269 -- -- -- [DATE] 14:00 - 20:00 4 4 Opções…" at bounding box center [713, 291] width 1003 height 77
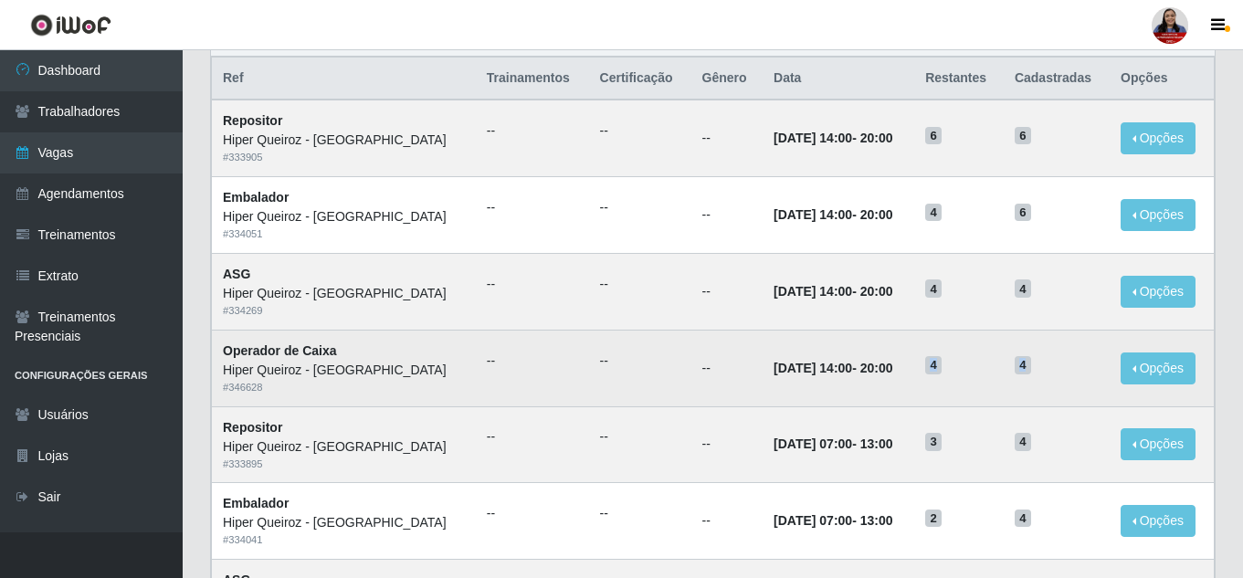
drag, startPoint x: 919, startPoint y: 371, endPoint x: 1026, endPoint y: 364, distance: 107.0
click at [1026, 364] on tr "Operador de Caixa Hiper Queiroz - São Bento # 346628 -- -- -- [DATE] 14:00 - 20…" at bounding box center [713, 368] width 1003 height 77
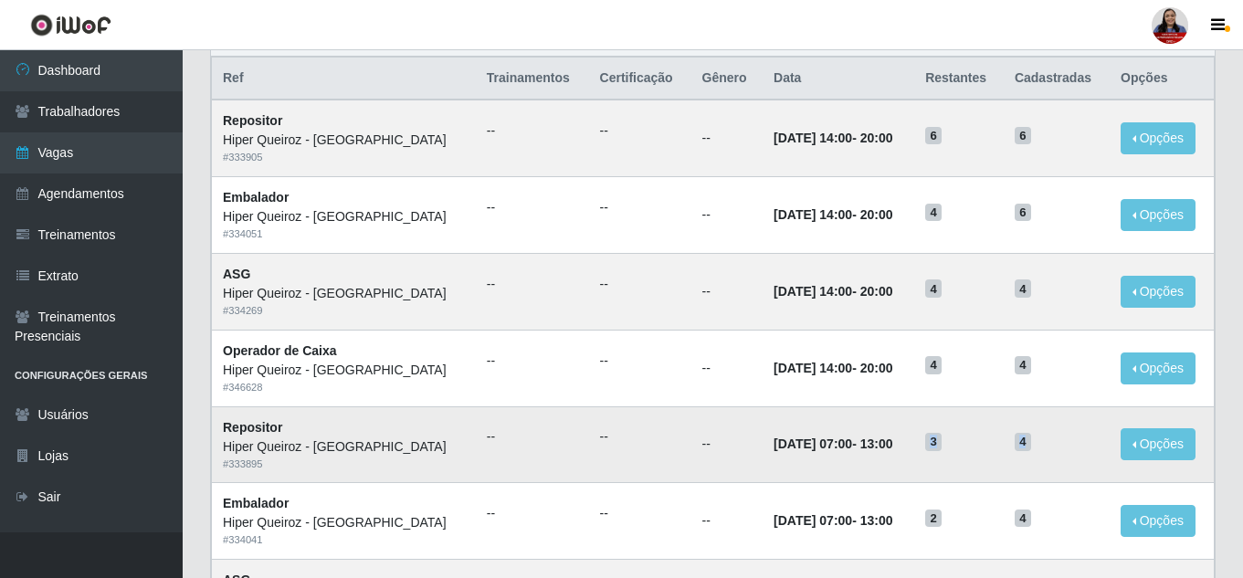
drag, startPoint x: 920, startPoint y: 443, endPoint x: 1026, endPoint y: 446, distance: 106.0
click at [1026, 446] on tr "Repositor Hiper Queiroz - São Bento # 333895 -- -- -- [DATE] 07:00 - 13:00 3 4 …" at bounding box center [713, 444] width 1003 height 77
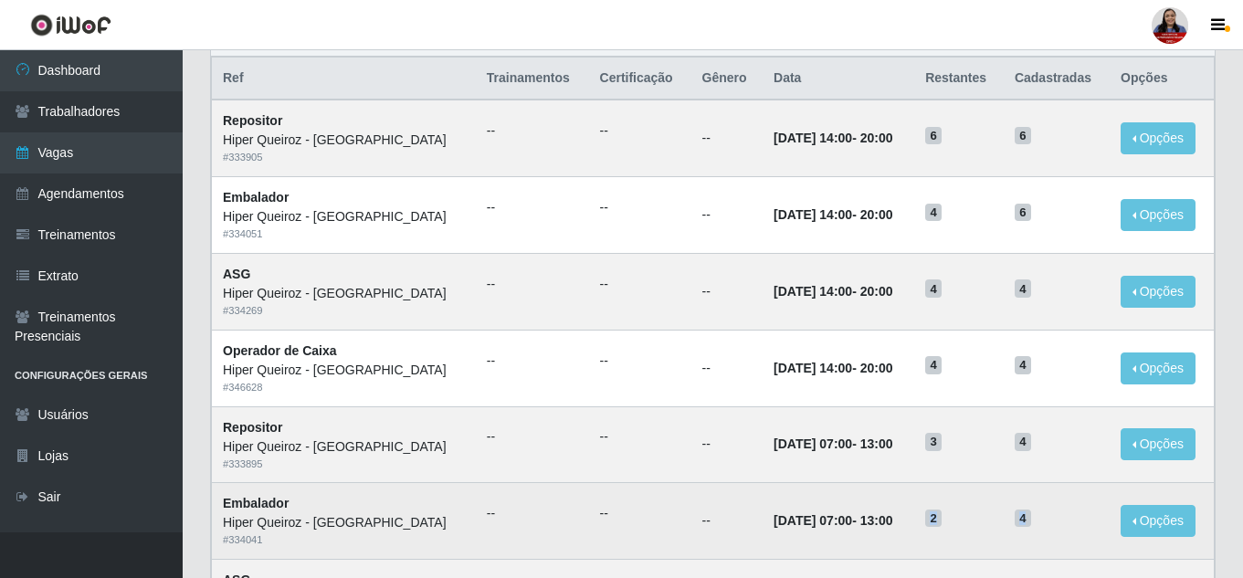
drag, startPoint x: 921, startPoint y: 523, endPoint x: 1026, endPoint y: 522, distance: 104.1
click at [1026, 522] on tr "Embalador Hiper Queiroz - São Bento # 334041 -- -- -- [DATE] 07:00 - 13:00 2 4 …" at bounding box center [713, 521] width 1003 height 77
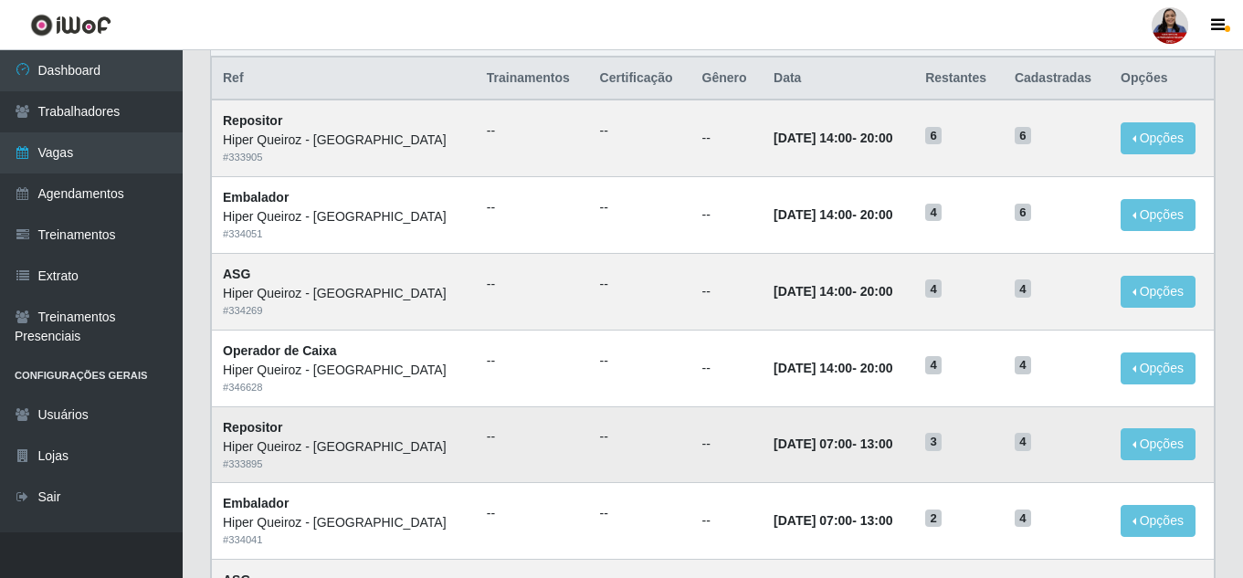
click at [984, 413] on td "3" at bounding box center [958, 444] width 89 height 77
drag, startPoint x: 920, startPoint y: 140, endPoint x: 1028, endPoint y: 163, distance: 111.2
click at [1028, 163] on tr "Repositor Hiper Queiroz - São Bento # 333905 -- -- -- [DATE] 14:00 - 20:00 6 6 …" at bounding box center [713, 138] width 1003 height 77
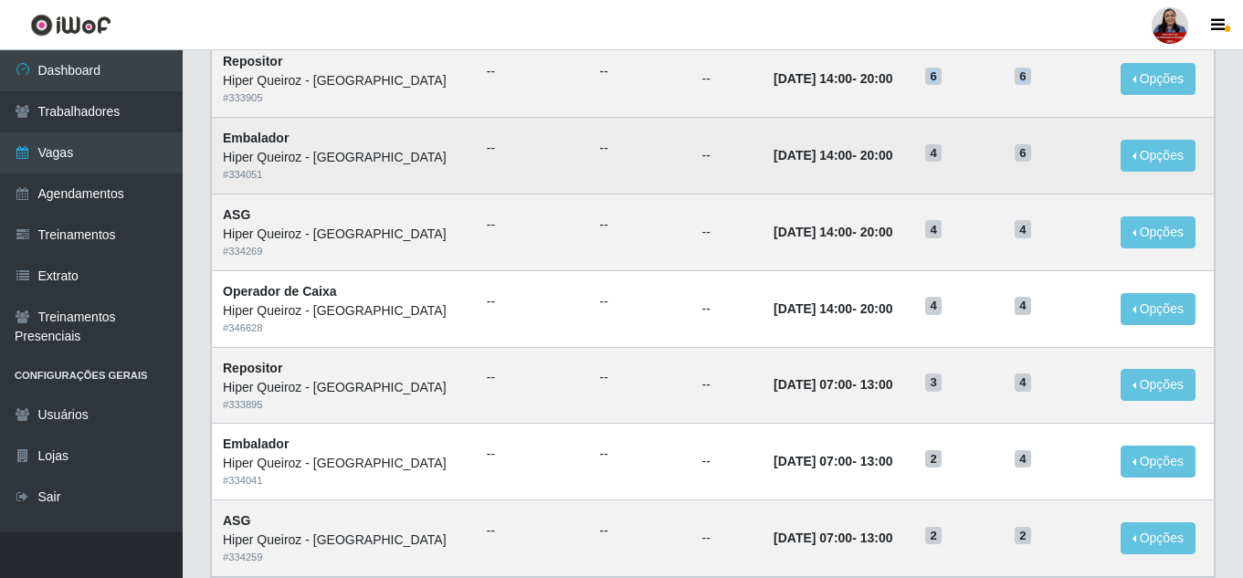
scroll to position [546, 0]
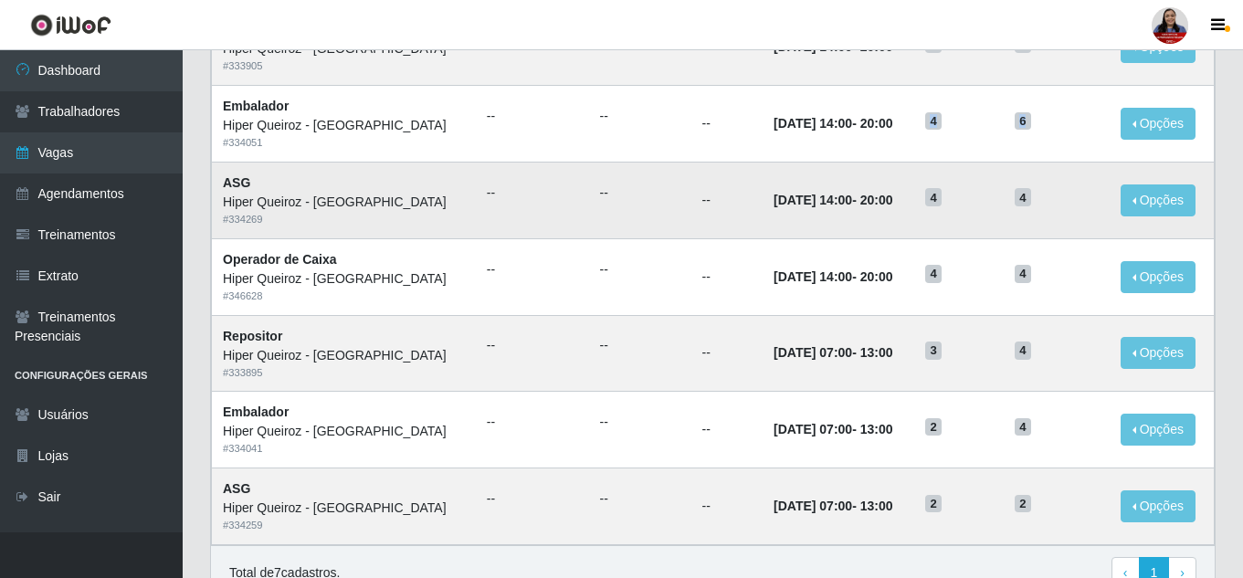
drag, startPoint x: 1022, startPoint y: 121, endPoint x: 911, endPoint y: 175, distance: 122.9
click at [918, 129] on tr "Embalador Hiper Queiroz - São Bento # 334051 -- -- -- [DATE] 14:00 - 20:00 4 6 …" at bounding box center [713, 124] width 1003 height 77
drag, startPoint x: 918, startPoint y: 200, endPoint x: 1022, endPoint y: 218, distance: 105.7
click at [1022, 218] on tr "ASG Hiper Queiroz - São Bento # 334269 -- -- -- [DATE] 14:00 - 20:00 4 4 Opções…" at bounding box center [713, 200] width 1003 height 77
click at [1005, 204] on td "4" at bounding box center [1057, 200] width 106 height 77
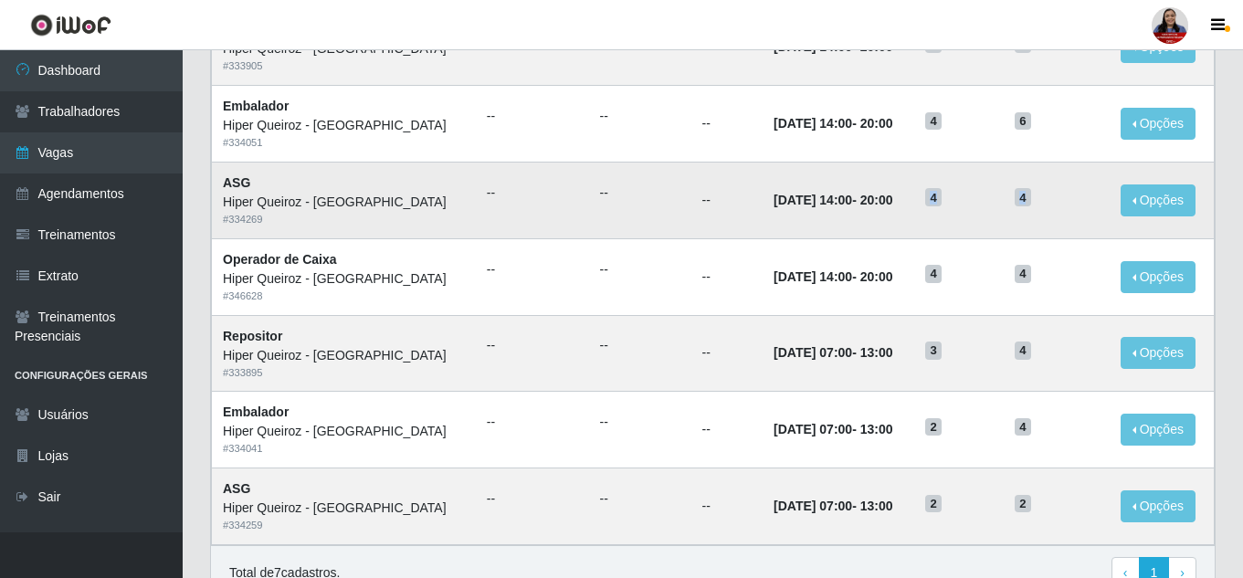
click at [1025, 198] on h5 "4" at bounding box center [1057, 196] width 84 height 19
click at [1016, 201] on span "4" at bounding box center [1023, 197] width 16 height 18
drag, startPoint x: 924, startPoint y: 195, endPoint x: 1044, endPoint y: 202, distance: 119.9
click at [1044, 202] on tr "ASG Hiper Queiroz - São Bento # 334269 -- -- -- [DATE] 14:00 - 20:00 4 4 Opções…" at bounding box center [713, 200] width 1003 height 77
click at [988, 217] on td "4" at bounding box center [958, 200] width 89 height 77
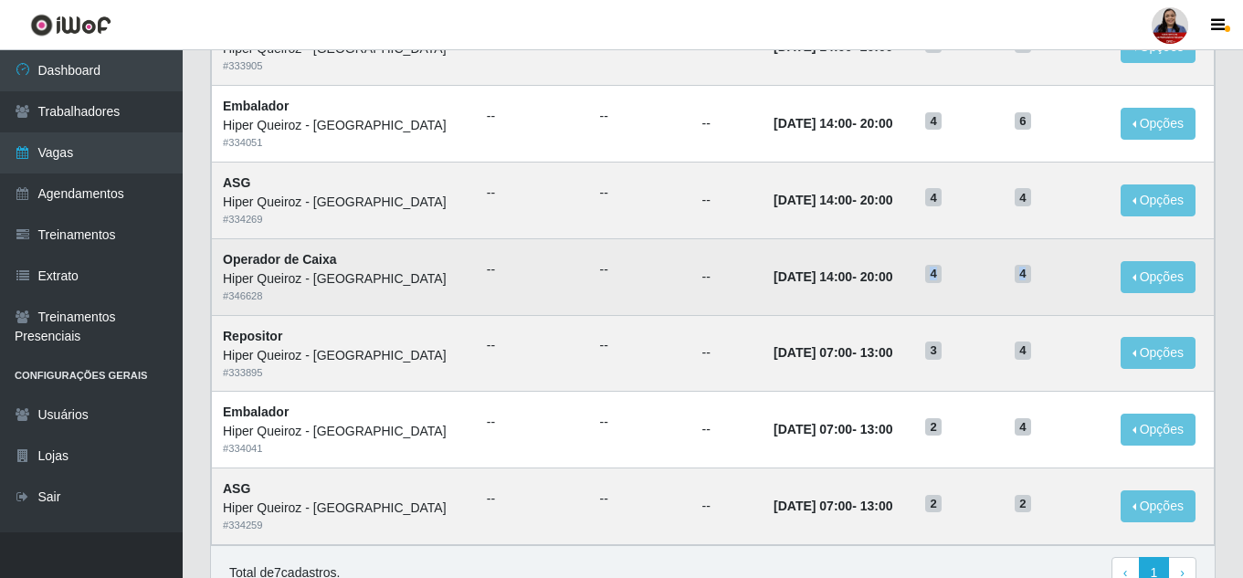
drag, startPoint x: 921, startPoint y: 276, endPoint x: 1024, endPoint y: 279, distance: 102.3
click at [1024, 279] on tr "Operador de Caixa Hiper Queiroz - São Bento # 346628 -- -- -- [DATE] 14:00 - 20…" at bounding box center [713, 276] width 1003 height 77
click at [1024, 279] on span "4" at bounding box center [1023, 274] width 16 height 18
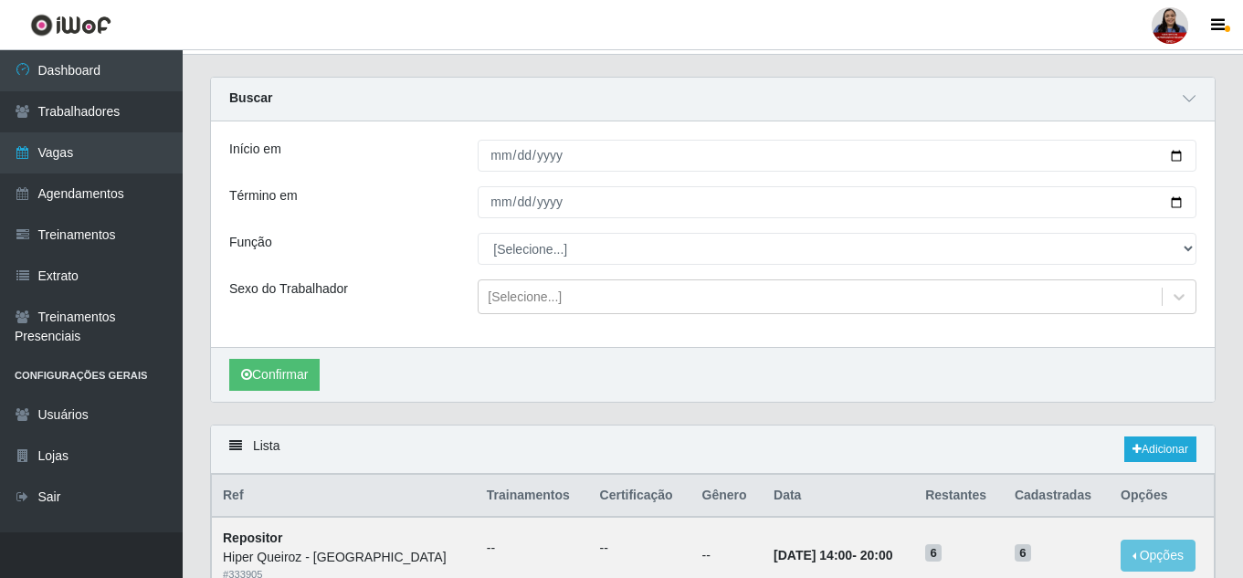
scroll to position [0, 0]
